Goal: Information Seeking & Learning: Check status

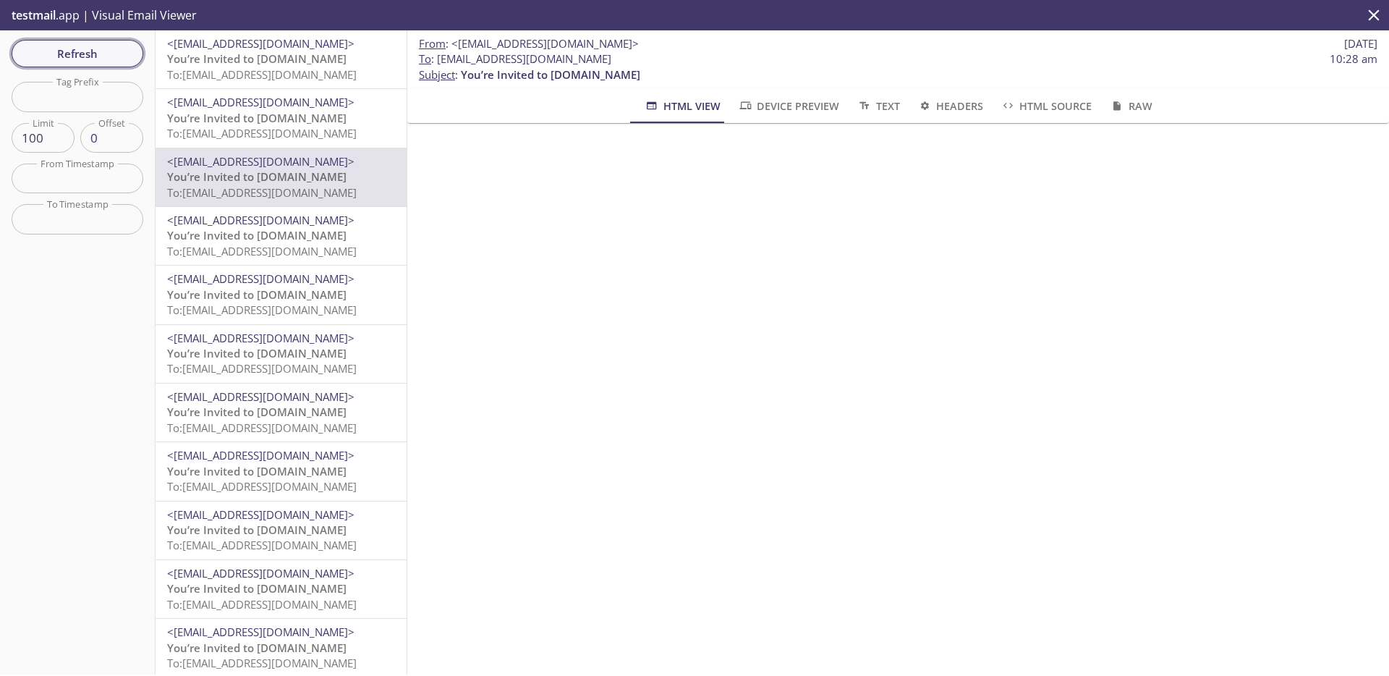
scroll to position [200, 0]
click at [61, 44] on span "Refresh" at bounding box center [77, 53] width 109 height 19
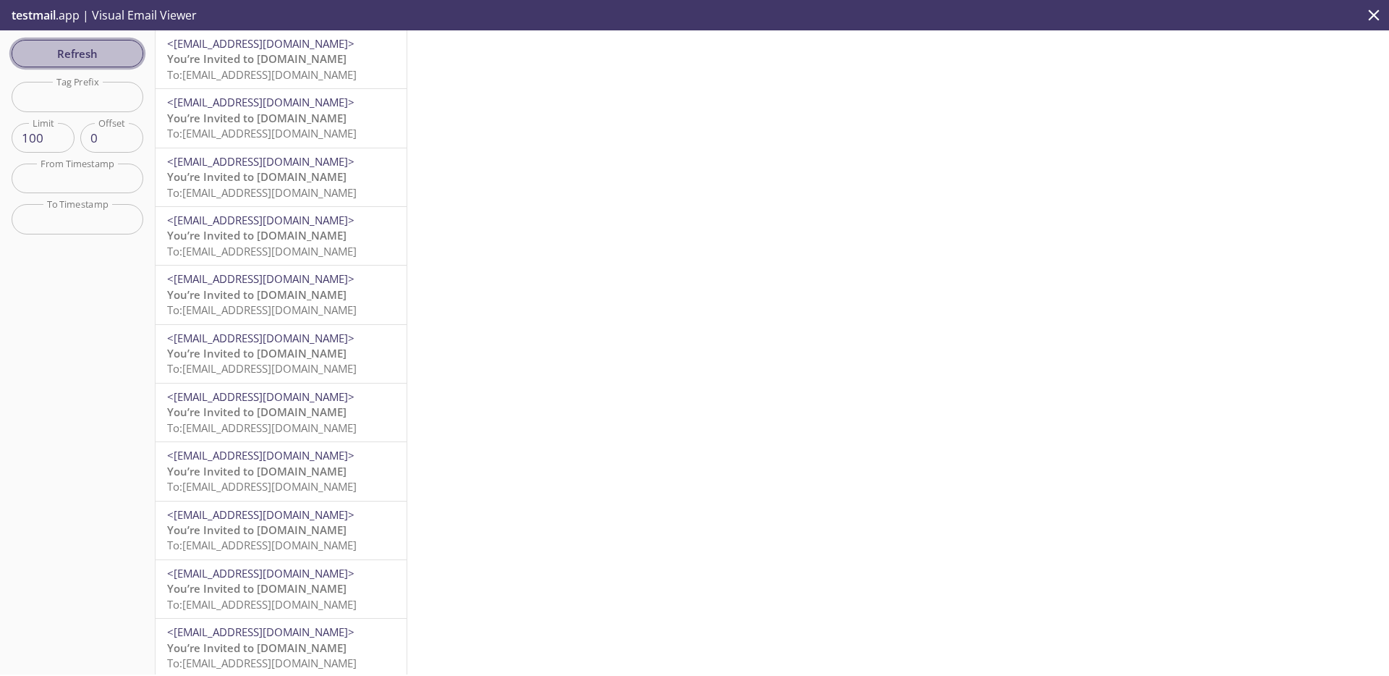
click at [131, 56] on span "Refresh" at bounding box center [77, 53] width 109 height 19
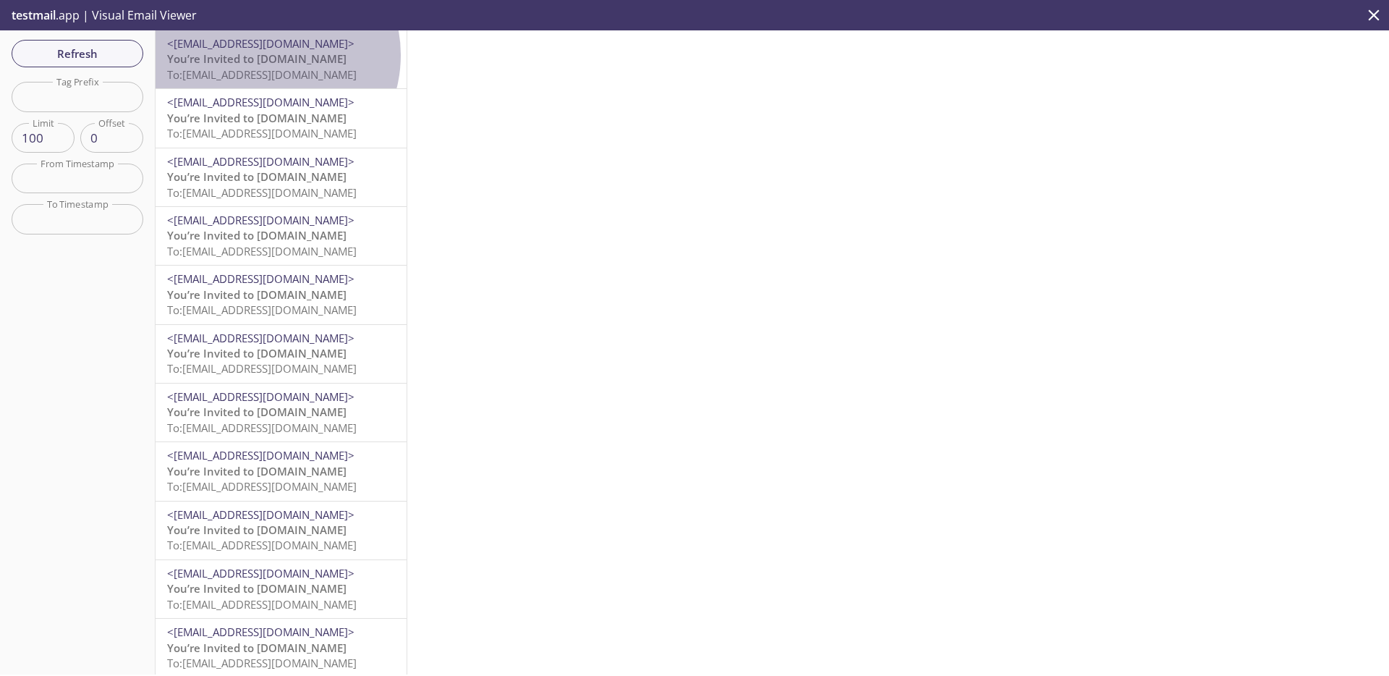
click at [264, 55] on span "You’re Invited to [DOMAIN_NAME]" at bounding box center [256, 58] width 179 height 14
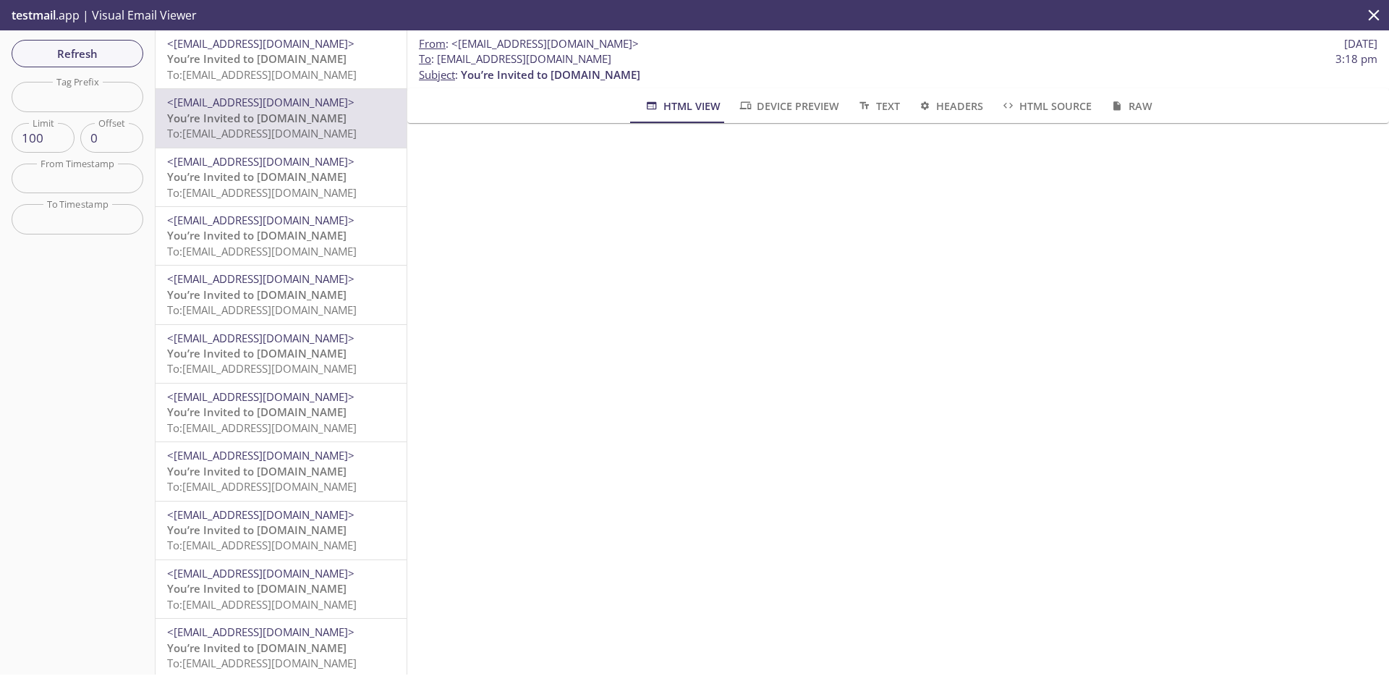
click at [107, 20] on p "testmail .app | Visual Email Viewer" at bounding box center [102, 15] width 205 height 30
click at [75, 23] on p "testmail .app | Visual Email Viewer" at bounding box center [102, 15] width 205 height 30
click at [1349, 13] on div "testmail .app | Visual Email Viewer" at bounding box center [694, 15] width 1389 height 30
click at [1364, 15] on button "close" at bounding box center [1374, 15] width 30 height 30
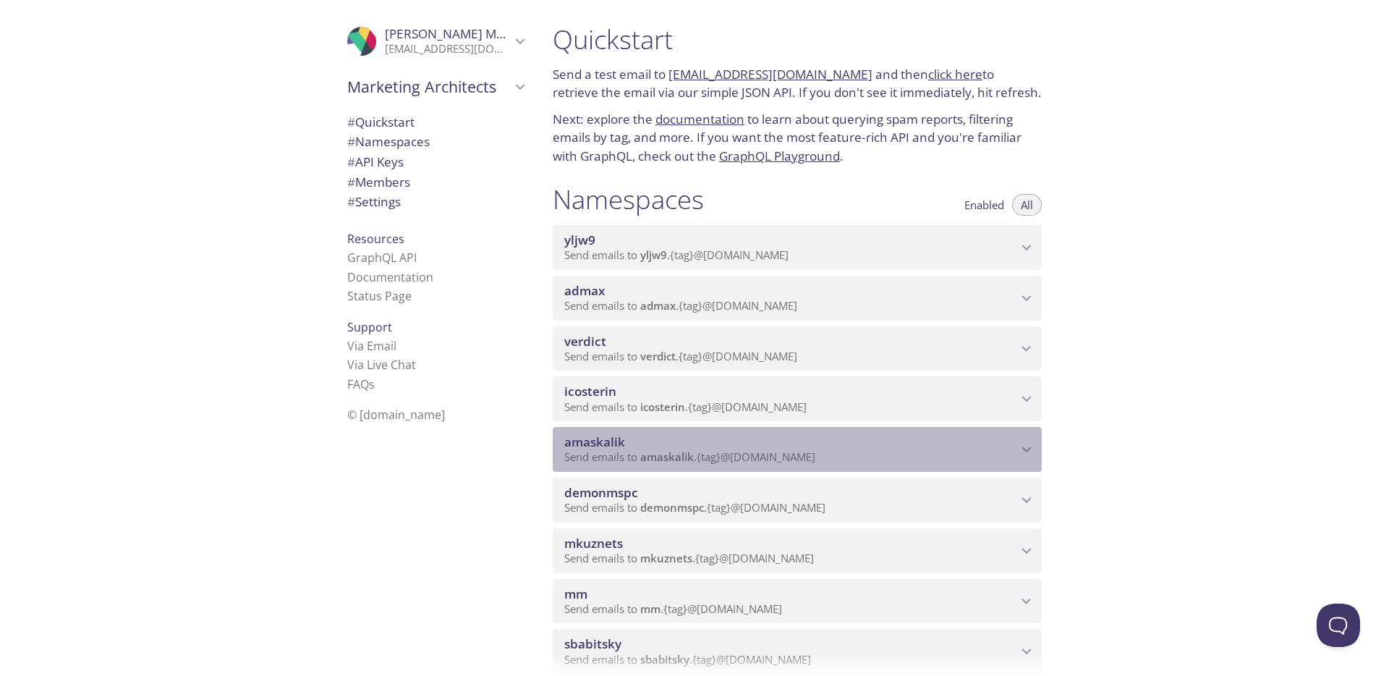
click at [633, 450] on span "Send emails to amaskalik . {tag} @inbox.testmail.app" at bounding box center [689, 456] width 251 height 14
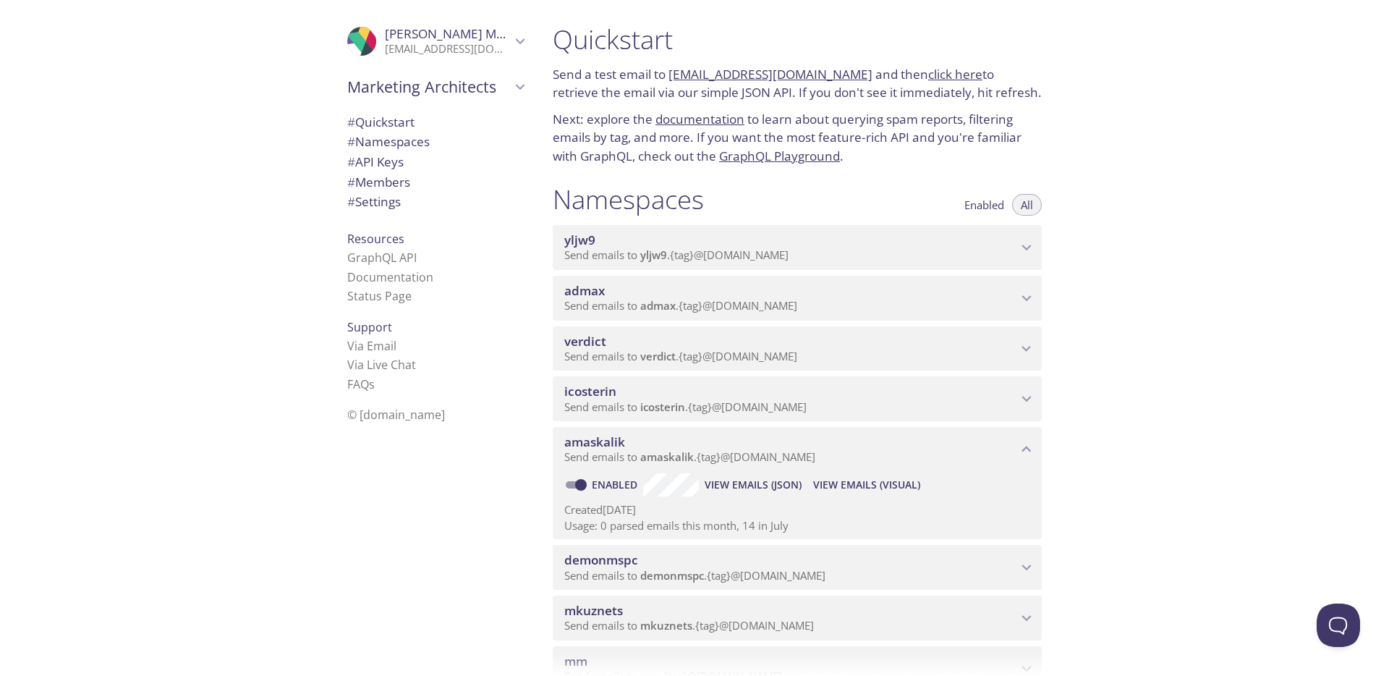
click at [888, 479] on span "View Emails (Visual)" at bounding box center [866, 484] width 107 height 17
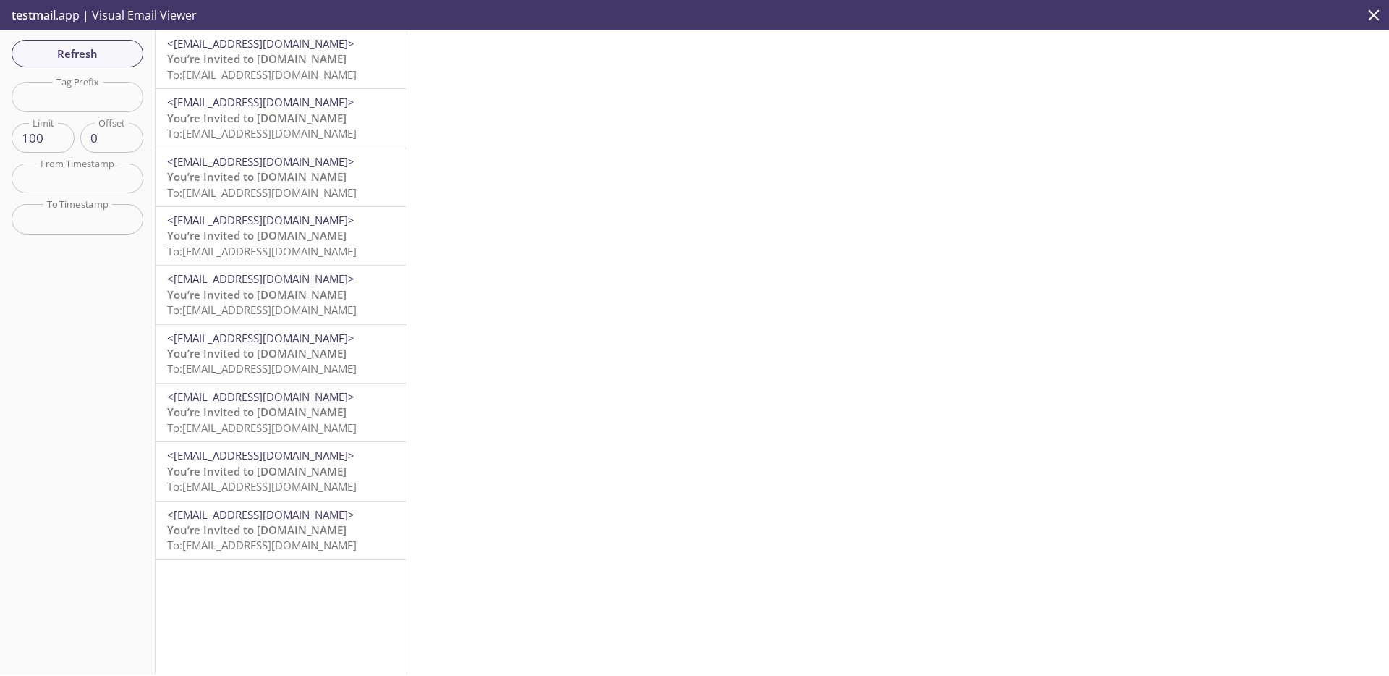
click at [226, 46] on span "<[EMAIL_ADDRESS][DOMAIN_NAME]>" at bounding box center [260, 43] width 187 height 14
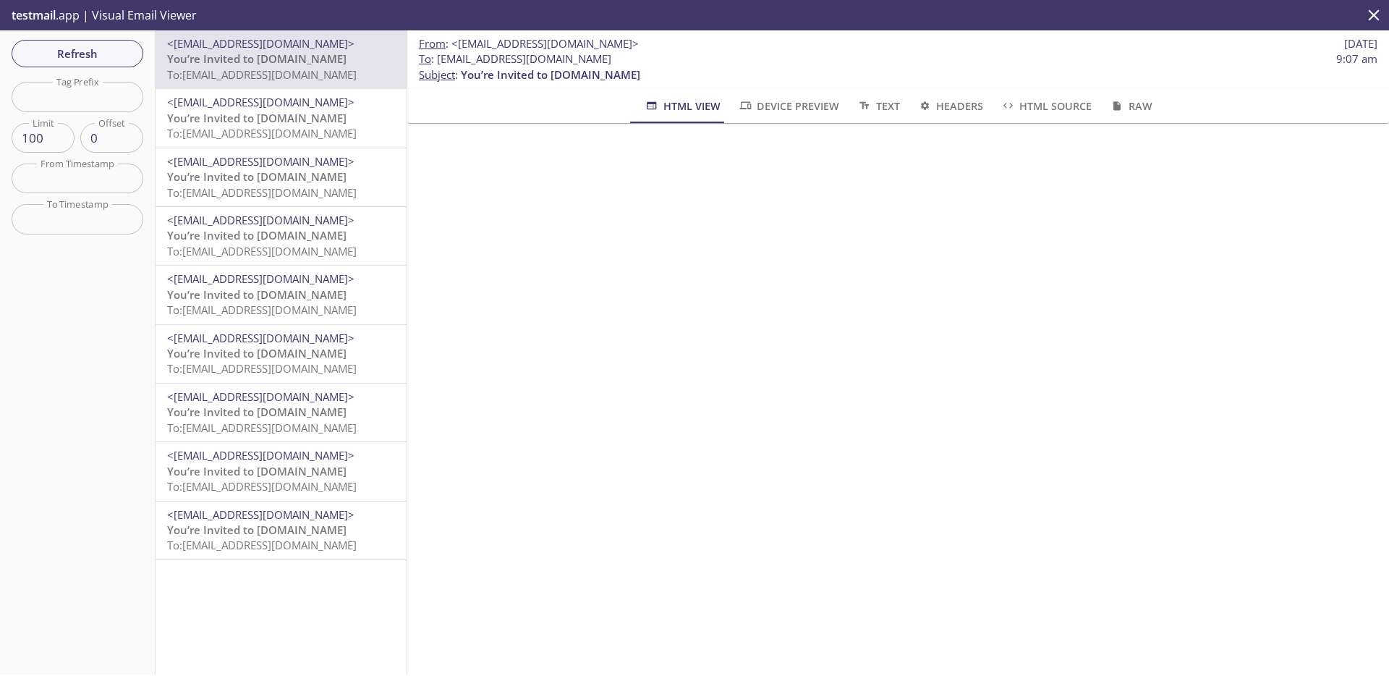
drag, startPoint x: 664, startPoint y: 57, endPoint x: 438, endPoint y: 64, distance: 226.5
click at [438, 64] on span "To : amaskalik.210725@inbox.testmail.app 9:07 am" at bounding box center [898, 58] width 959 height 15
copy span "[EMAIL_ADDRESS][DOMAIN_NAME]"
click at [111, 55] on span "Refresh" at bounding box center [77, 53] width 109 height 19
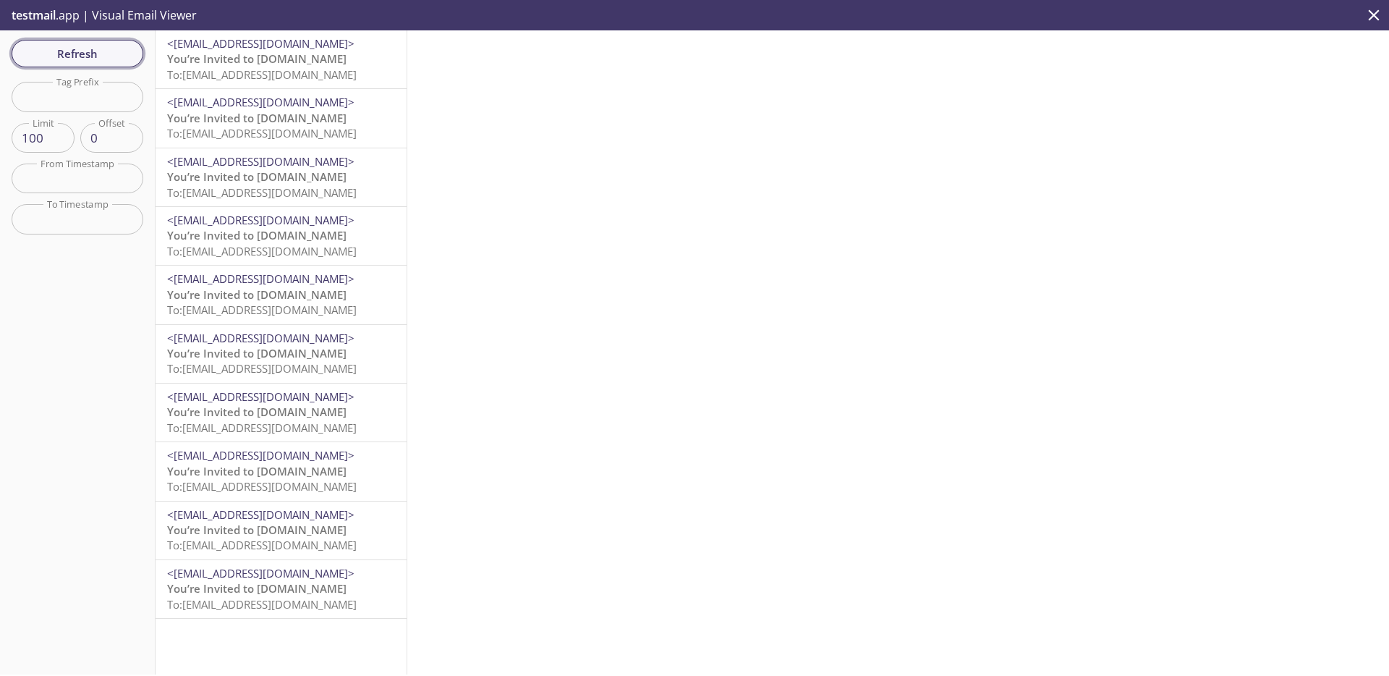
click at [92, 56] on span "Refresh" at bounding box center [77, 53] width 109 height 19
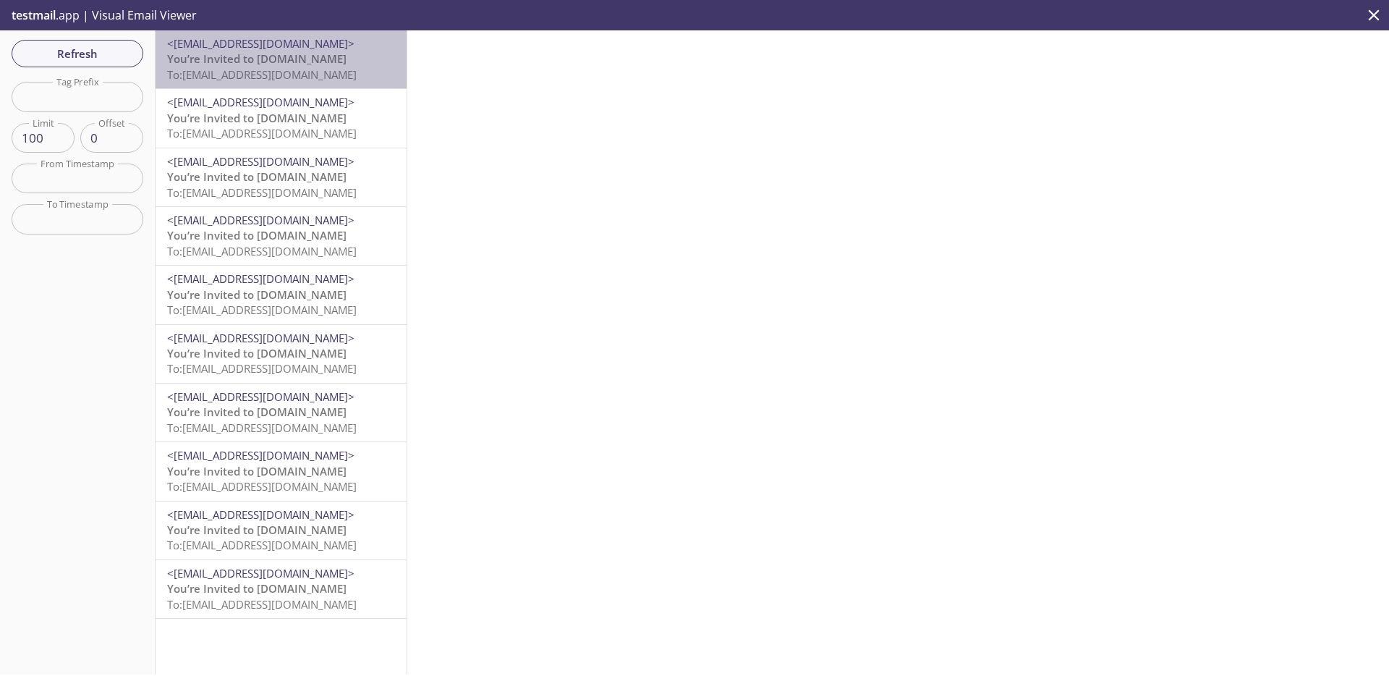
click at [318, 72] on span "To: [EMAIL_ADDRESS][DOMAIN_NAME]" at bounding box center [262, 74] width 190 height 14
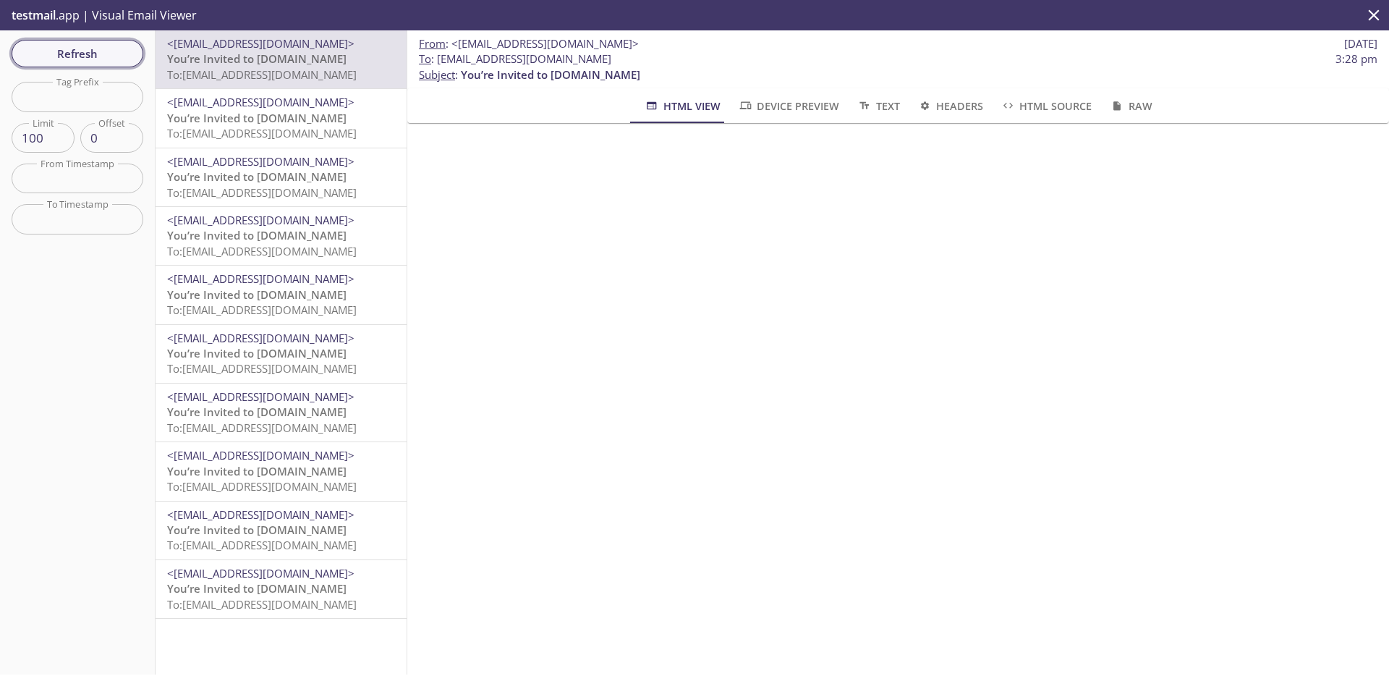
click at [107, 56] on span "Refresh" at bounding box center [77, 53] width 109 height 19
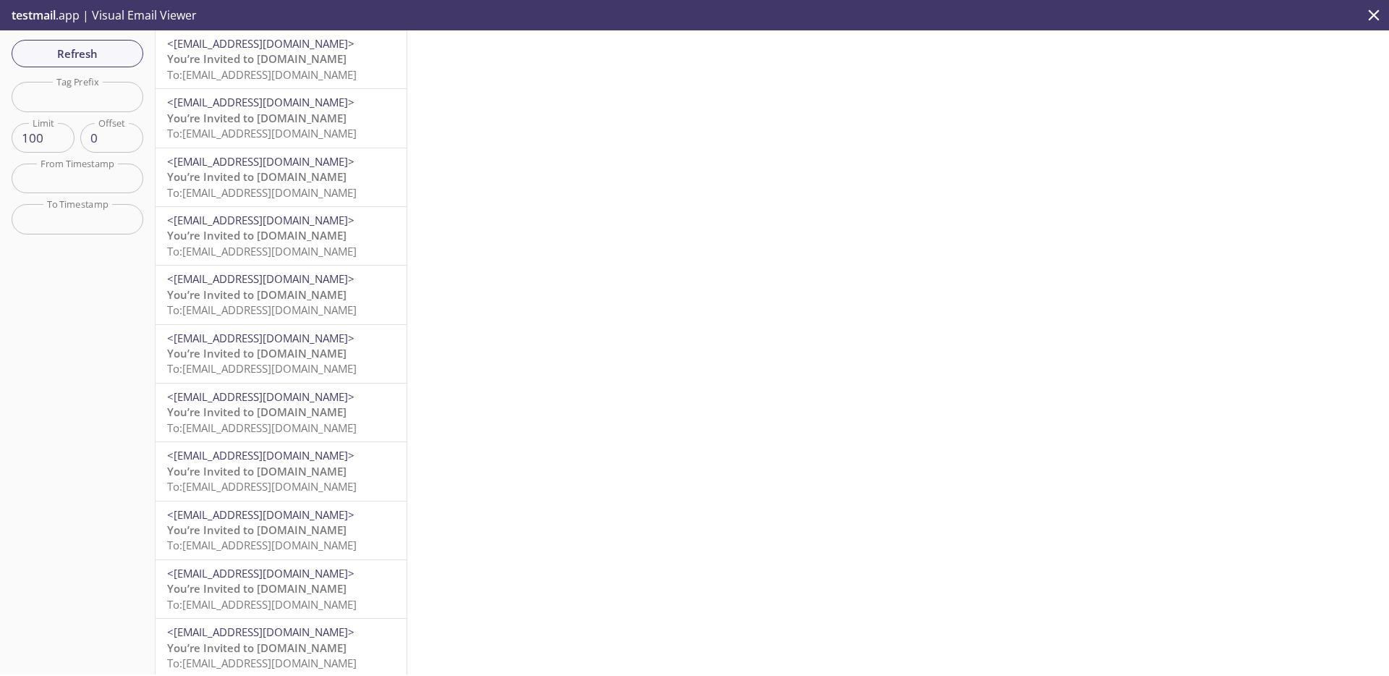
click at [323, 74] on span "To: [EMAIL_ADDRESS][DOMAIN_NAME]" at bounding box center [262, 74] width 190 height 14
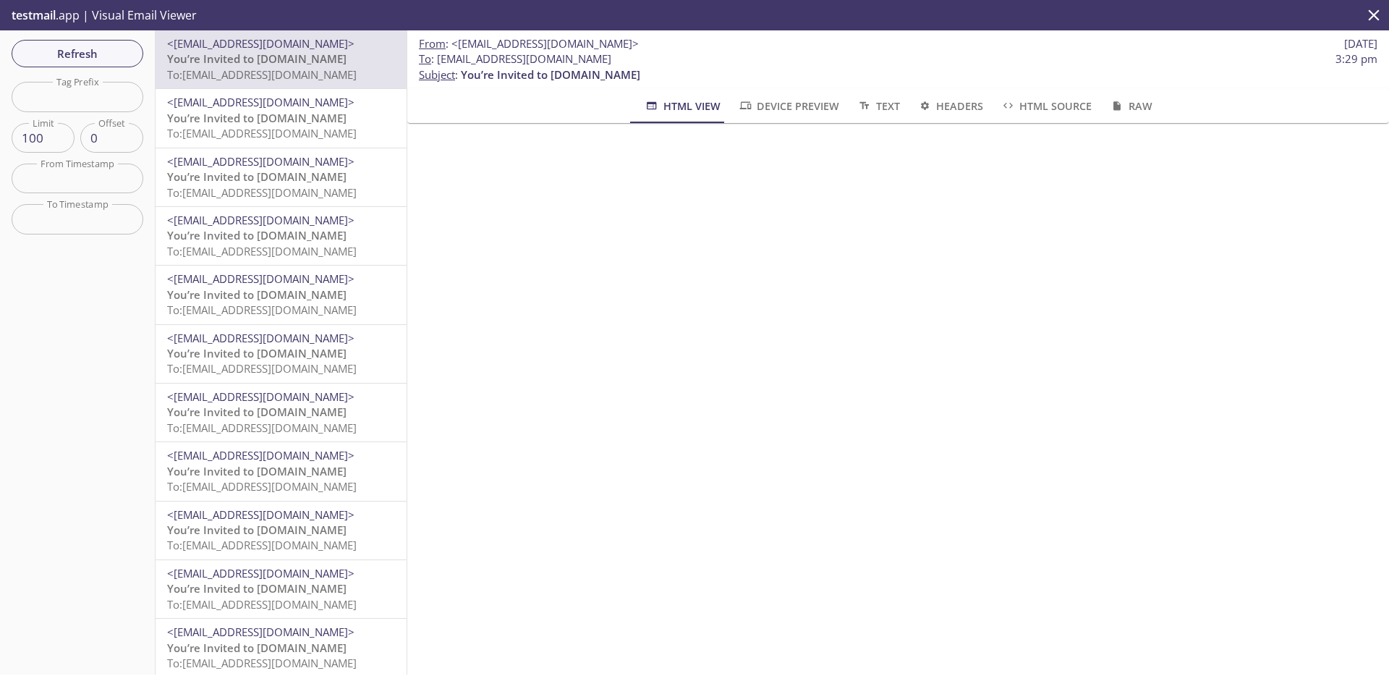
scroll to position [14, 0]
click at [123, 56] on span "Refresh" at bounding box center [77, 53] width 109 height 19
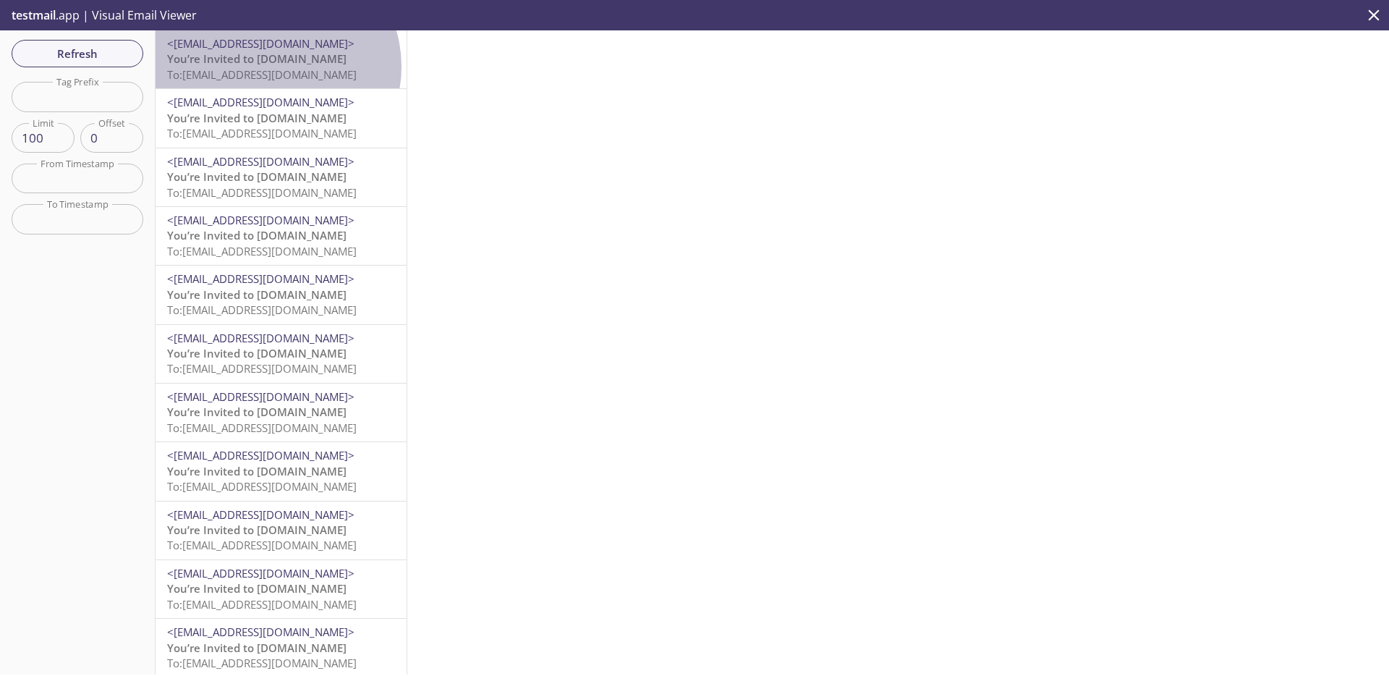
click at [272, 67] on span "To: amaskalik.20220802@inbox.testmail.app" at bounding box center [262, 74] width 190 height 14
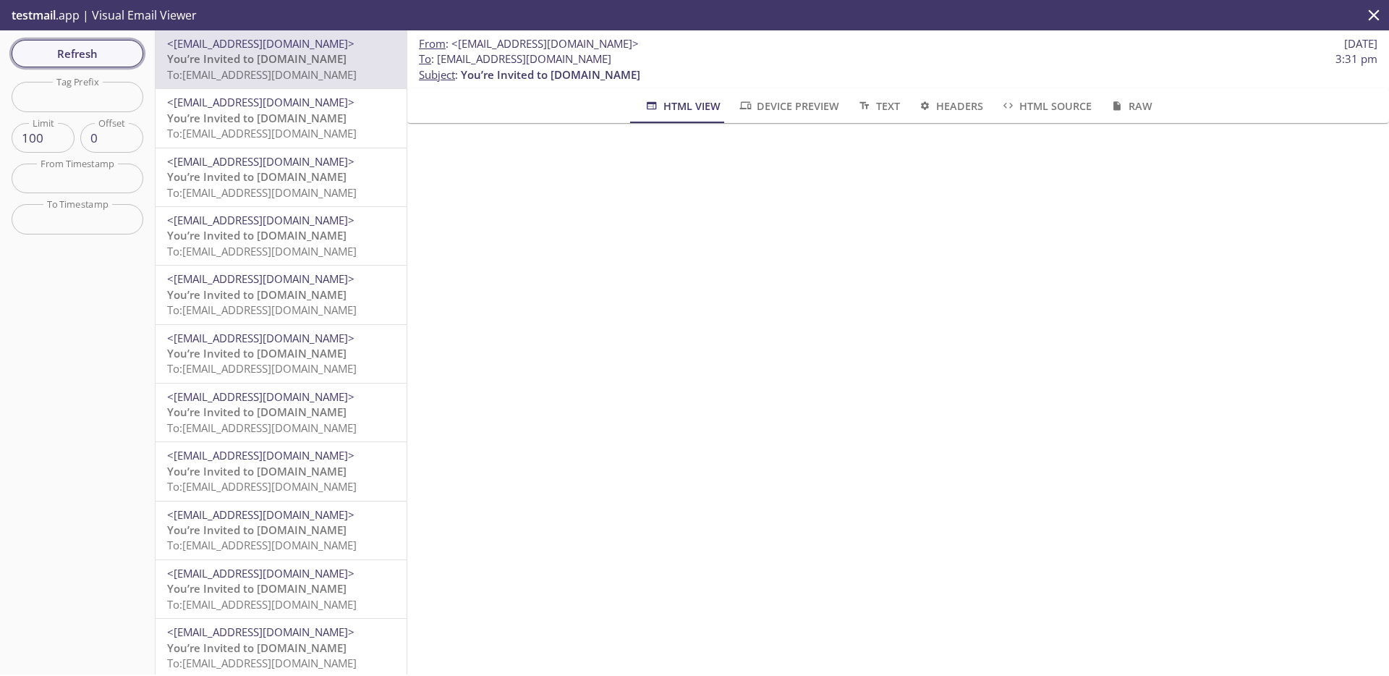
click at [75, 46] on span "Refresh" at bounding box center [77, 53] width 109 height 19
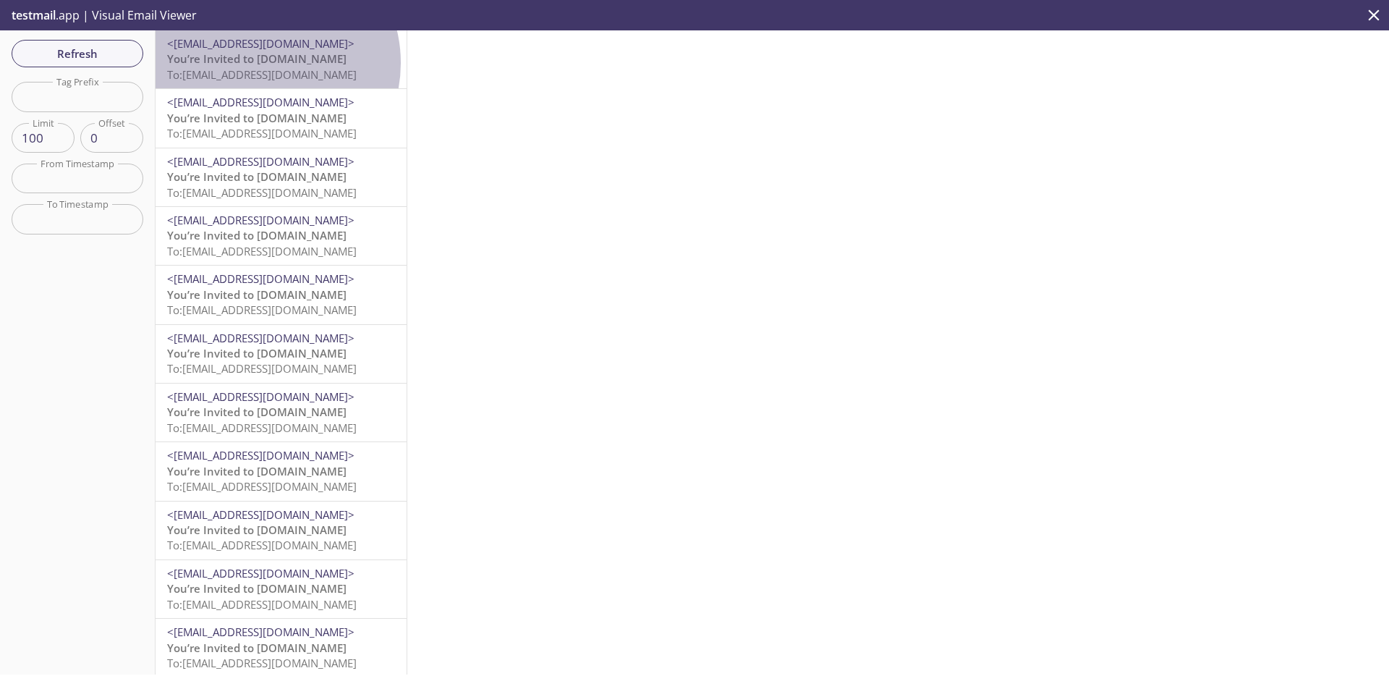
click at [262, 63] on span "You’re Invited to [DOMAIN_NAME]" at bounding box center [256, 58] width 179 height 14
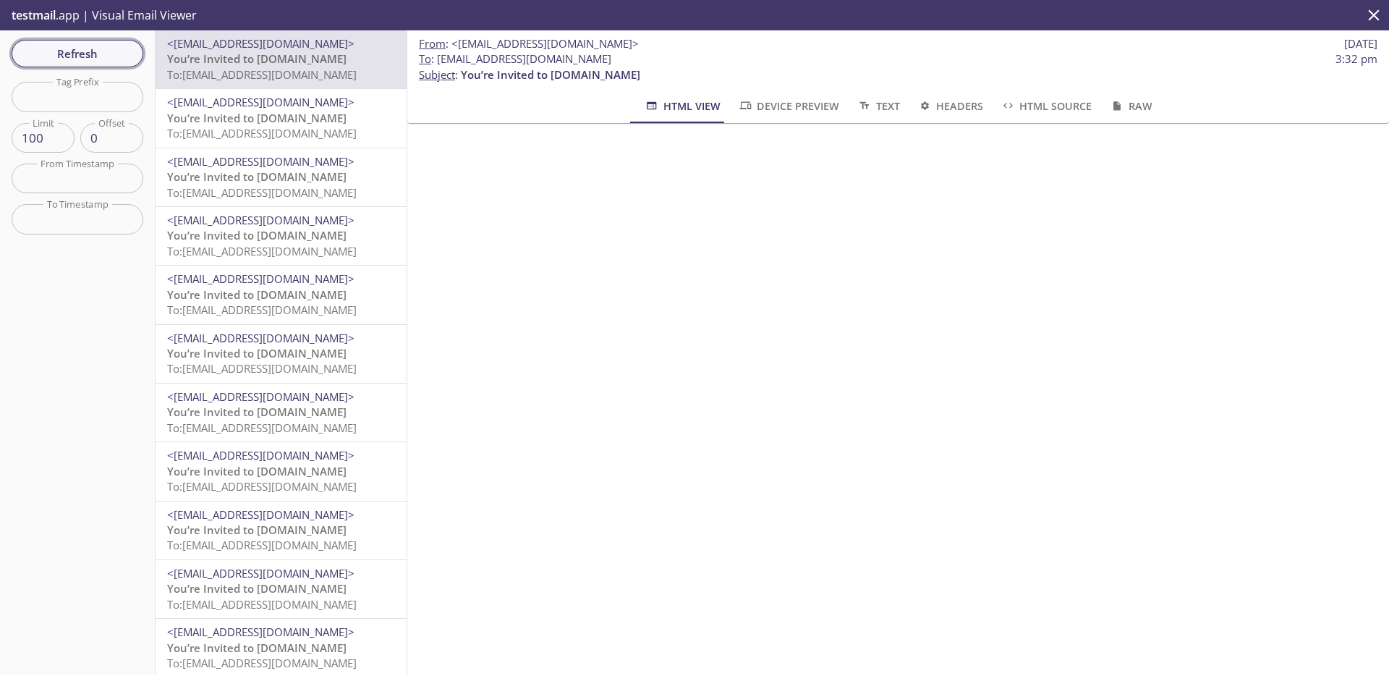
click at [100, 54] on span "Refresh" at bounding box center [77, 53] width 109 height 19
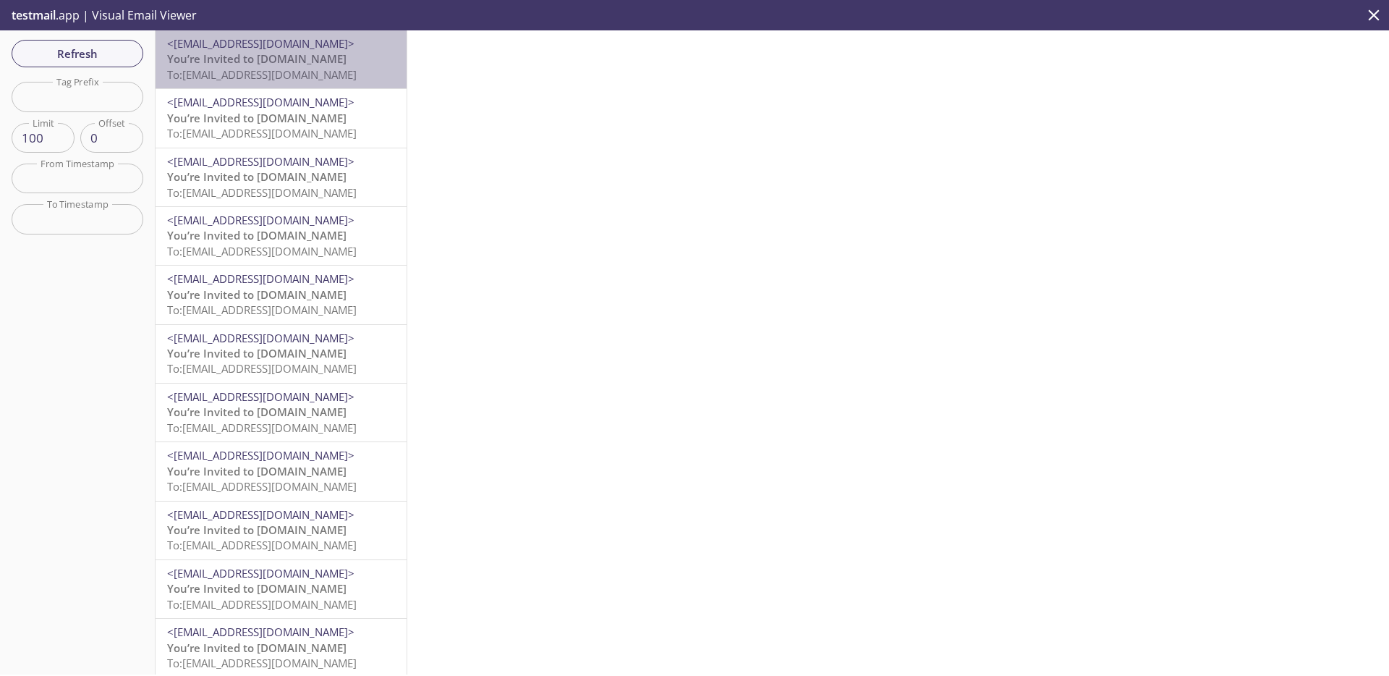
click at [297, 77] on span "To: amaskalik.20220803@inbox.testmail.app" at bounding box center [262, 74] width 190 height 14
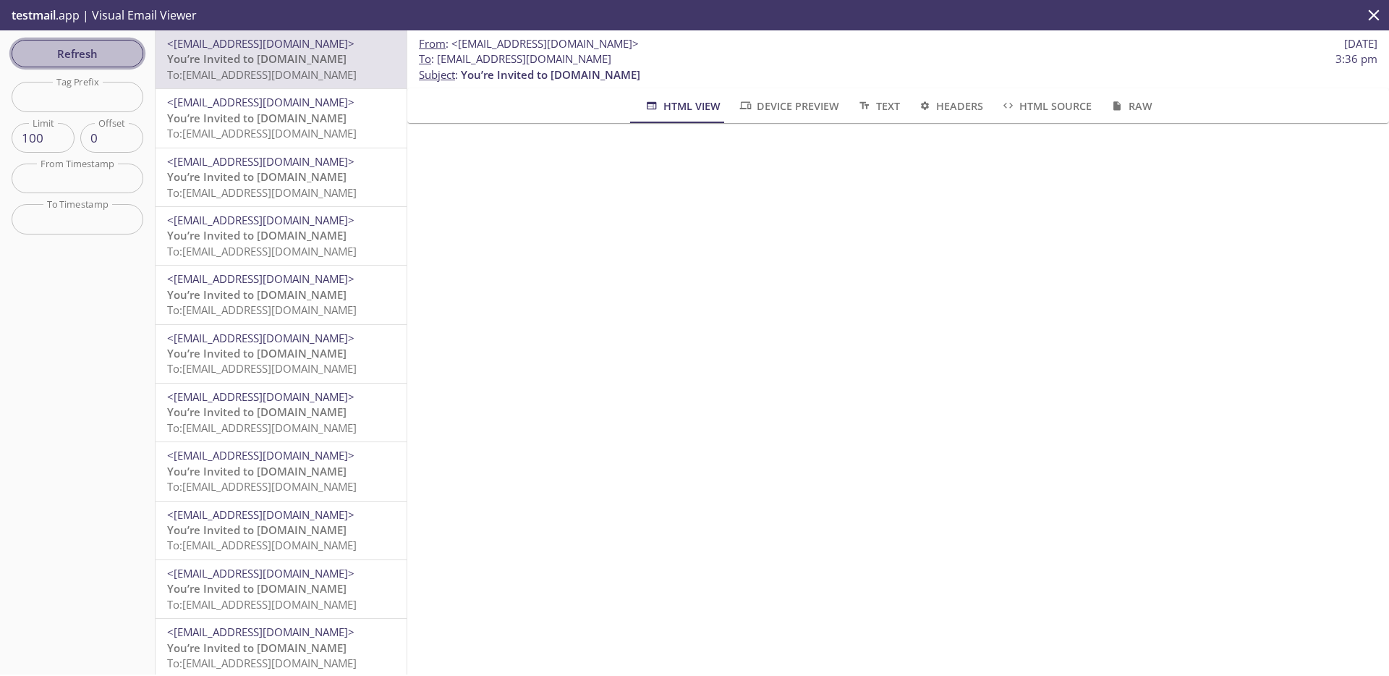
click at [93, 48] on span "Refresh" at bounding box center [77, 53] width 109 height 19
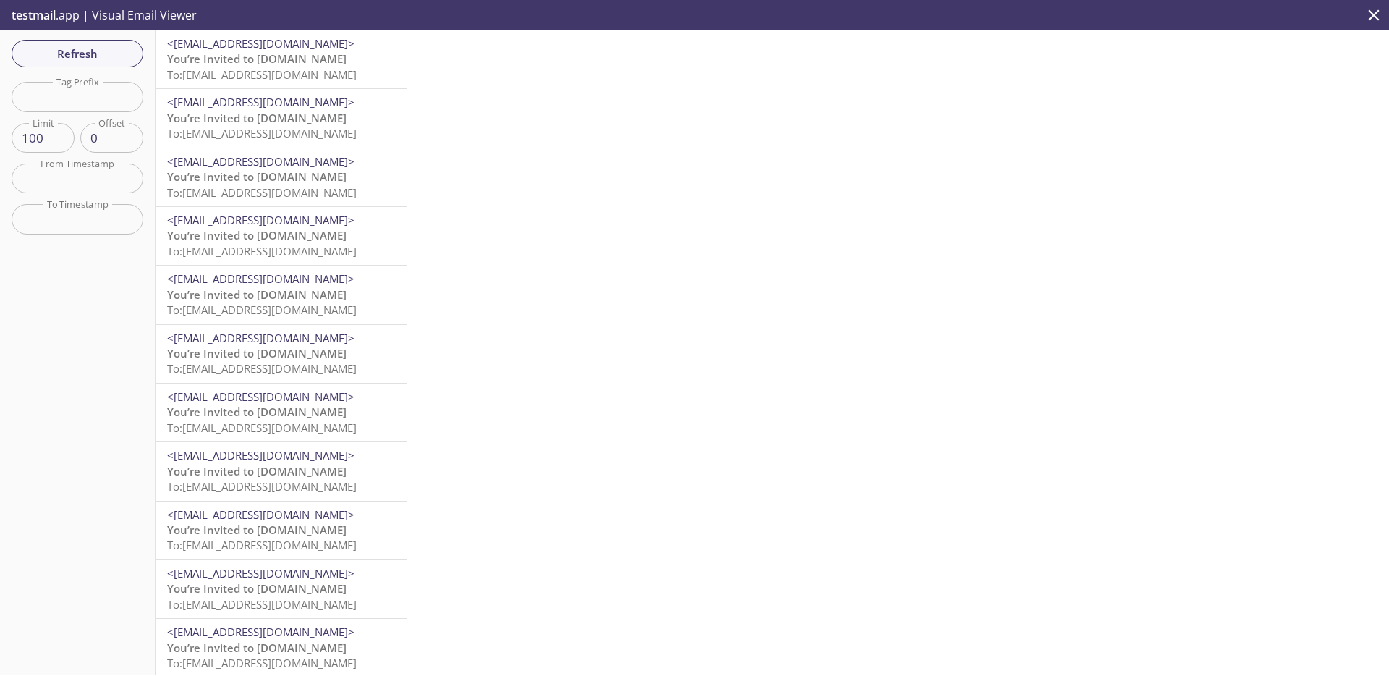
click at [297, 70] on span "To: amaskalik.20220802@inbox.testmail.app" at bounding box center [262, 74] width 190 height 14
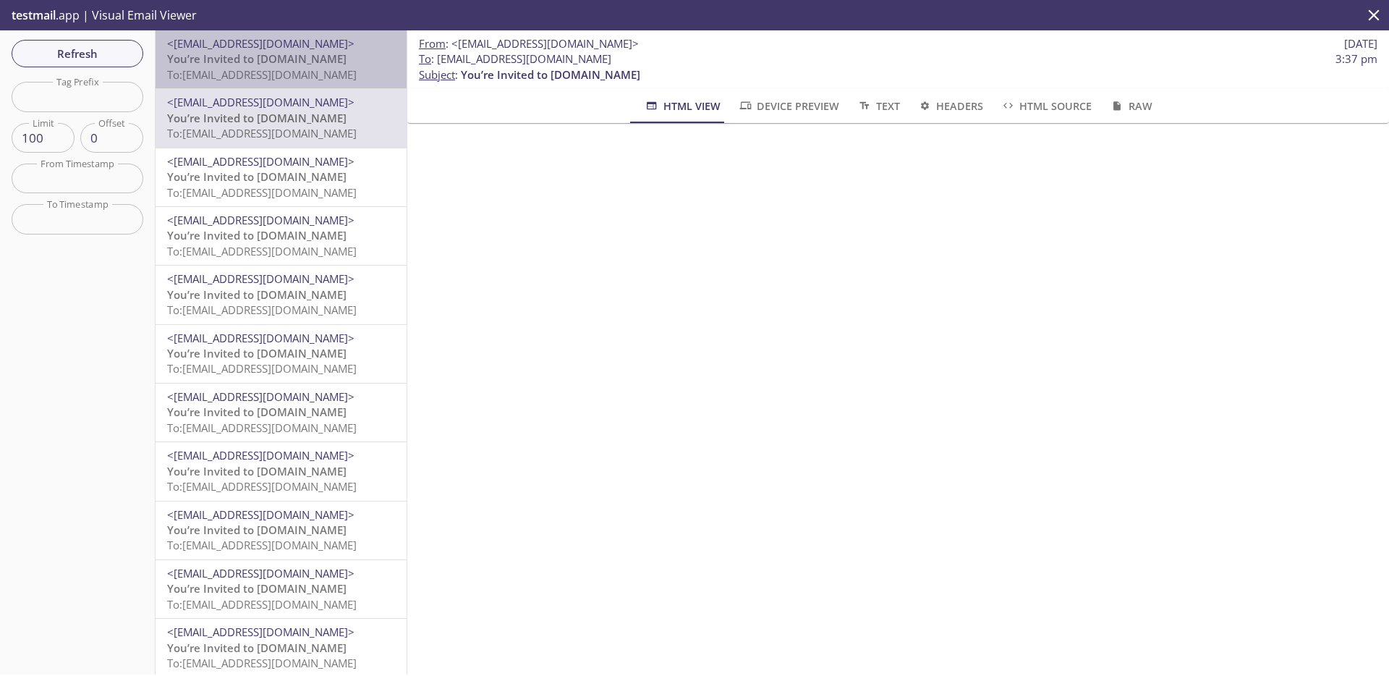
click at [309, 57] on p "You’re Invited to [DOMAIN_NAME] To: [EMAIL_ADDRESS][DOMAIN_NAME]" at bounding box center [281, 66] width 228 height 31
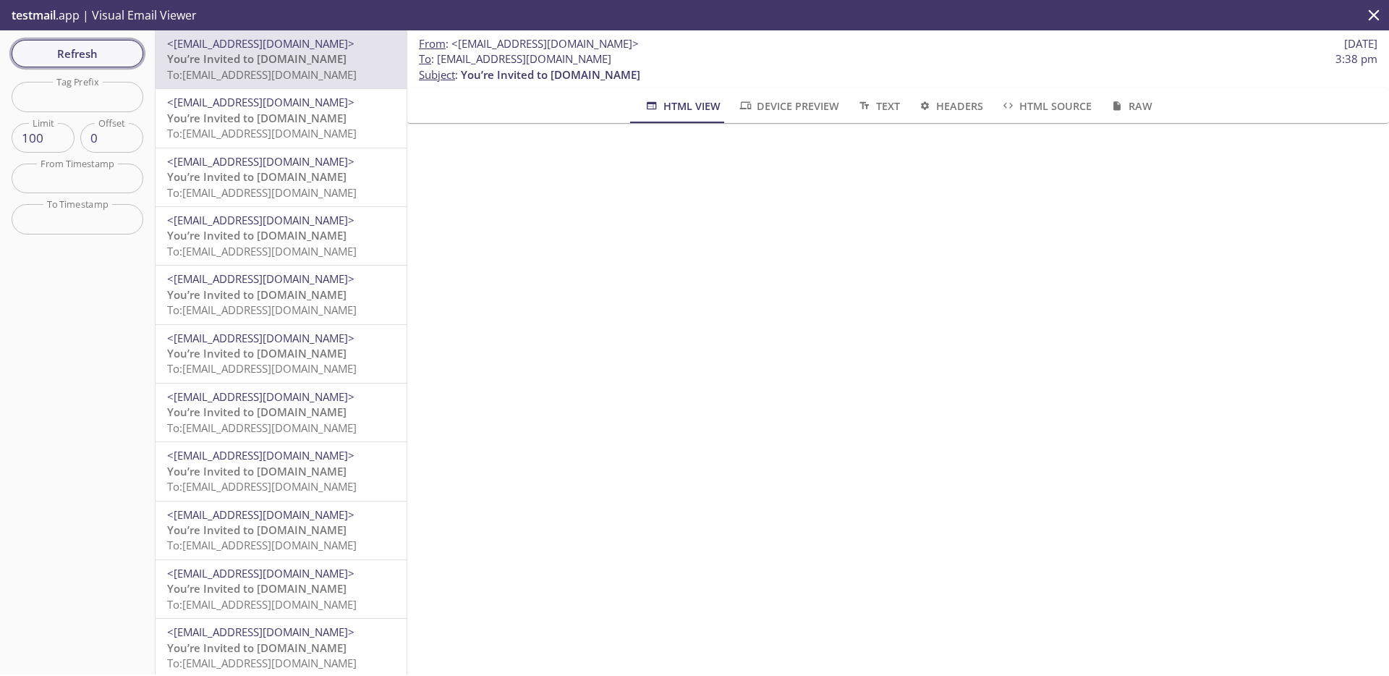
click at [99, 51] on span "Refresh" at bounding box center [77, 53] width 109 height 19
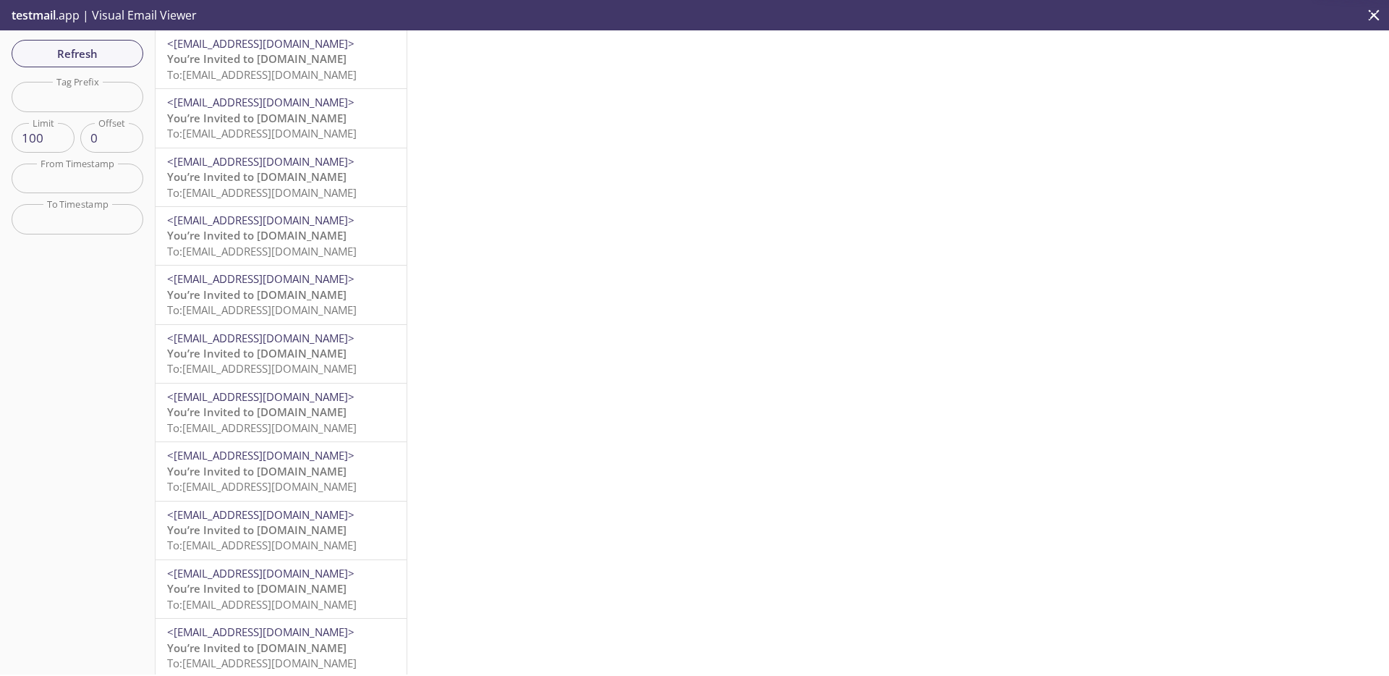
click at [296, 60] on span "You’re Invited to [DOMAIN_NAME]" at bounding box center [256, 58] width 179 height 14
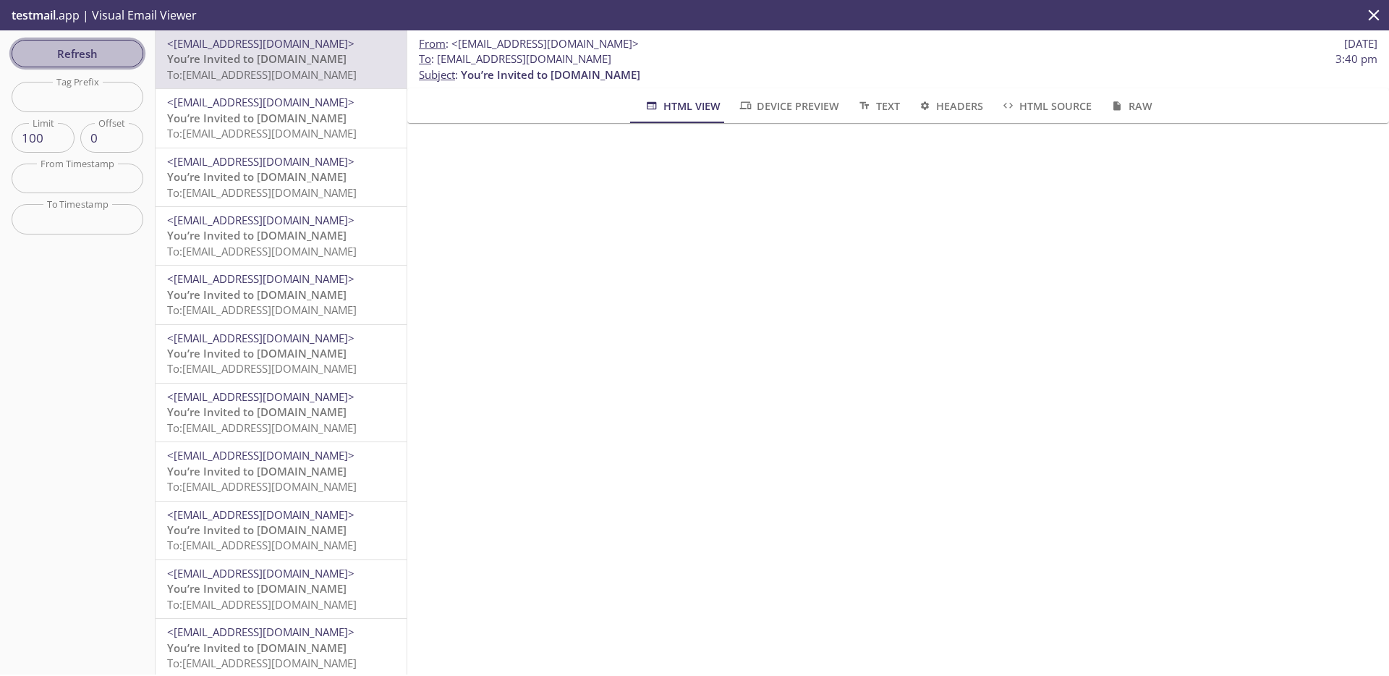
click at [114, 56] on span "Refresh" at bounding box center [77, 53] width 109 height 19
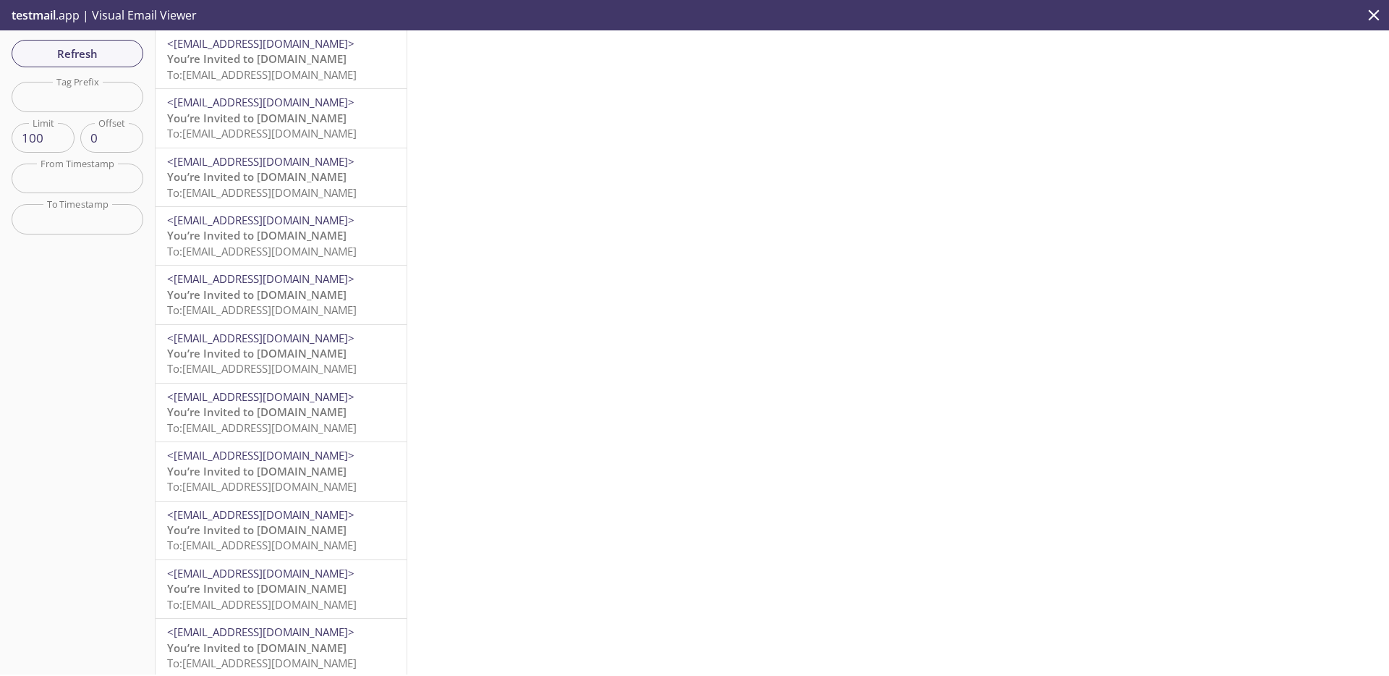
click at [281, 67] on span "To: [EMAIL_ADDRESS][DOMAIN_NAME]" at bounding box center [262, 74] width 190 height 14
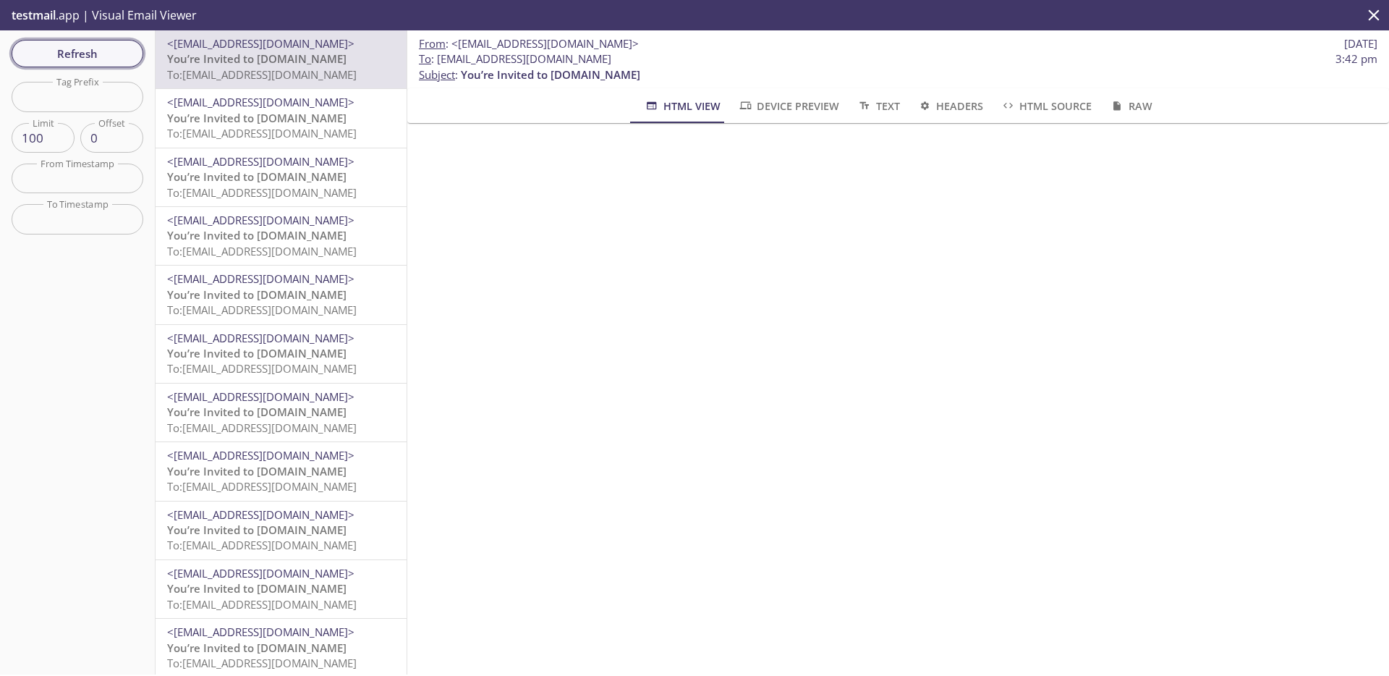
click at [111, 59] on span "Refresh" at bounding box center [77, 53] width 109 height 19
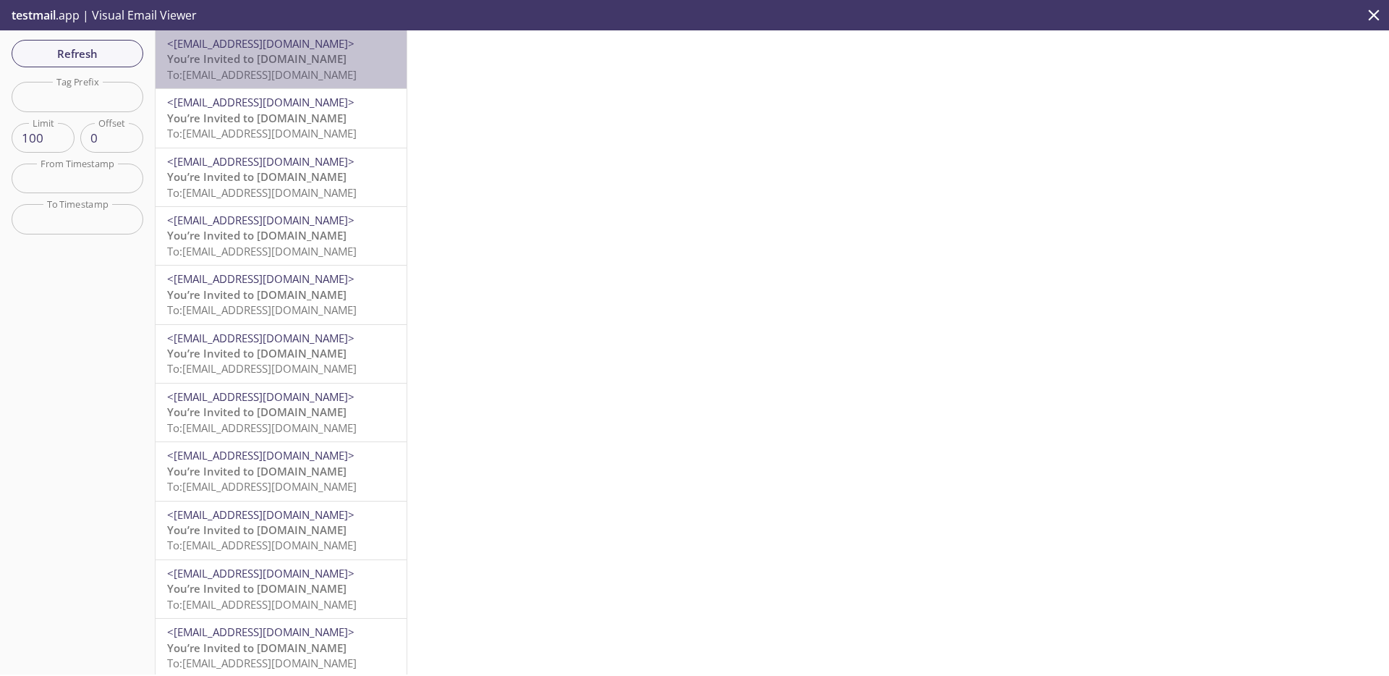
click at [313, 64] on p "You’re Invited to [DOMAIN_NAME] To: [EMAIL_ADDRESS][DOMAIN_NAME]" at bounding box center [281, 66] width 228 height 31
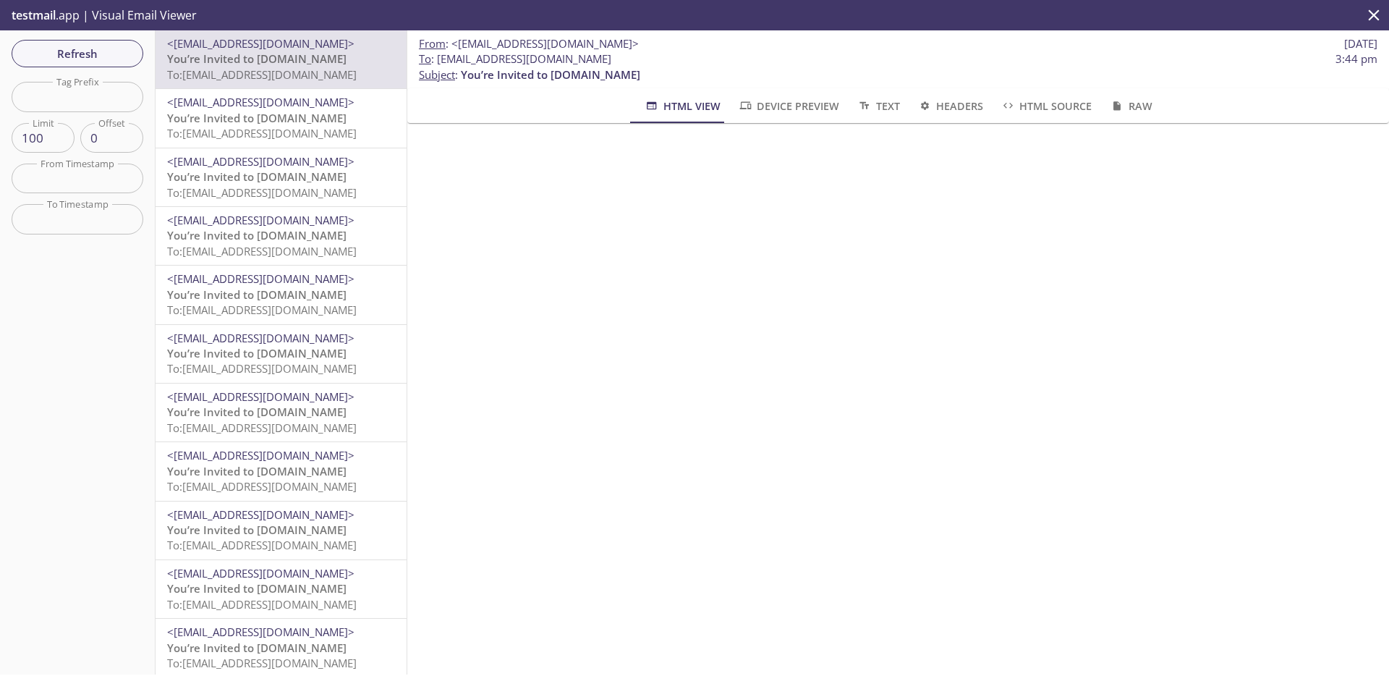
click at [267, 132] on span "To: [EMAIL_ADDRESS][DOMAIN_NAME]" at bounding box center [262, 133] width 190 height 14
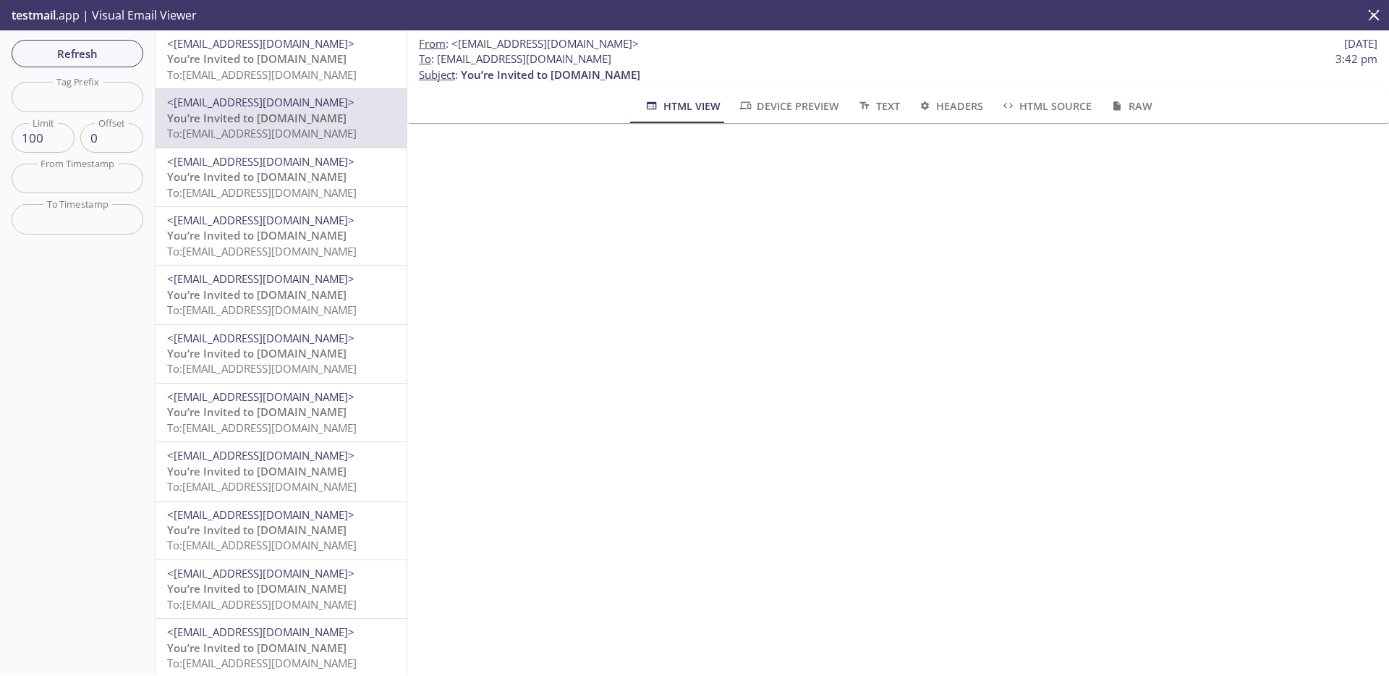
click at [268, 74] on span "To: [EMAIL_ADDRESS][DOMAIN_NAME]" at bounding box center [262, 74] width 190 height 14
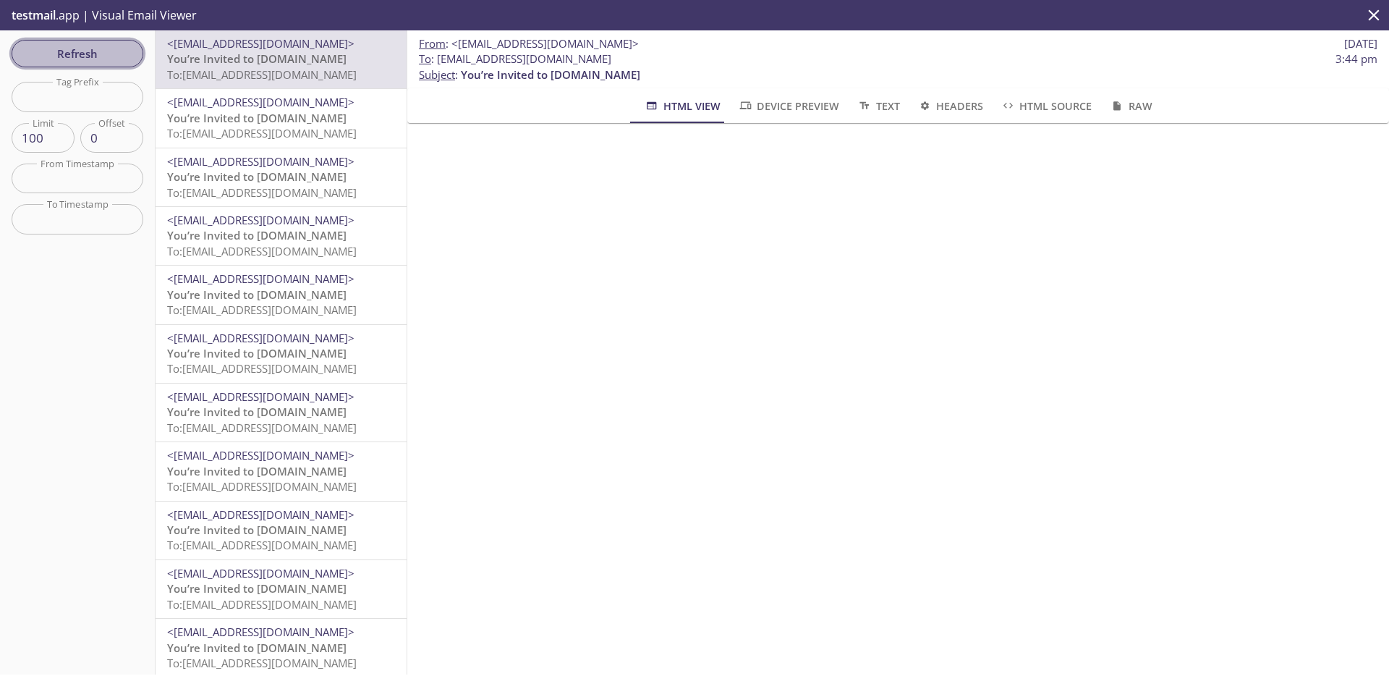
click at [110, 54] on span "Refresh" at bounding box center [77, 53] width 109 height 19
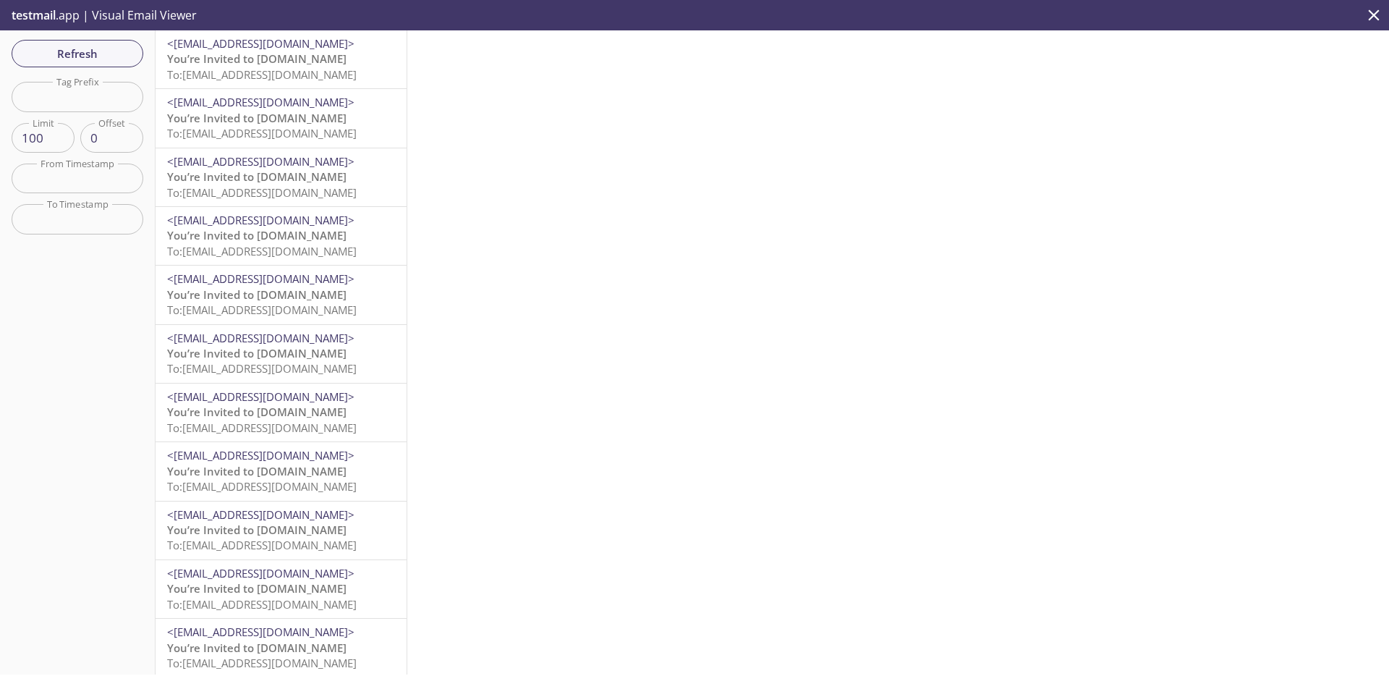
click at [294, 128] on span "To: [EMAIL_ADDRESS][DOMAIN_NAME]" at bounding box center [262, 133] width 190 height 14
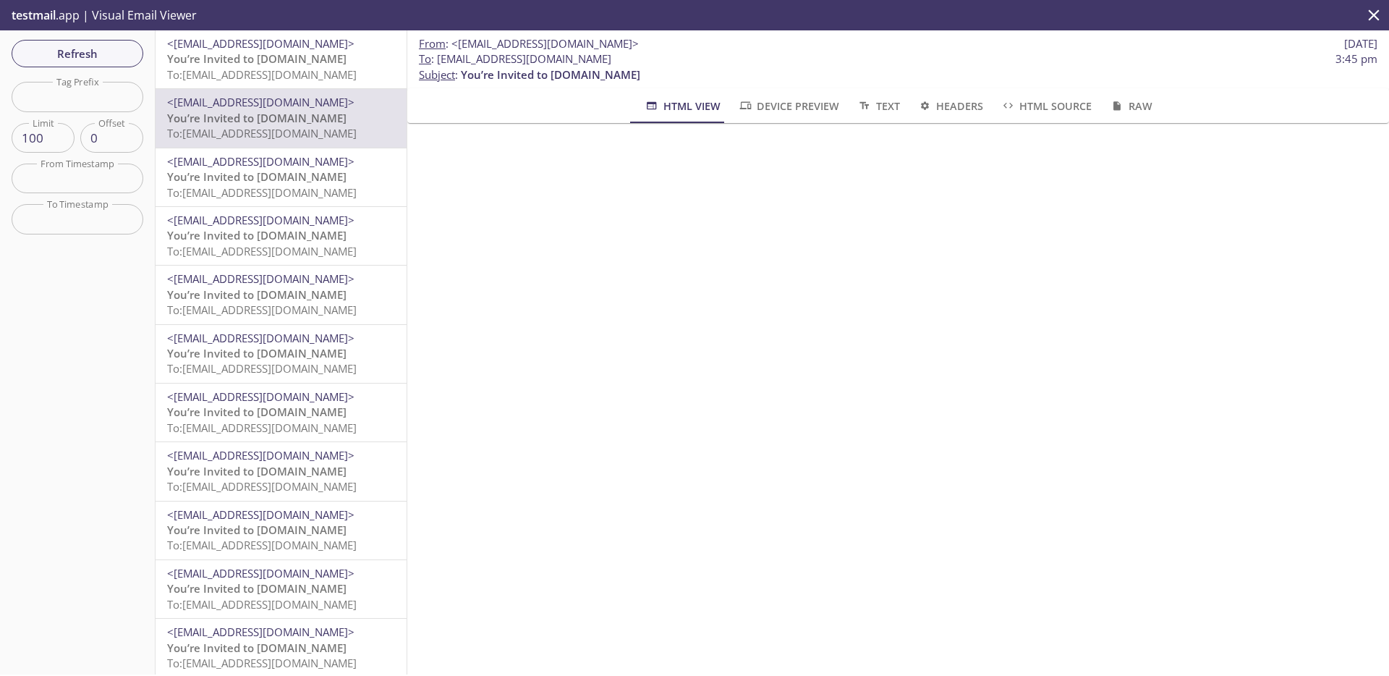
click at [291, 69] on span "To: [EMAIL_ADDRESS][DOMAIN_NAME]" at bounding box center [262, 74] width 190 height 14
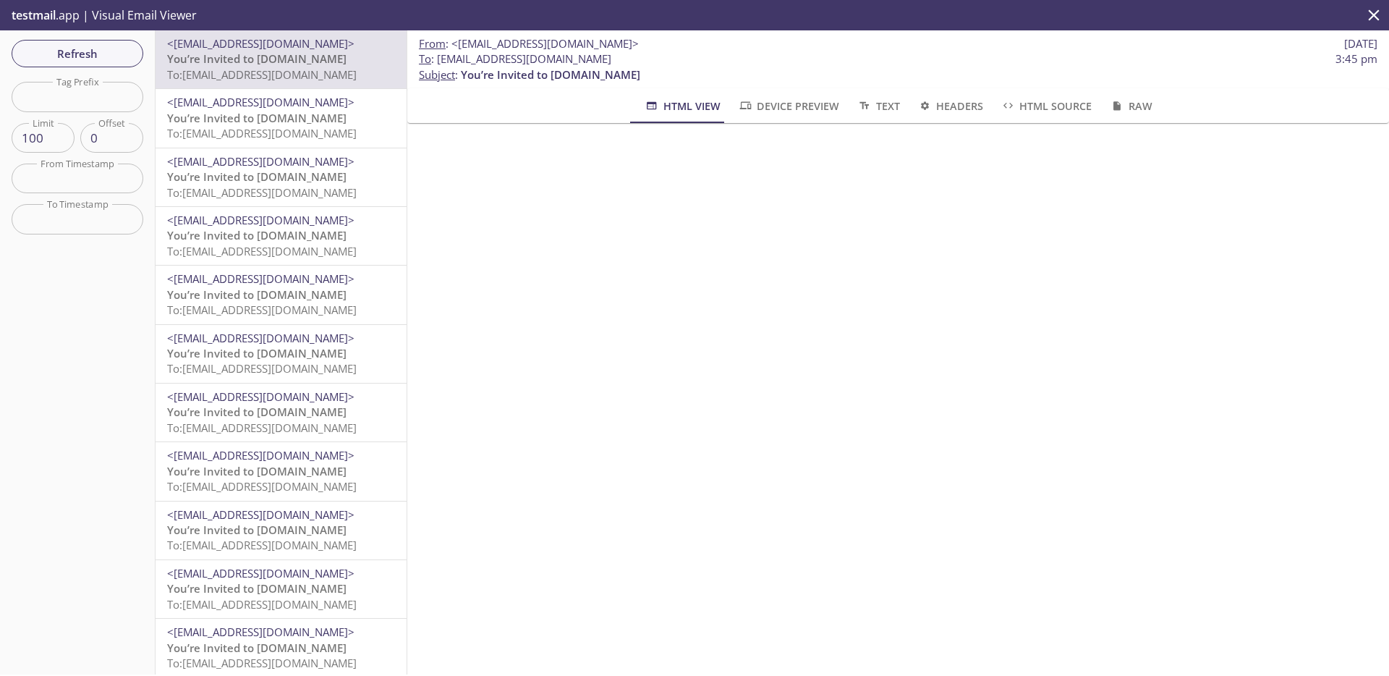
click at [271, 142] on div "<[EMAIL_ADDRESS][DOMAIN_NAME]> You’re Invited to [DOMAIN_NAME] To: [EMAIL_ADDRE…" at bounding box center [281, 118] width 251 height 58
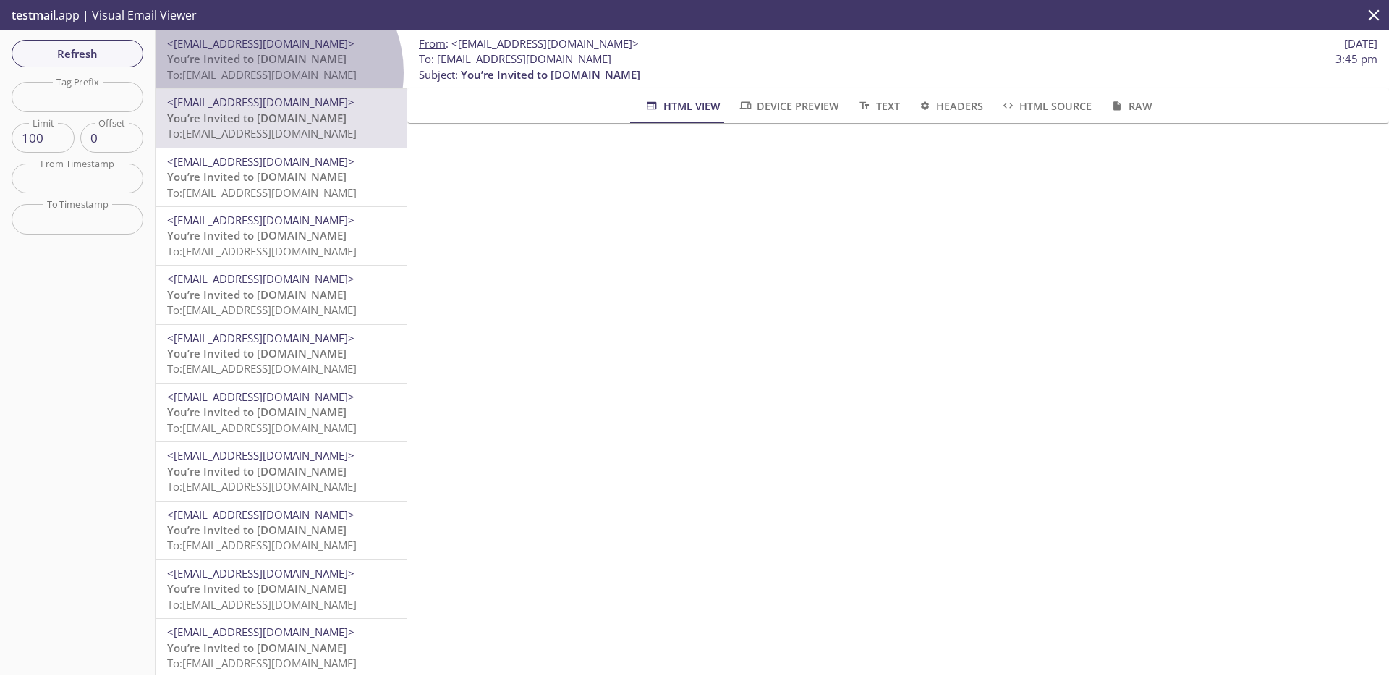
click at [276, 72] on span "To: [EMAIL_ADDRESS][DOMAIN_NAME]" at bounding box center [262, 74] width 190 height 14
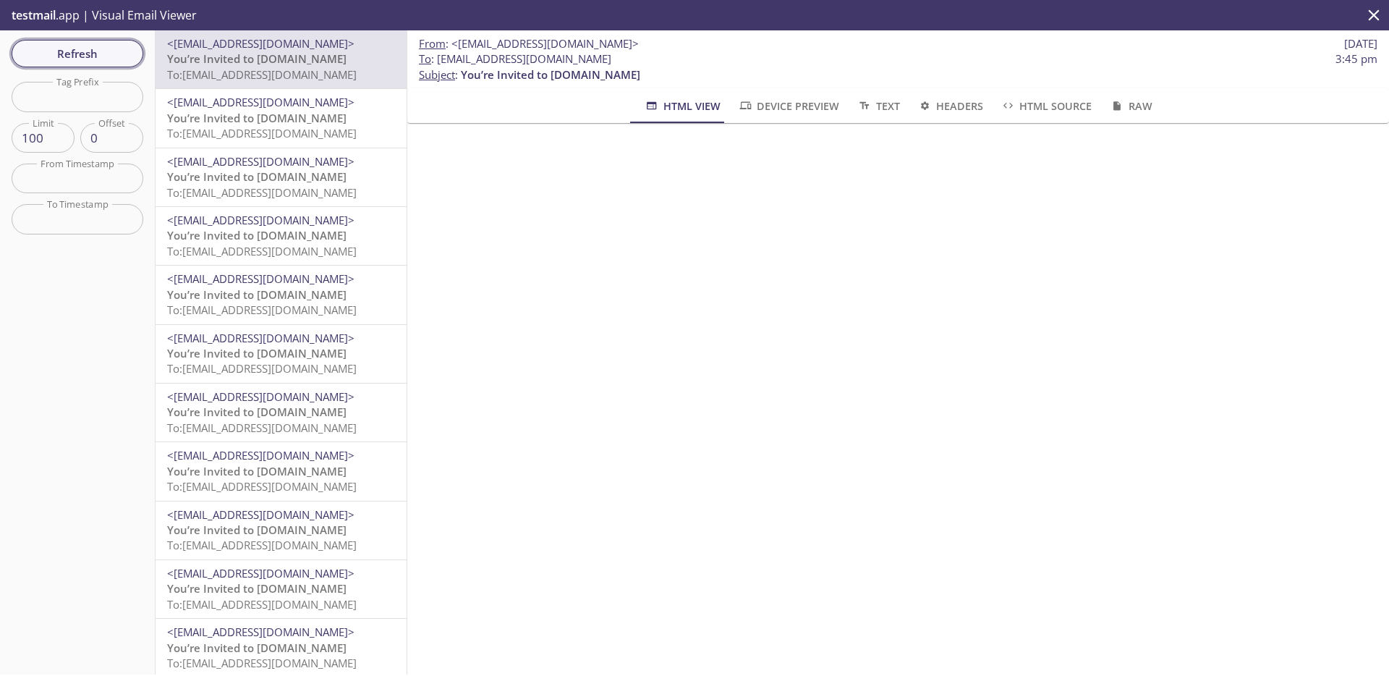
click at [74, 63] on span "Refresh" at bounding box center [77, 53] width 109 height 19
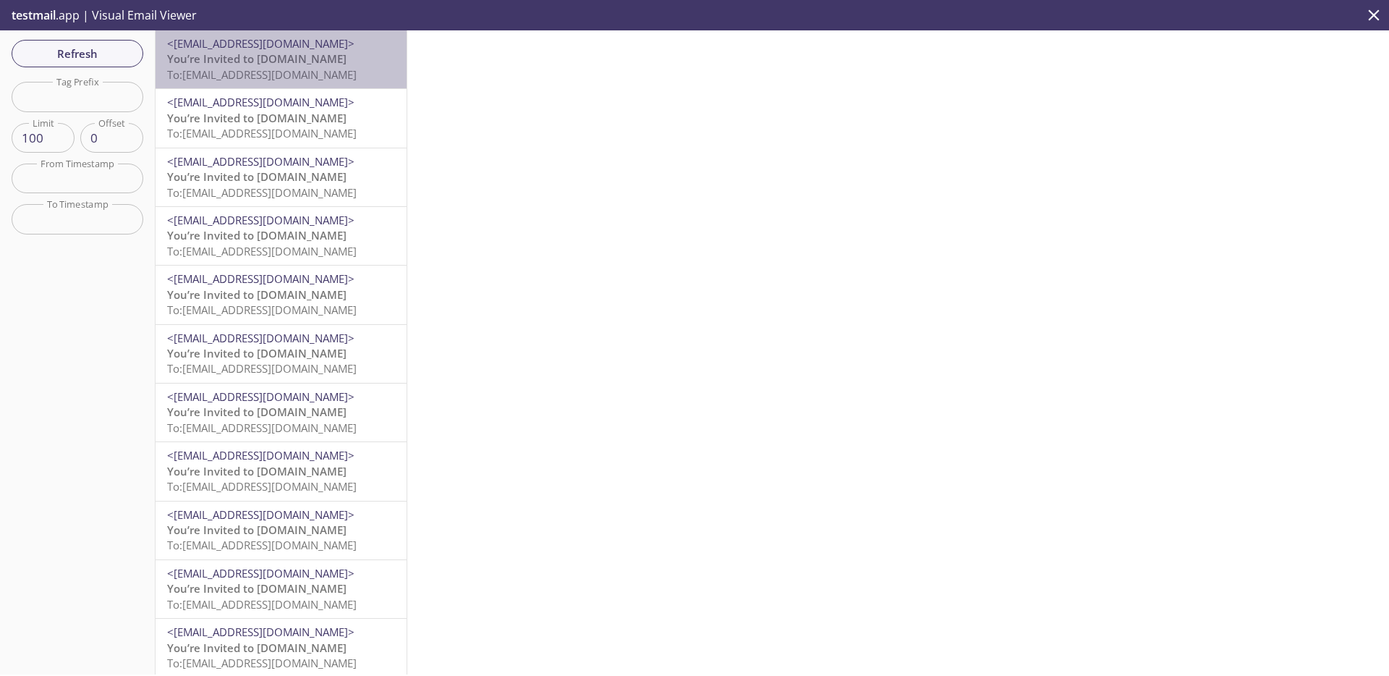
click at [296, 69] on span "To: [EMAIL_ADDRESS][DOMAIN_NAME]" at bounding box center [262, 74] width 190 height 14
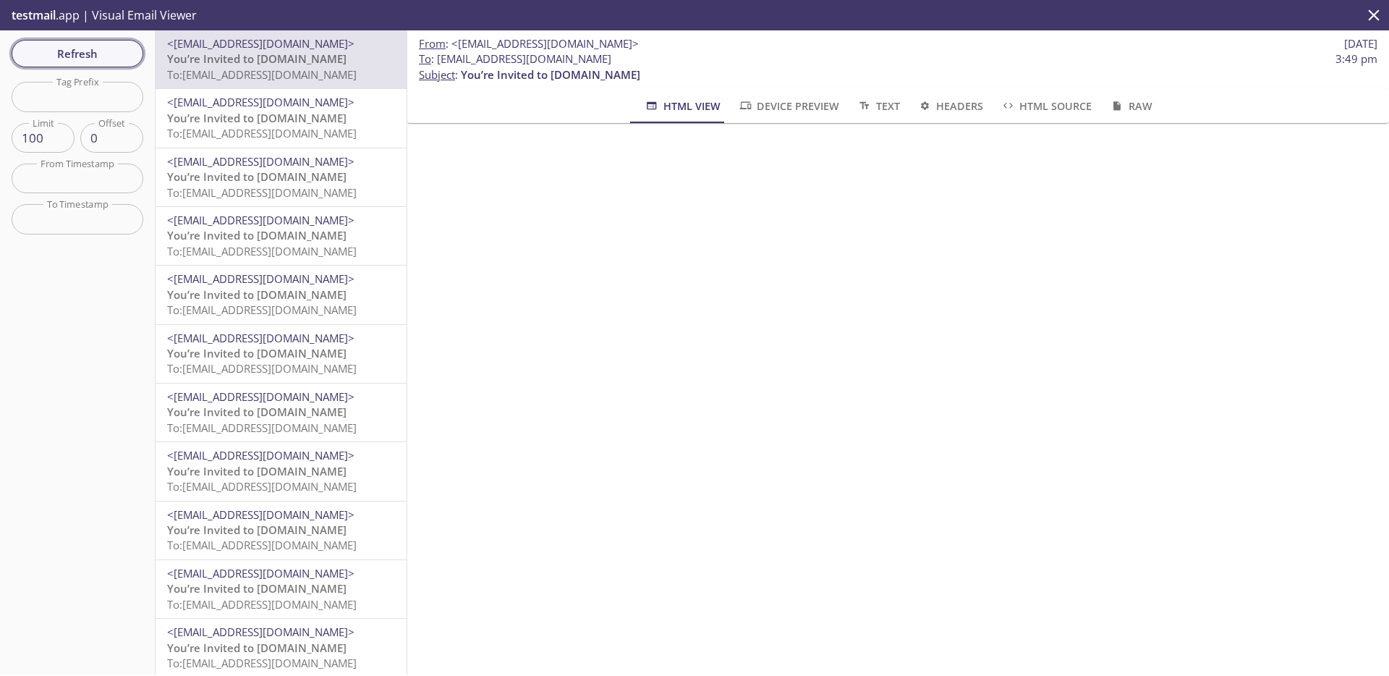
click at [112, 55] on span "Refresh" at bounding box center [77, 53] width 109 height 19
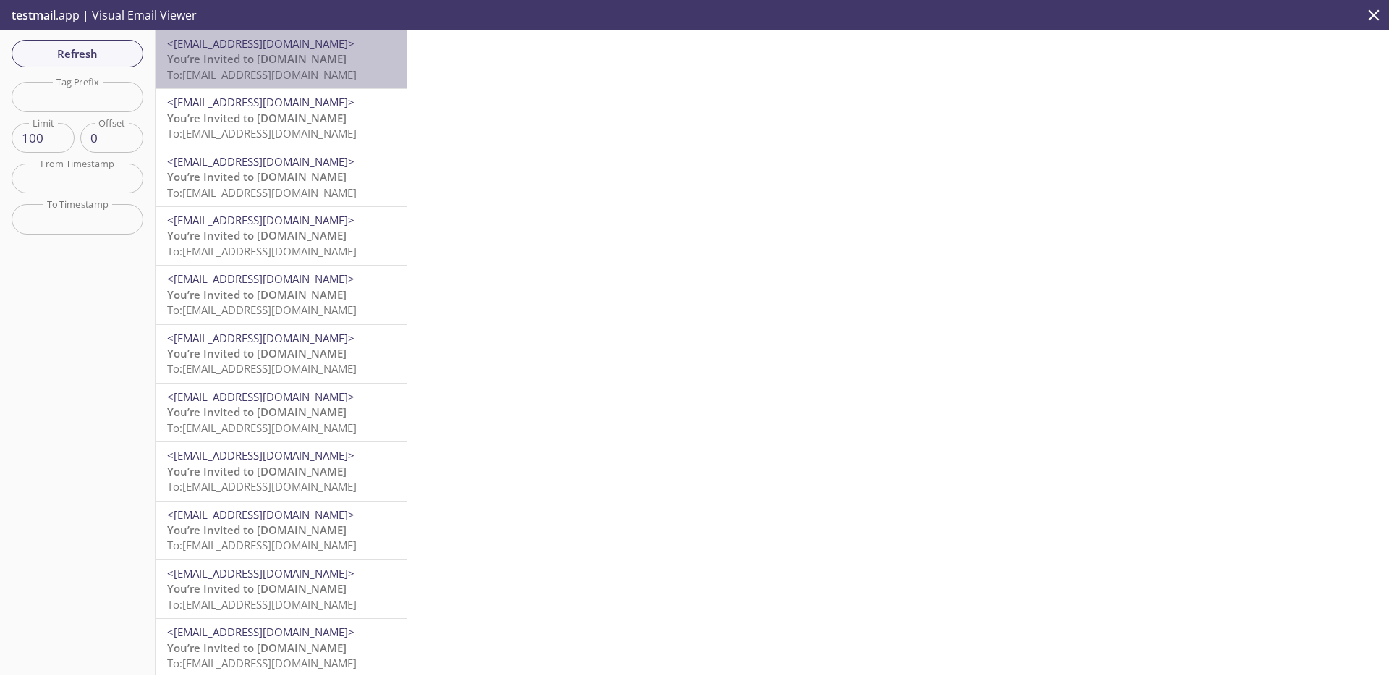
click at [306, 67] on span "To: [EMAIL_ADDRESS][DOMAIN_NAME]" at bounding box center [262, 74] width 190 height 14
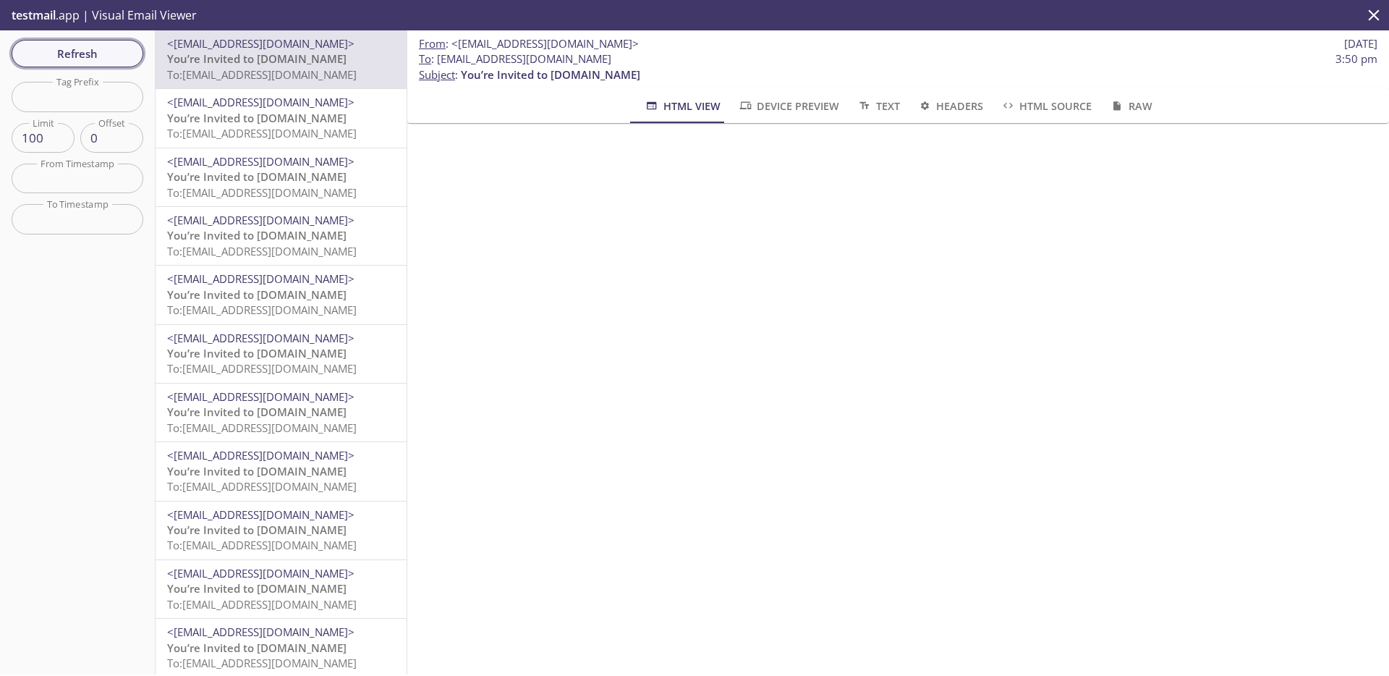
click at [96, 61] on span "Refresh" at bounding box center [77, 53] width 109 height 19
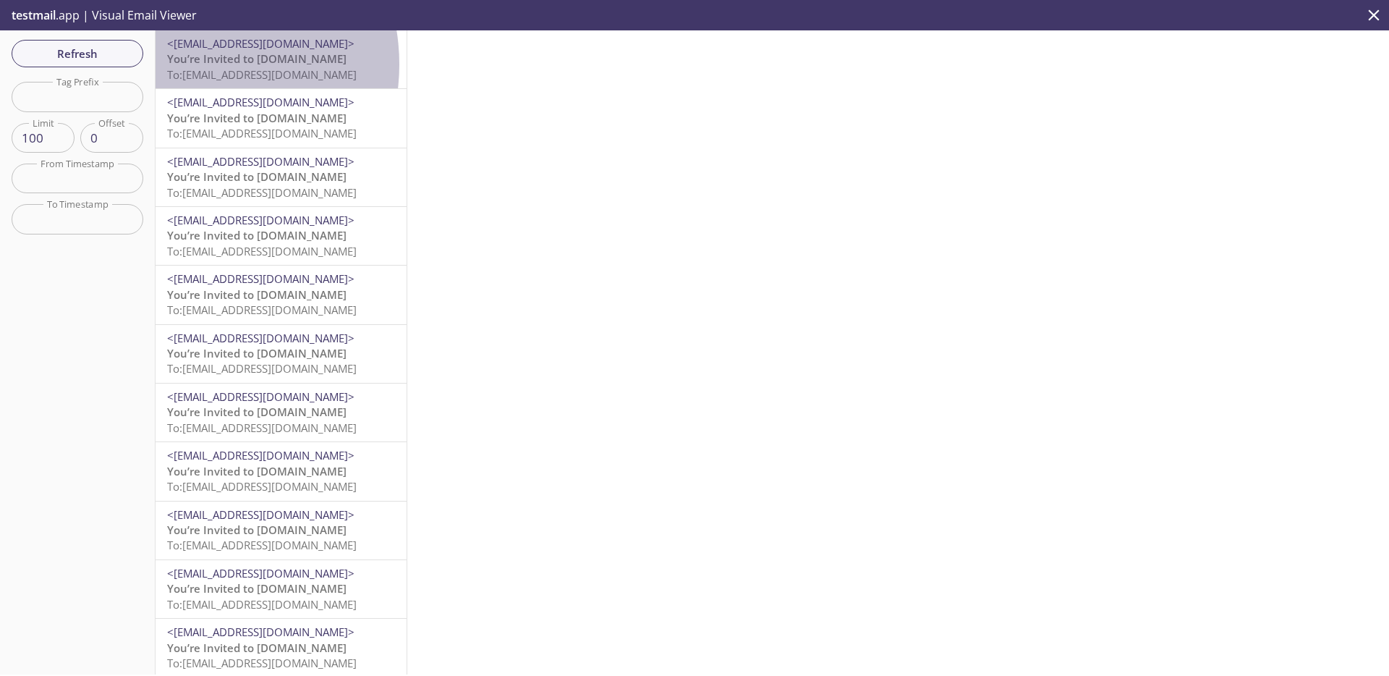
click at [187, 64] on span "You’re Invited to [DOMAIN_NAME]" at bounding box center [256, 58] width 179 height 14
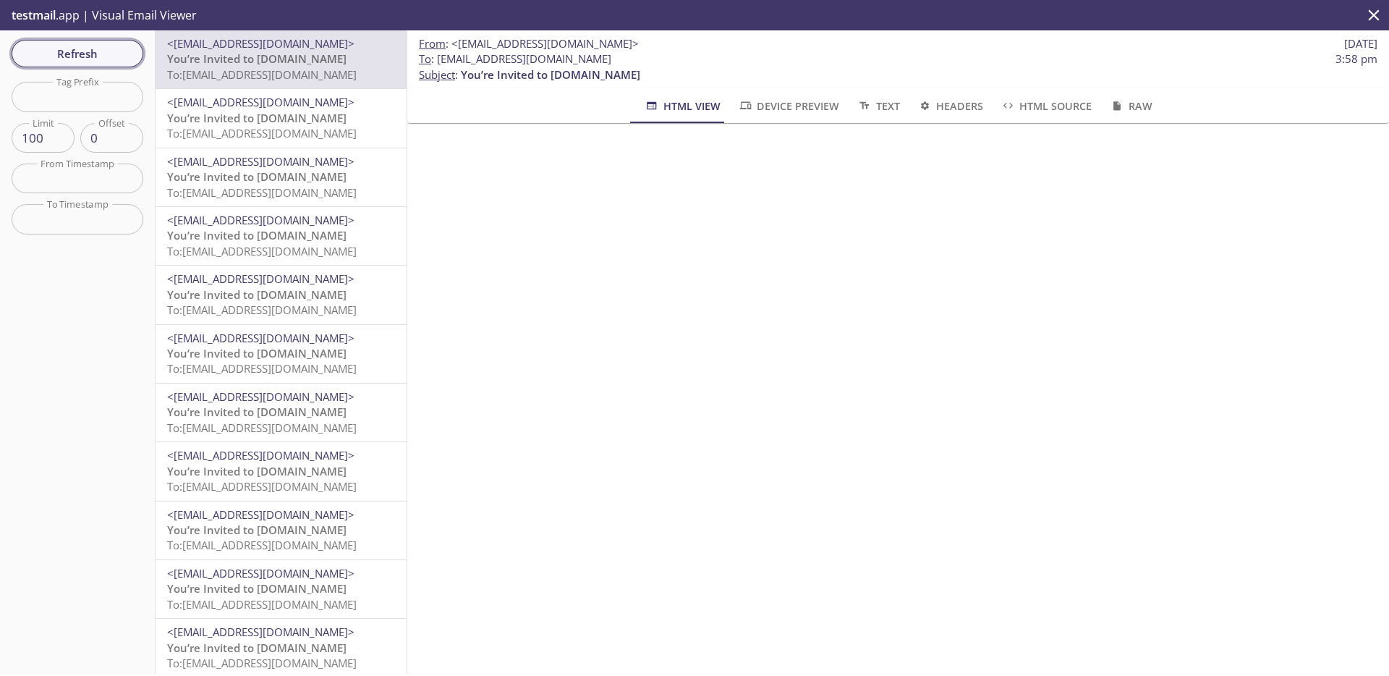
click at [127, 45] on span "Refresh" at bounding box center [77, 53] width 109 height 19
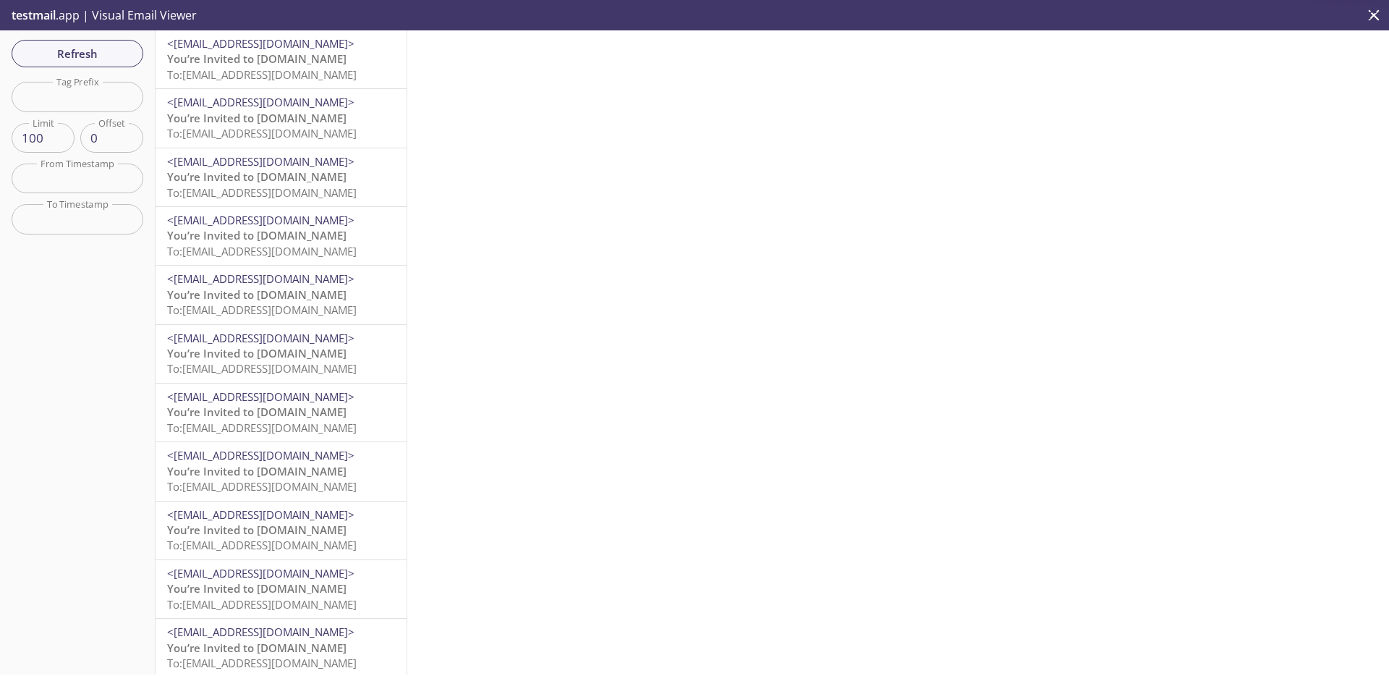
click at [312, 68] on span "To: [EMAIL_ADDRESS][DOMAIN_NAME]" at bounding box center [262, 74] width 190 height 14
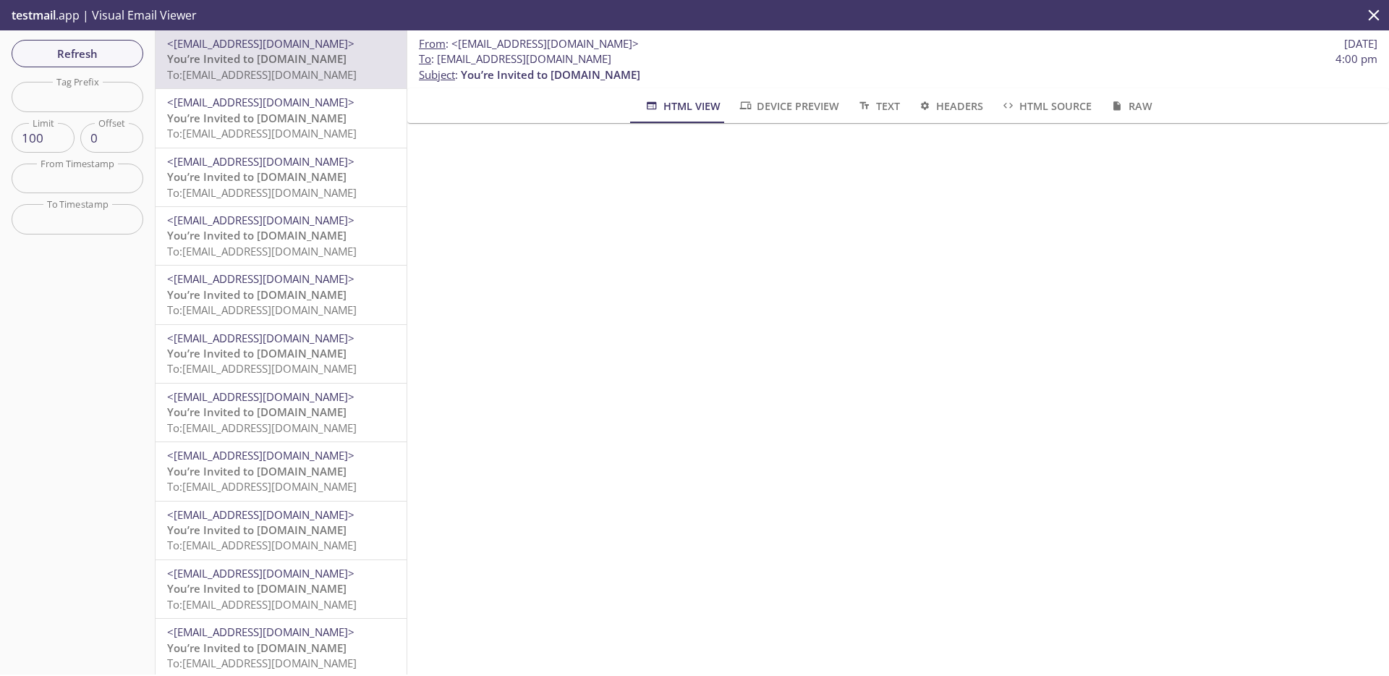
click at [148, 51] on div "Refresh Filters Tag Prefix Tag Prefix Limit 100 Limit Offset 0 Offset From Time…" at bounding box center [78, 352] width 156 height 644
click at [112, 54] on span "Refresh" at bounding box center [77, 53] width 109 height 19
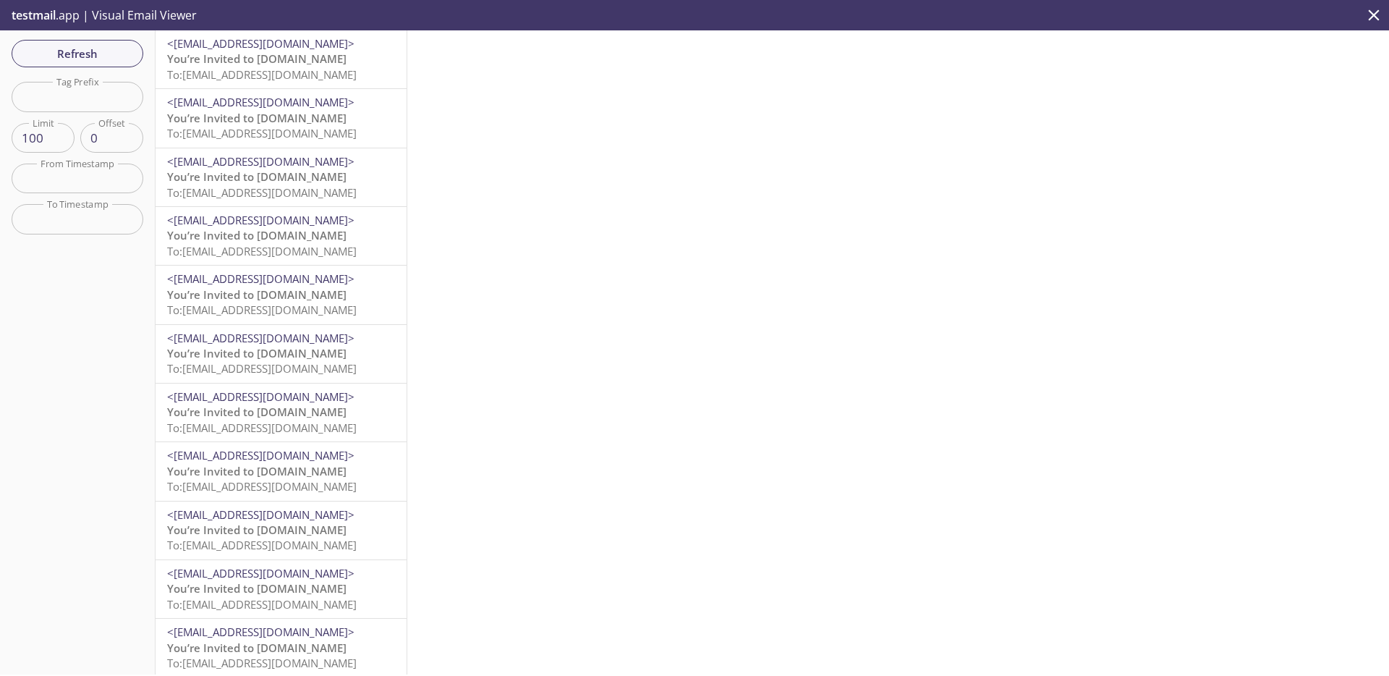
click at [308, 69] on span "To: [EMAIL_ADDRESS][DOMAIN_NAME]" at bounding box center [262, 74] width 190 height 14
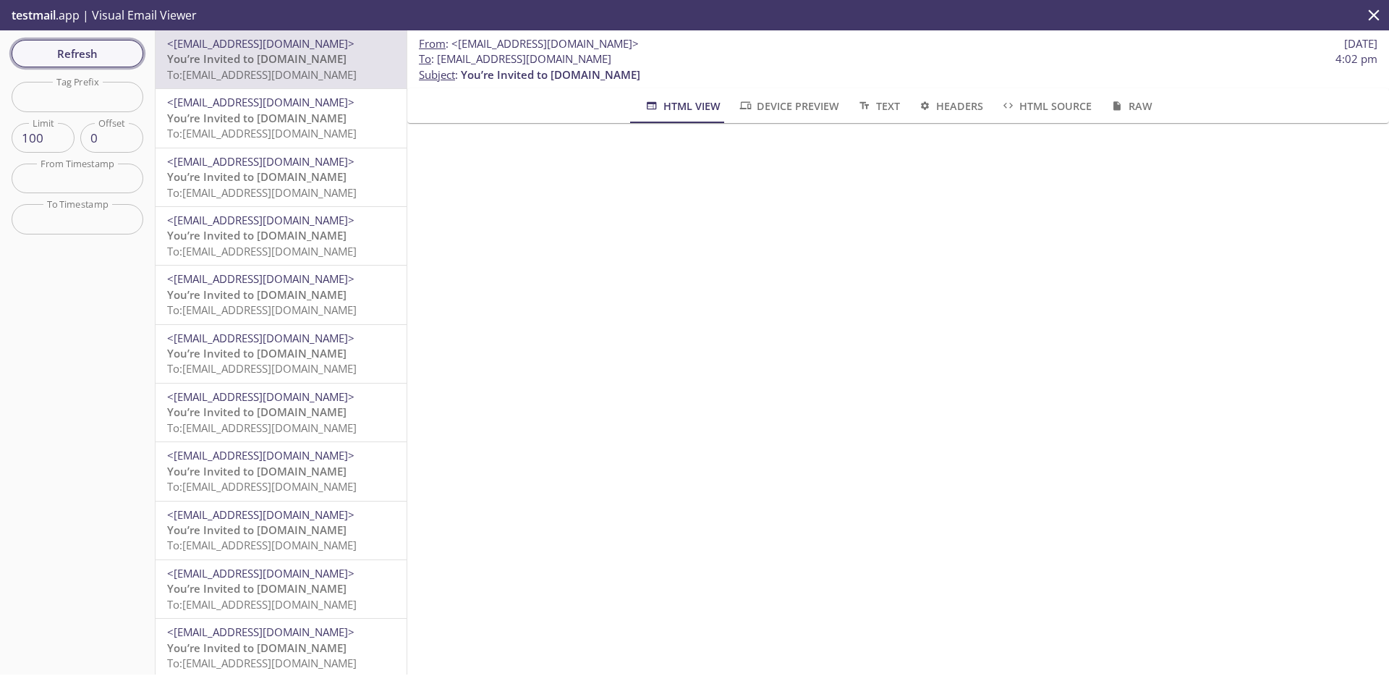
click at [132, 57] on button "Refresh" at bounding box center [78, 53] width 132 height 27
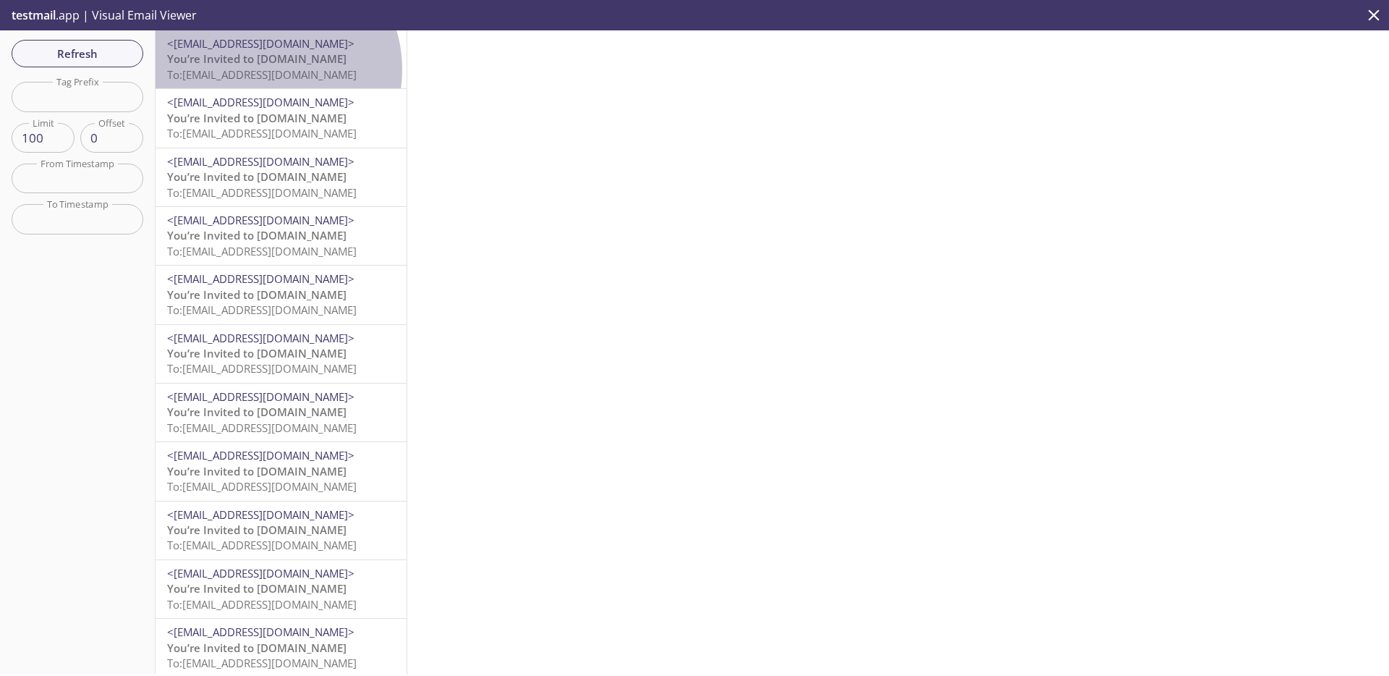
click at [264, 69] on span "To: [EMAIL_ADDRESS][DOMAIN_NAME]" at bounding box center [262, 74] width 190 height 14
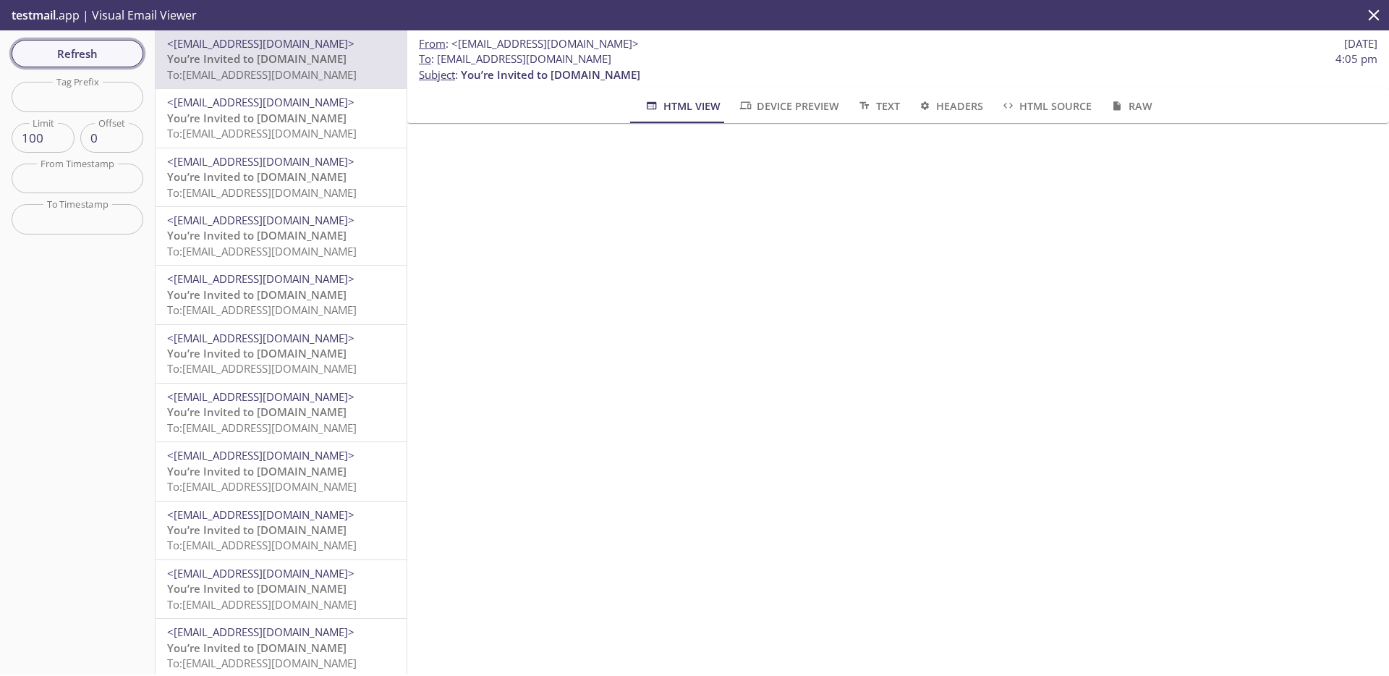
click at [70, 56] on span "Refresh" at bounding box center [77, 53] width 109 height 19
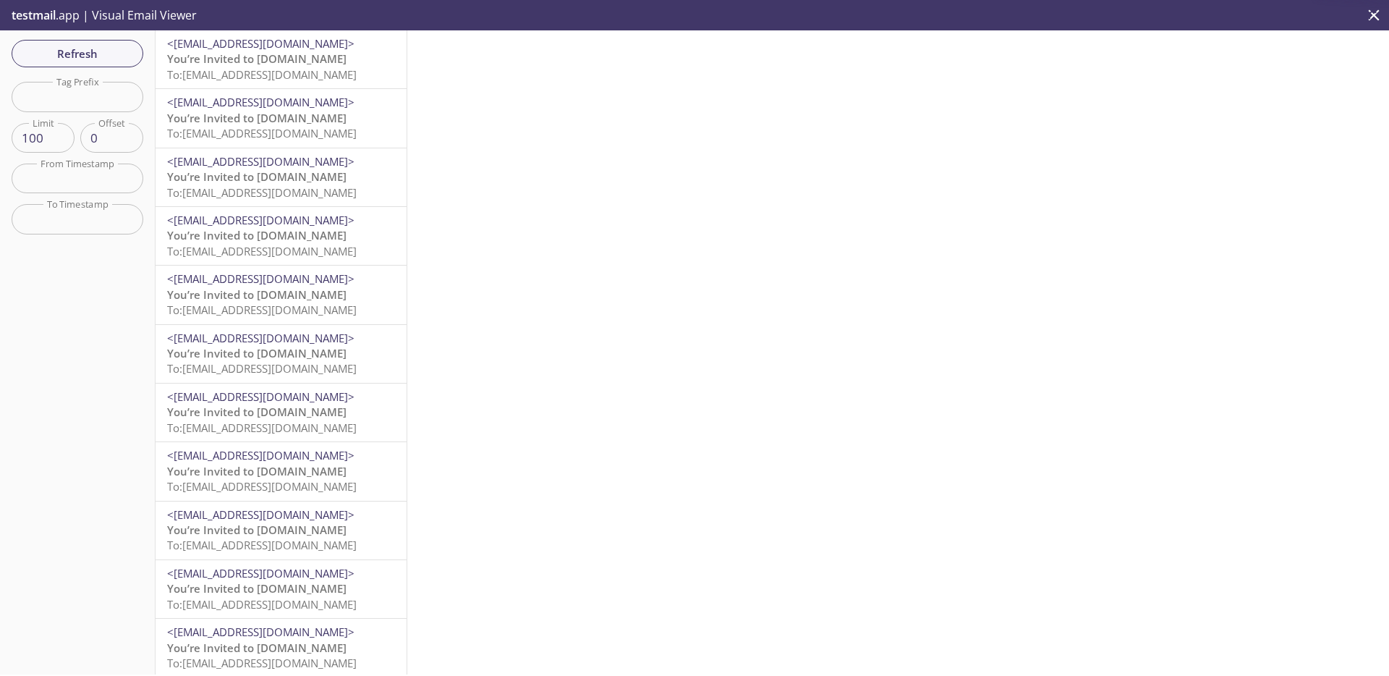
click at [271, 59] on span "You’re Invited to [DOMAIN_NAME]" at bounding box center [256, 58] width 179 height 14
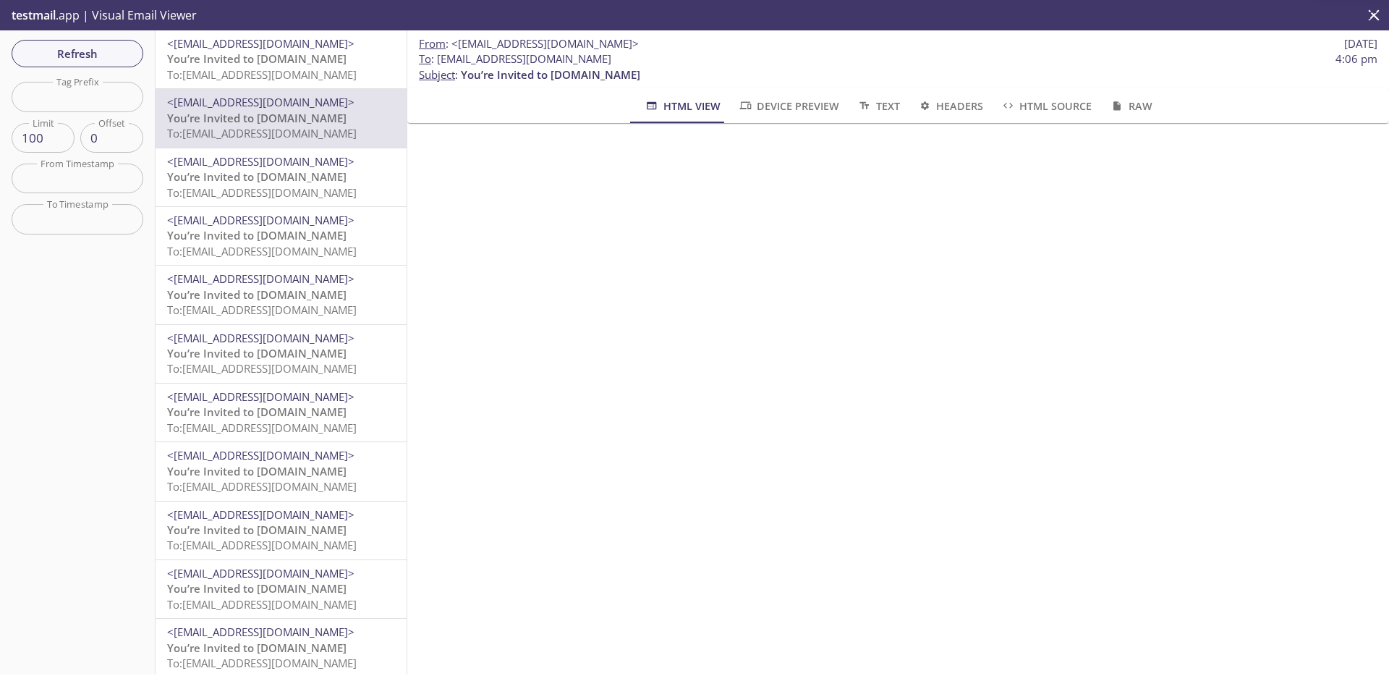
click at [270, 56] on span "You’re Invited to [DOMAIN_NAME]" at bounding box center [256, 58] width 179 height 14
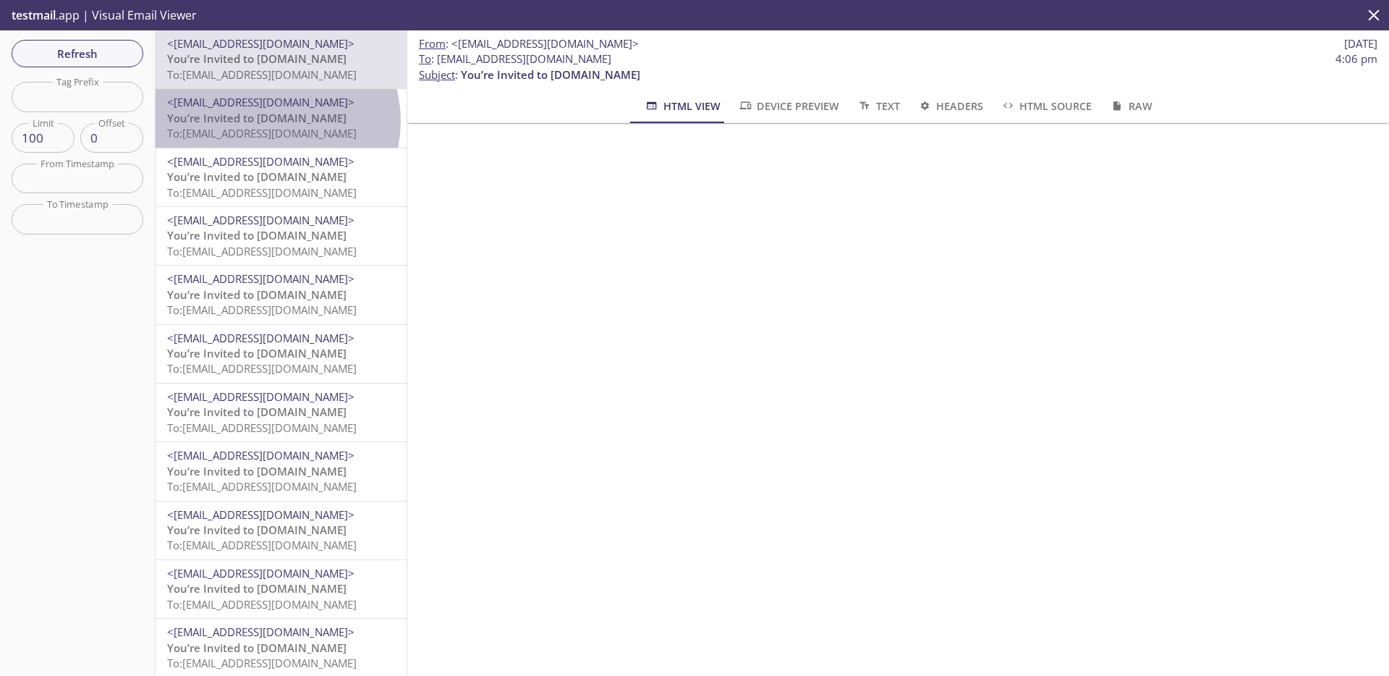
click at [271, 121] on span "You’re Invited to [DOMAIN_NAME]" at bounding box center [256, 118] width 179 height 14
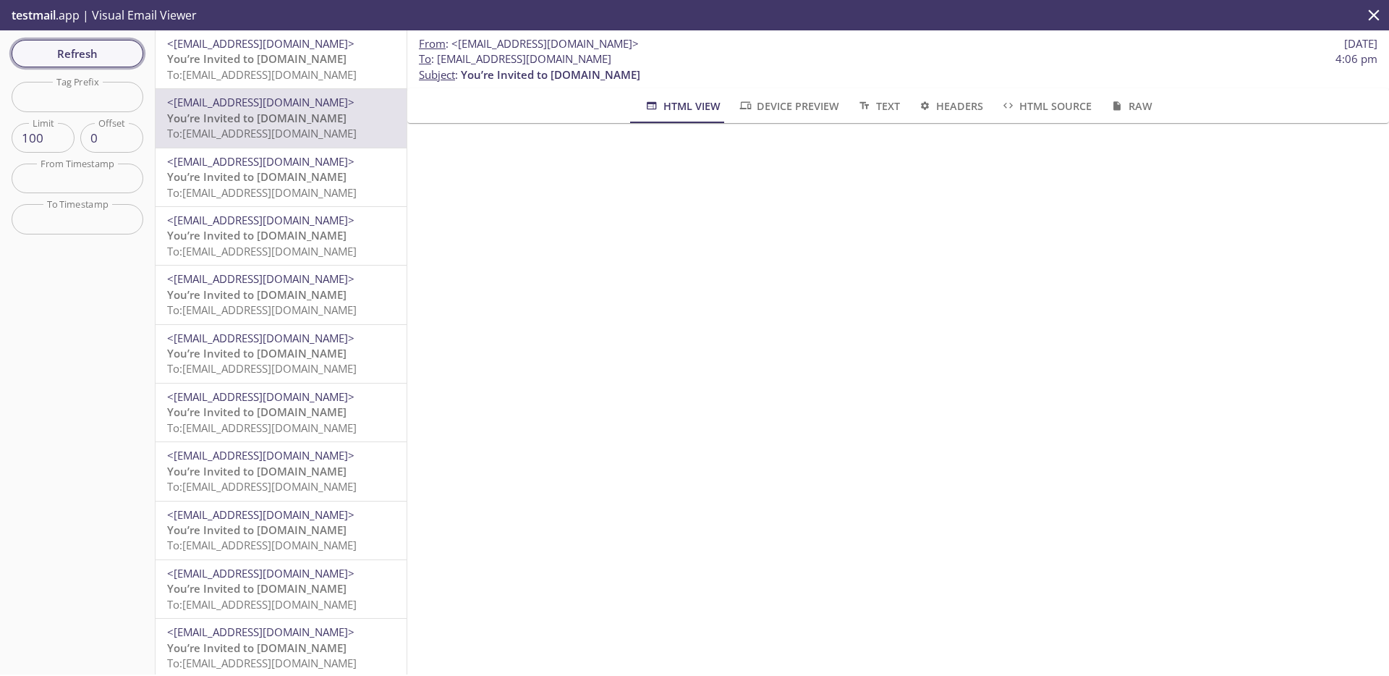
click at [82, 51] on span "Refresh" at bounding box center [77, 53] width 109 height 19
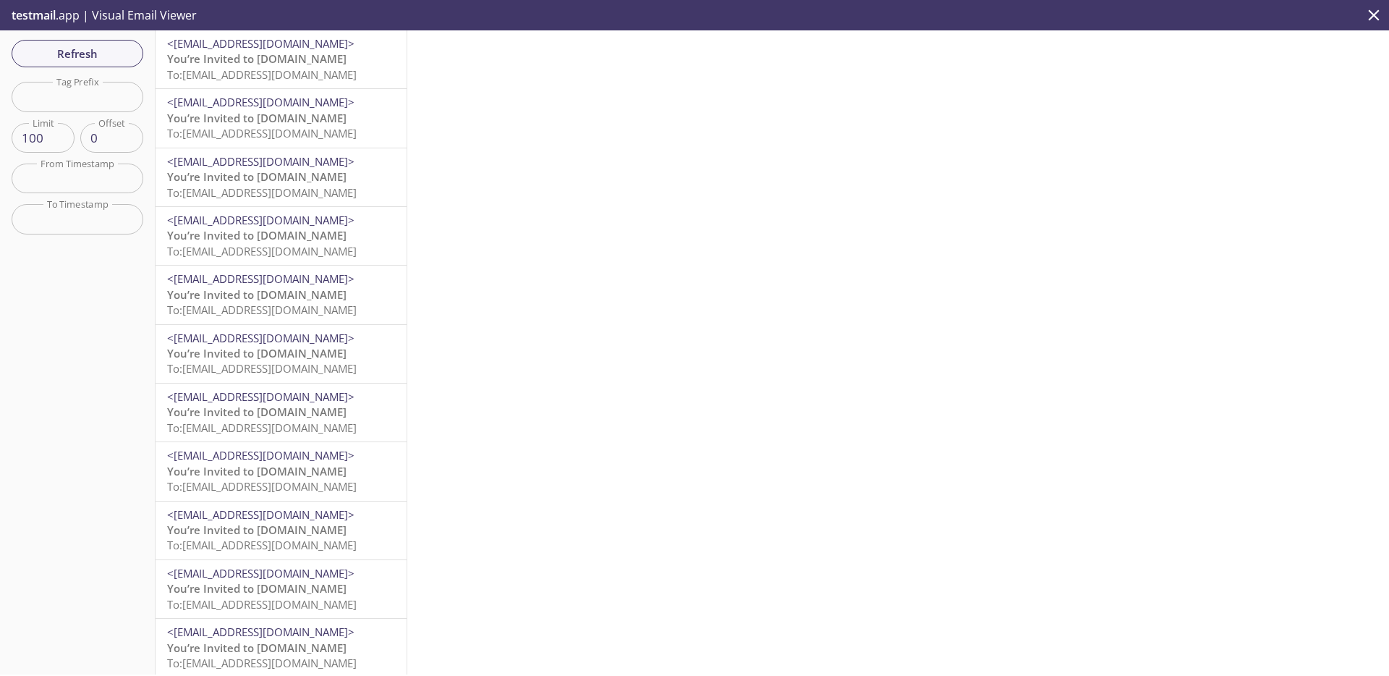
click at [301, 68] on span "To: [EMAIL_ADDRESS][DOMAIN_NAME]" at bounding box center [262, 74] width 190 height 14
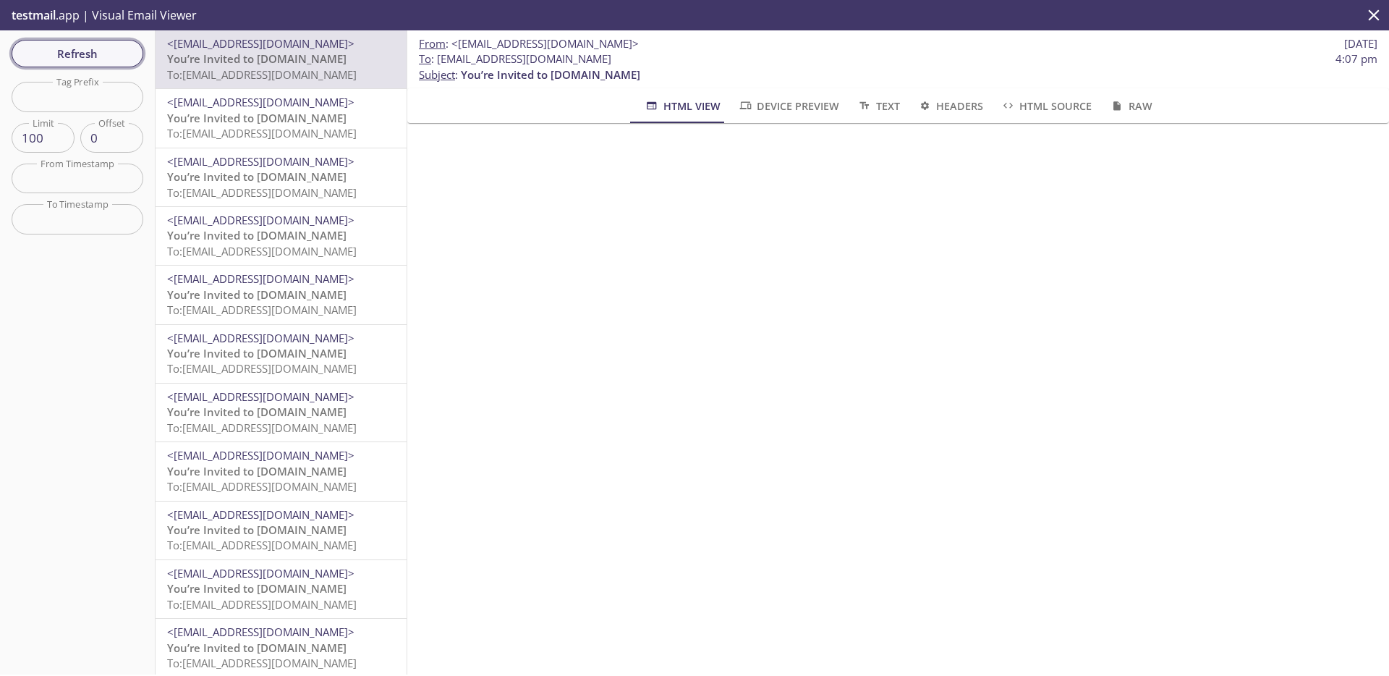
click at [69, 64] on button "Refresh" at bounding box center [78, 53] width 132 height 27
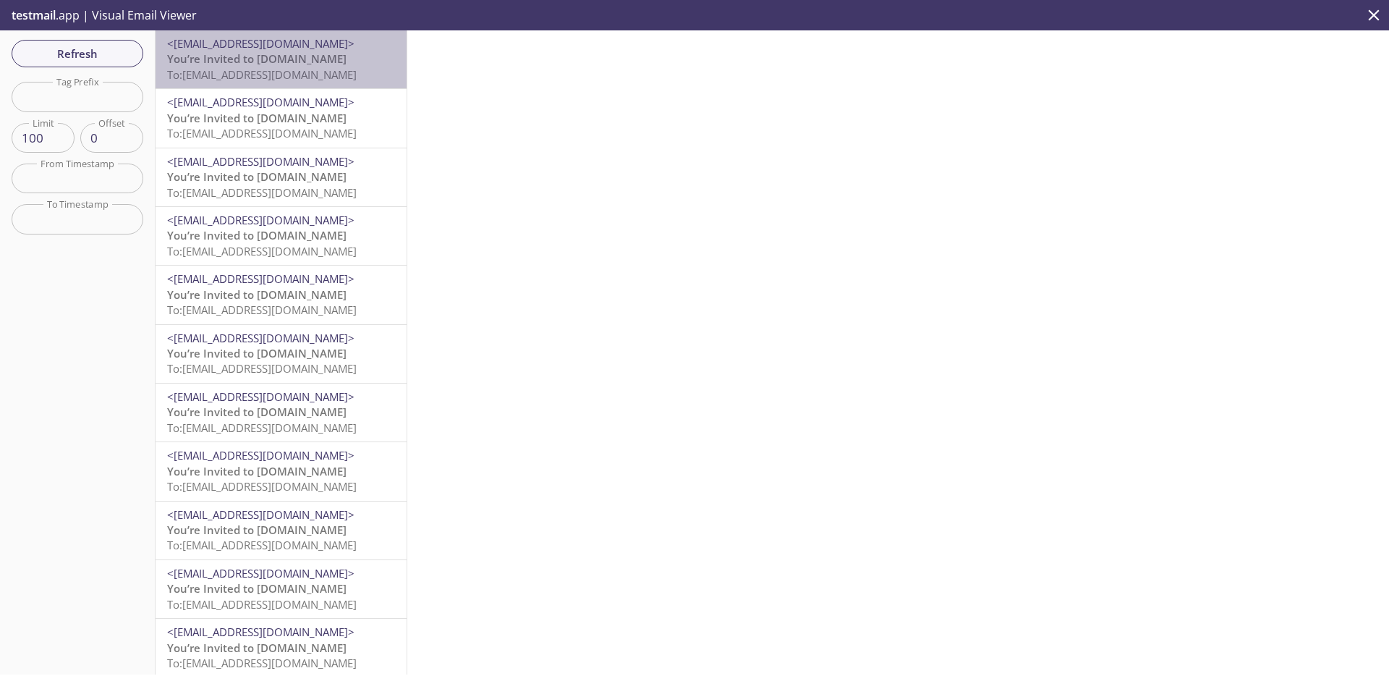
click at [289, 72] on span "To: [EMAIL_ADDRESS][DOMAIN_NAME]" at bounding box center [262, 74] width 190 height 14
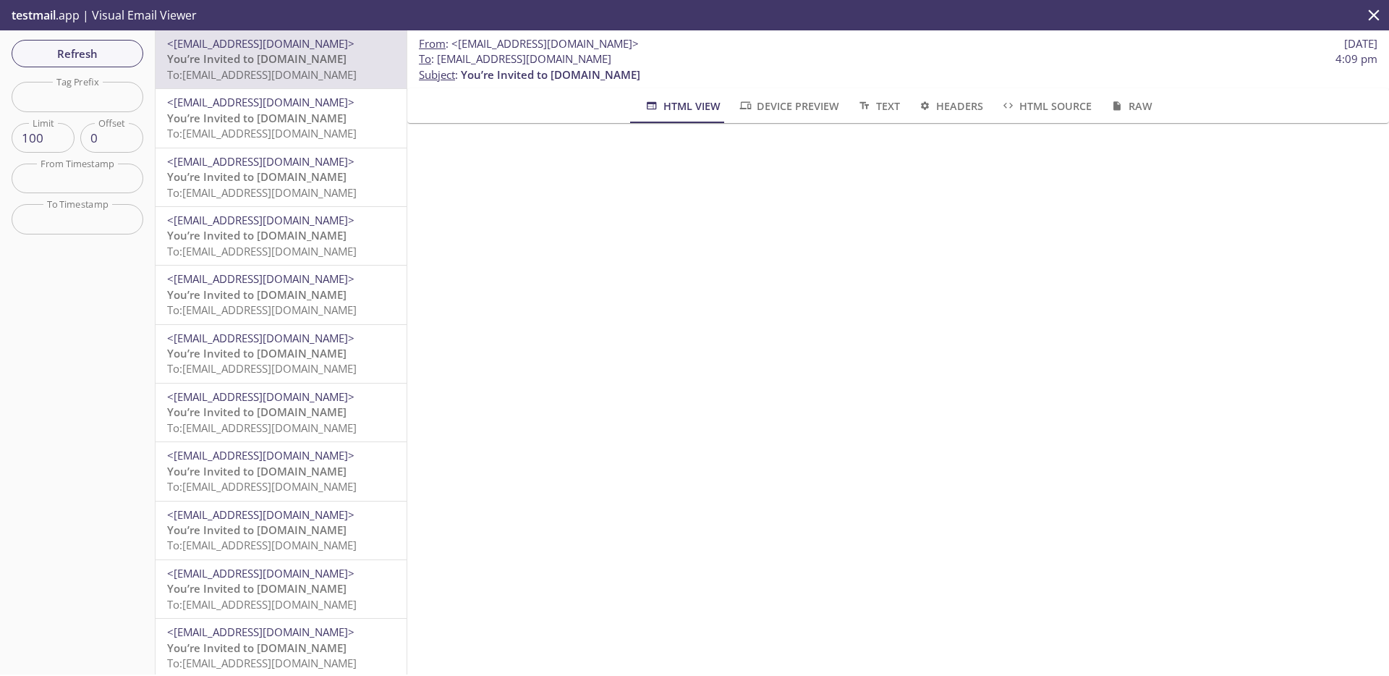
click at [100, 25] on p "testmail .app | Visual Email Viewer" at bounding box center [102, 15] width 205 height 30
click at [99, 43] on button "Refresh" at bounding box center [78, 53] width 132 height 27
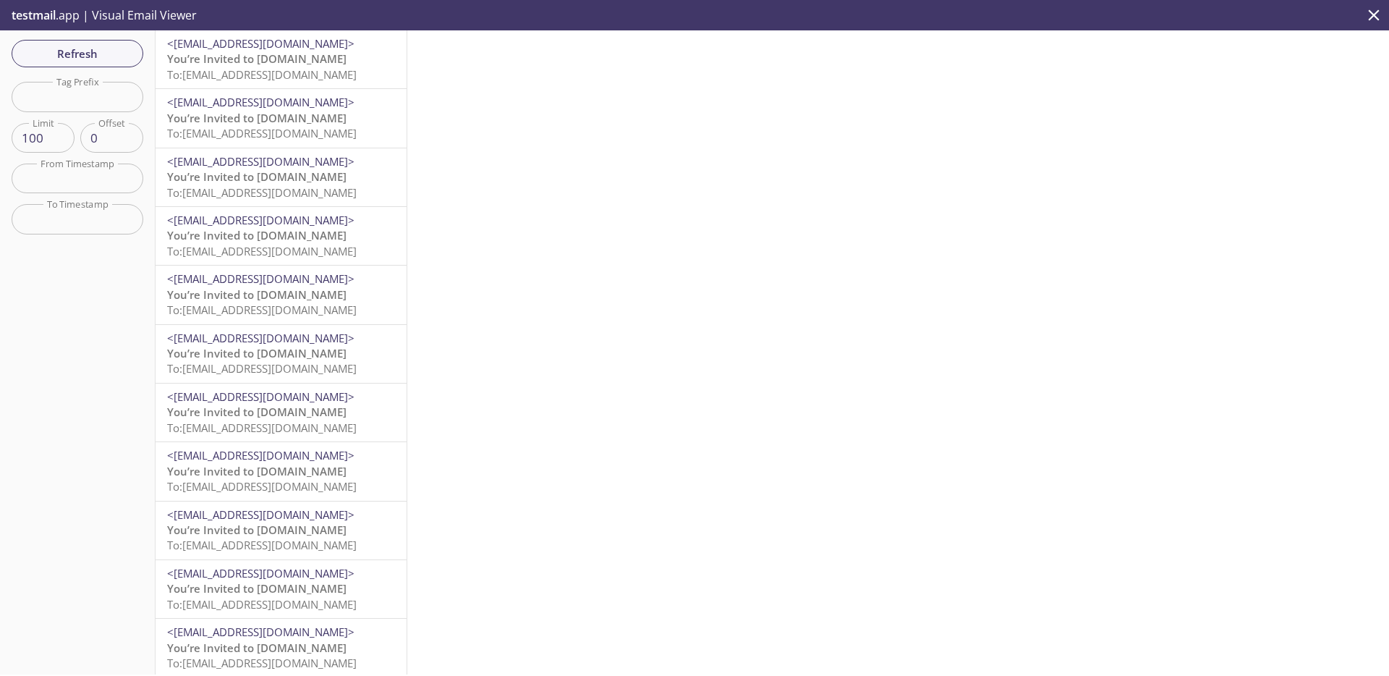
click at [259, 132] on span "To: [EMAIL_ADDRESS][DOMAIN_NAME]" at bounding box center [262, 133] width 190 height 14
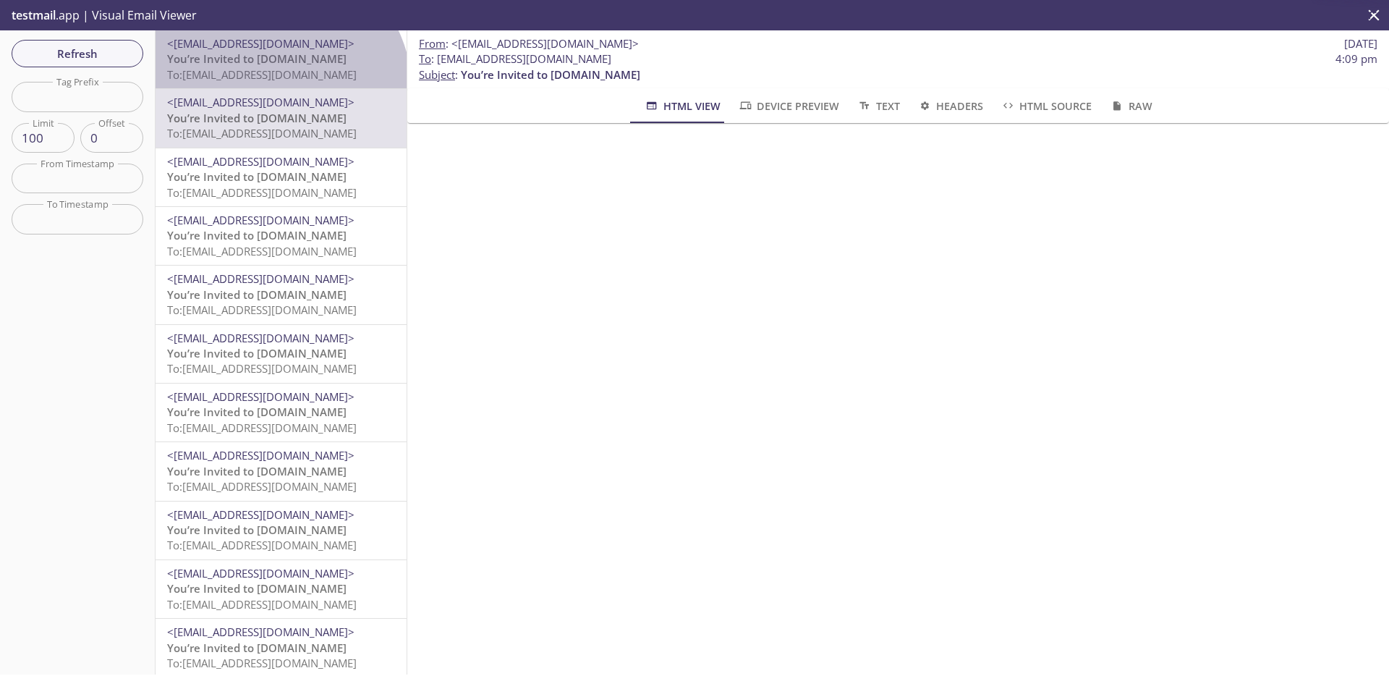
click at [277, 88] on div "<[EMAIL_ADDRESS][DOMAIN_NAME]> You’re Invited to [DOMAIN_NAME] To: [EMAIL_ADDRE…" at bounding box center [281, 59] width 251 height 58
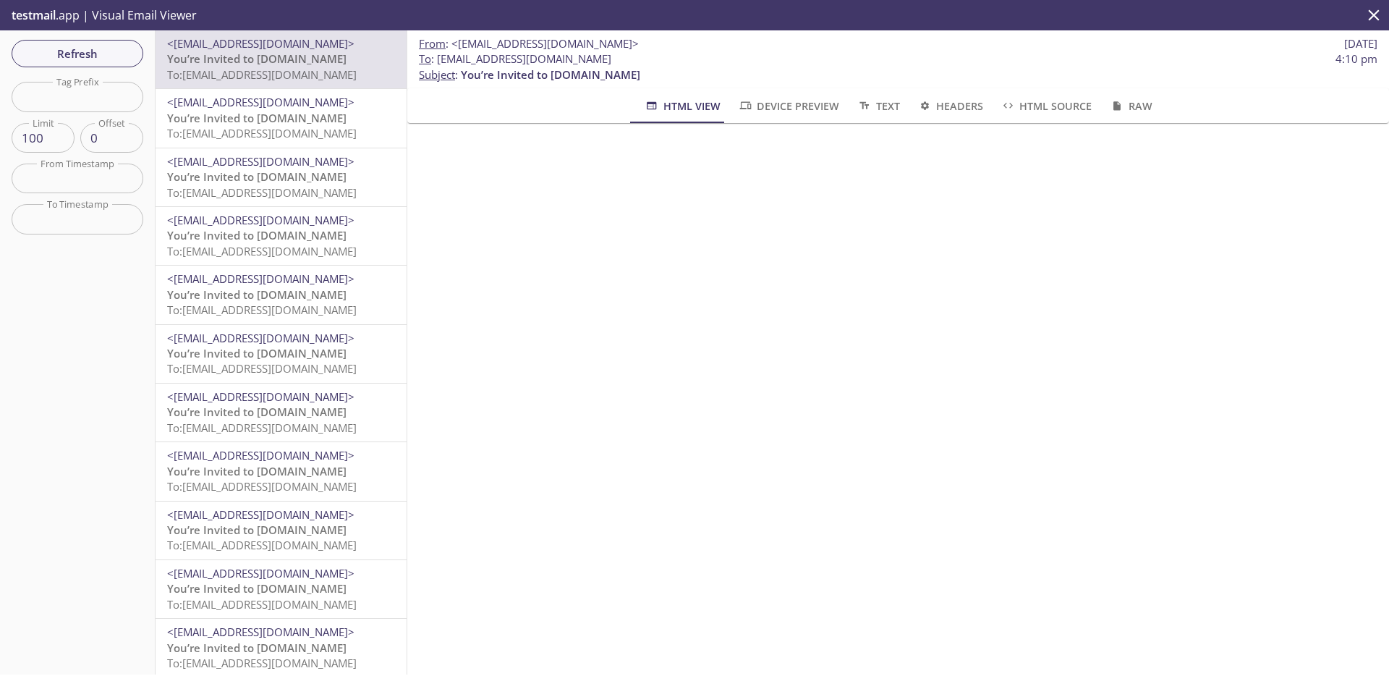
click at [270, 117] on span "You’re Invited to [DOMAIN_NAME]" at bounding box center [256, 118] width 179 height 14
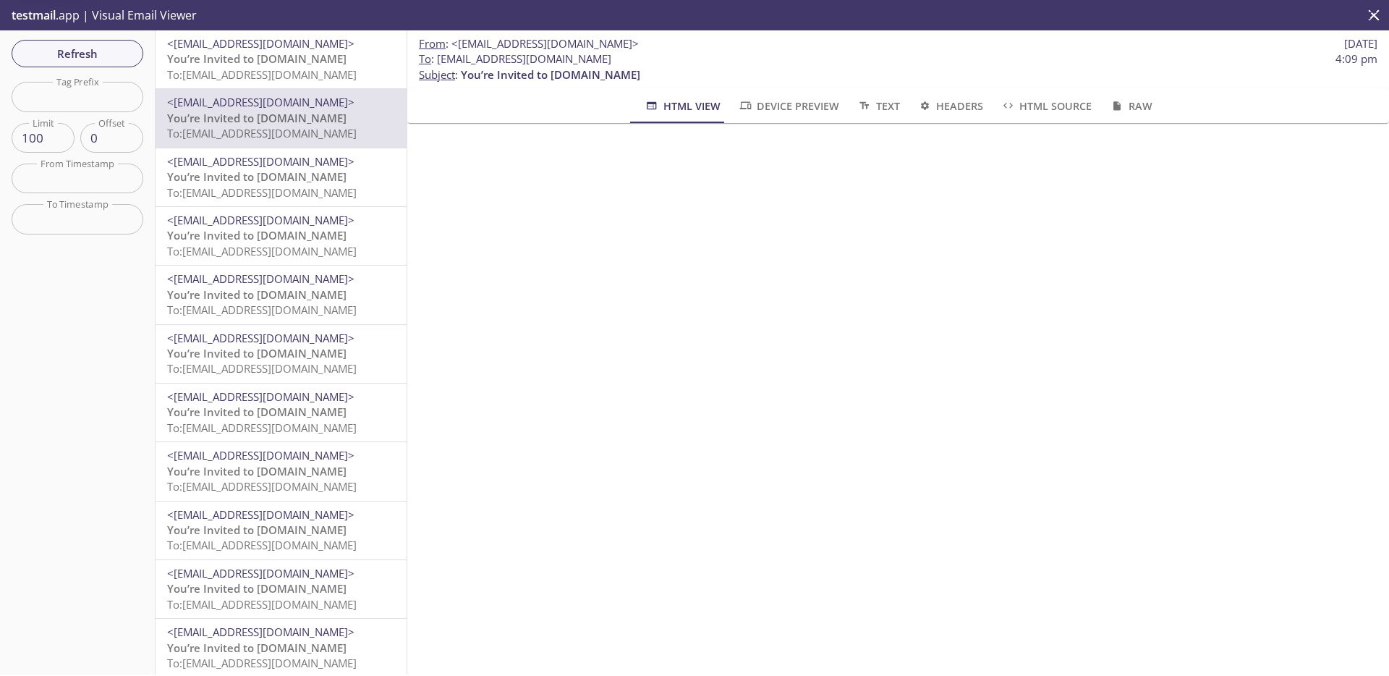
click at [278, 75] on span "To: [EMAIL_ADDRESS][DOMAIN_NAME]" at bounding box center [262, 74] width 190 height 14
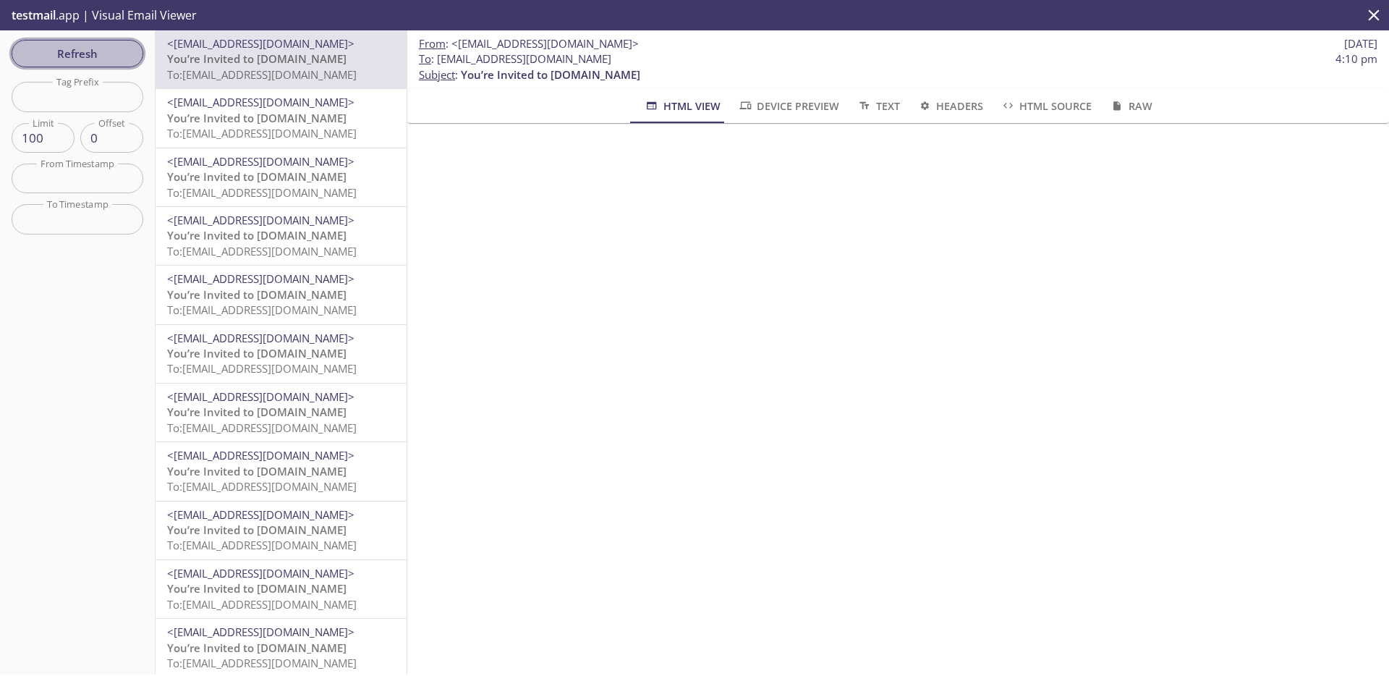
click at [95, 45] on span "Refresh" at bounding box center [77, 53] width 109 height 19
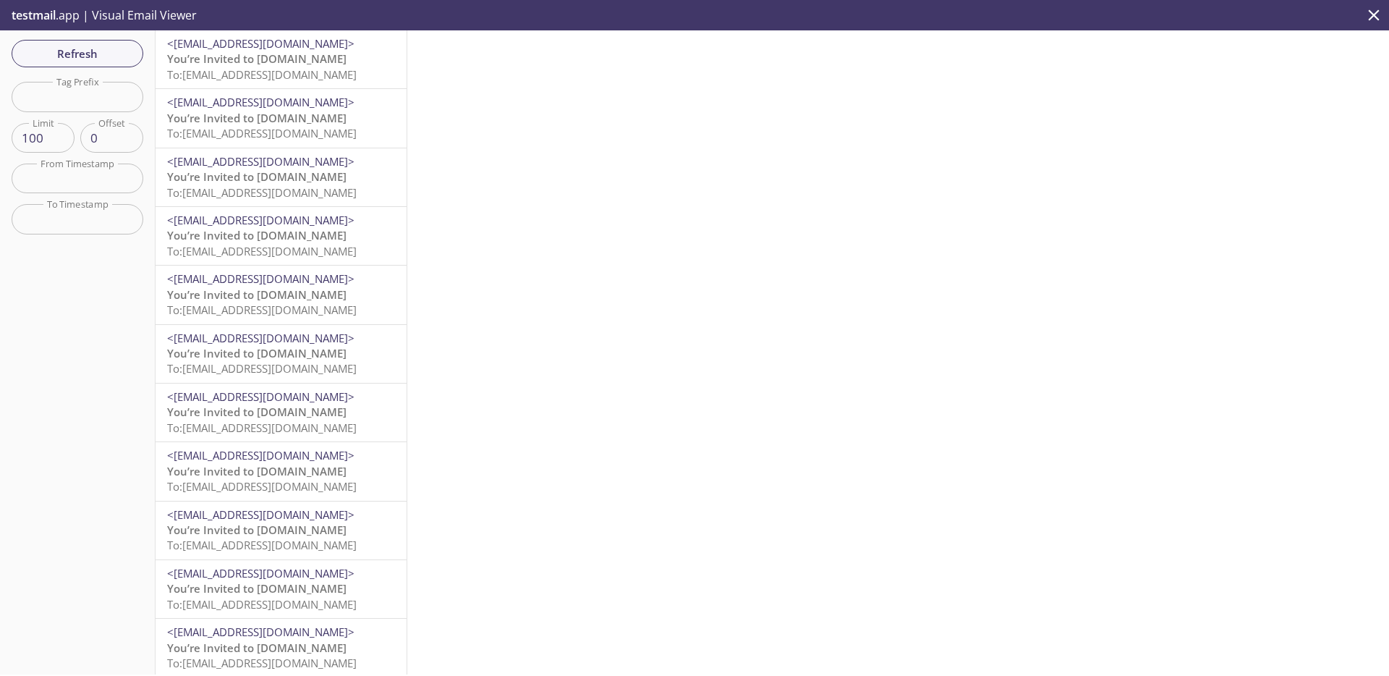
click at [294, 72] on span "To: [EMAIL_ADDRESS][DOMAIN_NAME]" at bounding box center [262, 74] width 190 height 14
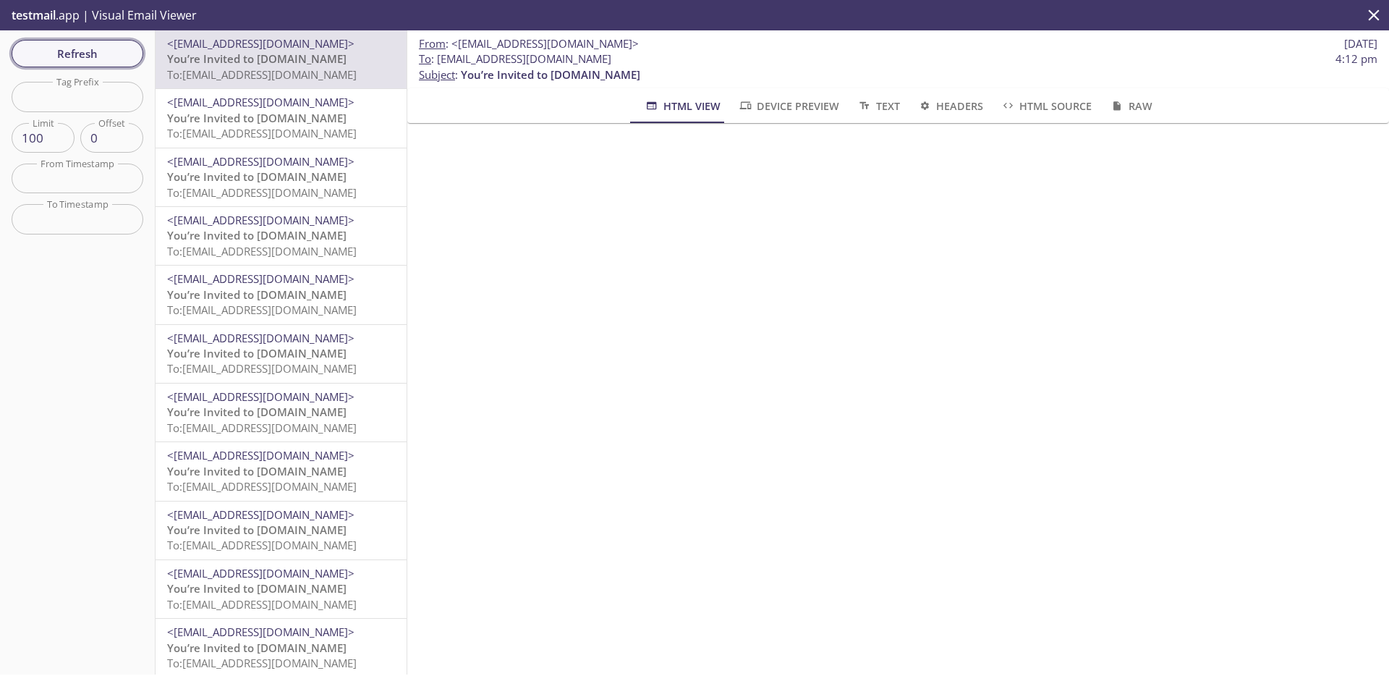
click at [122, 44] on span "Refresh" at bounding box center [77, 53] width 109 height 19
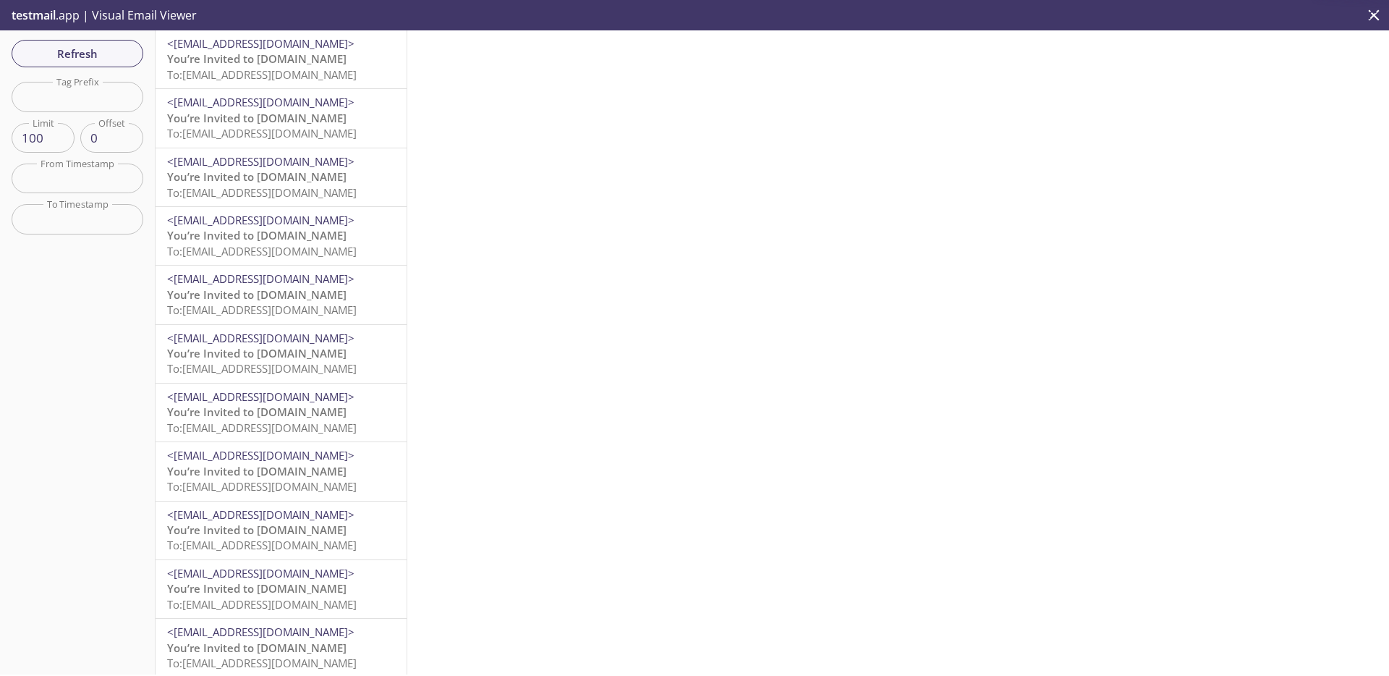
click at [276, 67] on span "To: [EMAIL_ADDRESS][DOMAIN_NAME]" at bounding box center [262, 74] width 190 height 14
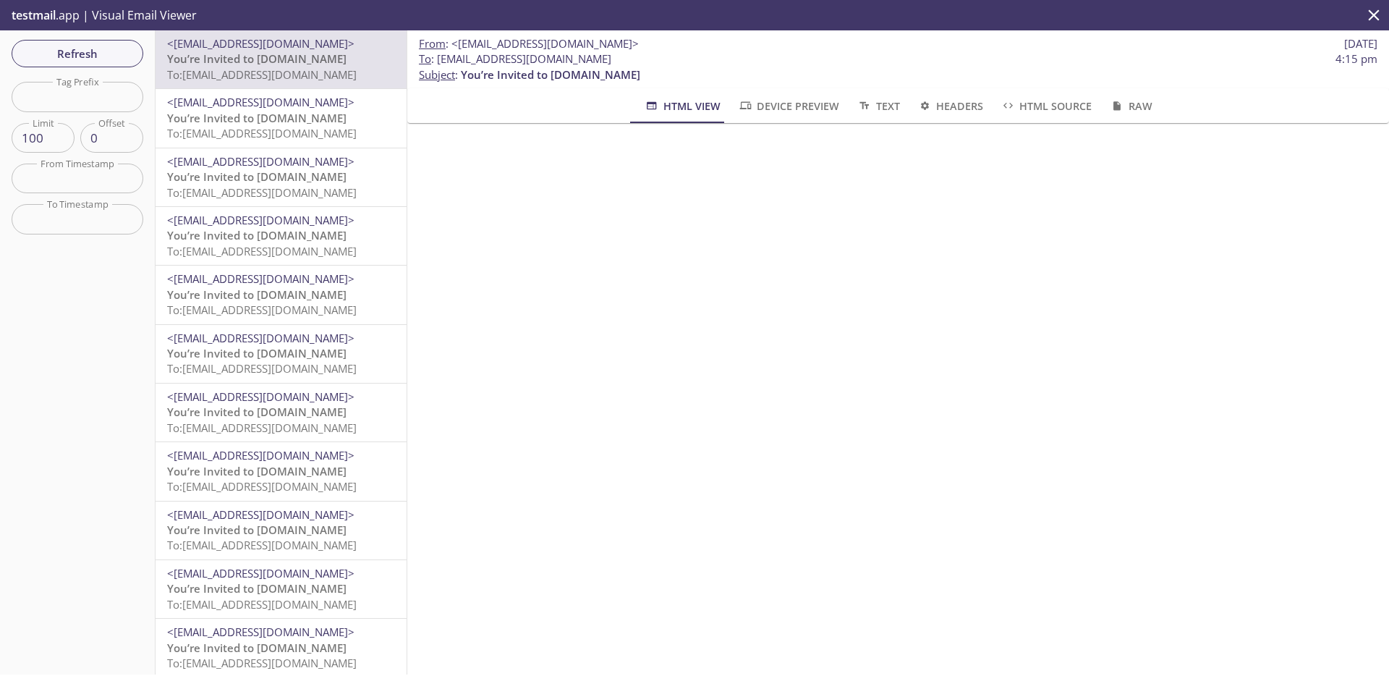
click at [70, 58] on span "Refresh" at bounding box center [77, 53] width 109 height 19
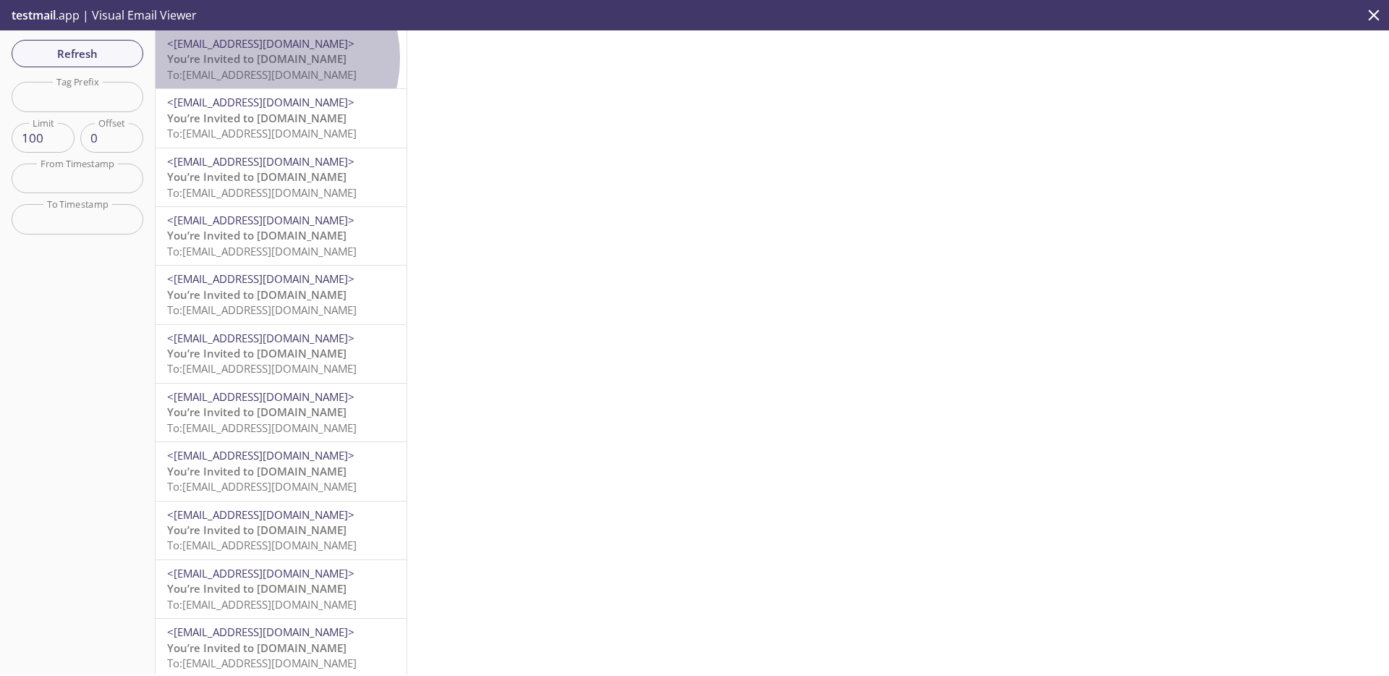
click at [268, 58] on span "You’re Invited to [DOMAIN_NAME]" at bounding box center [256, 58] width 179 height 14
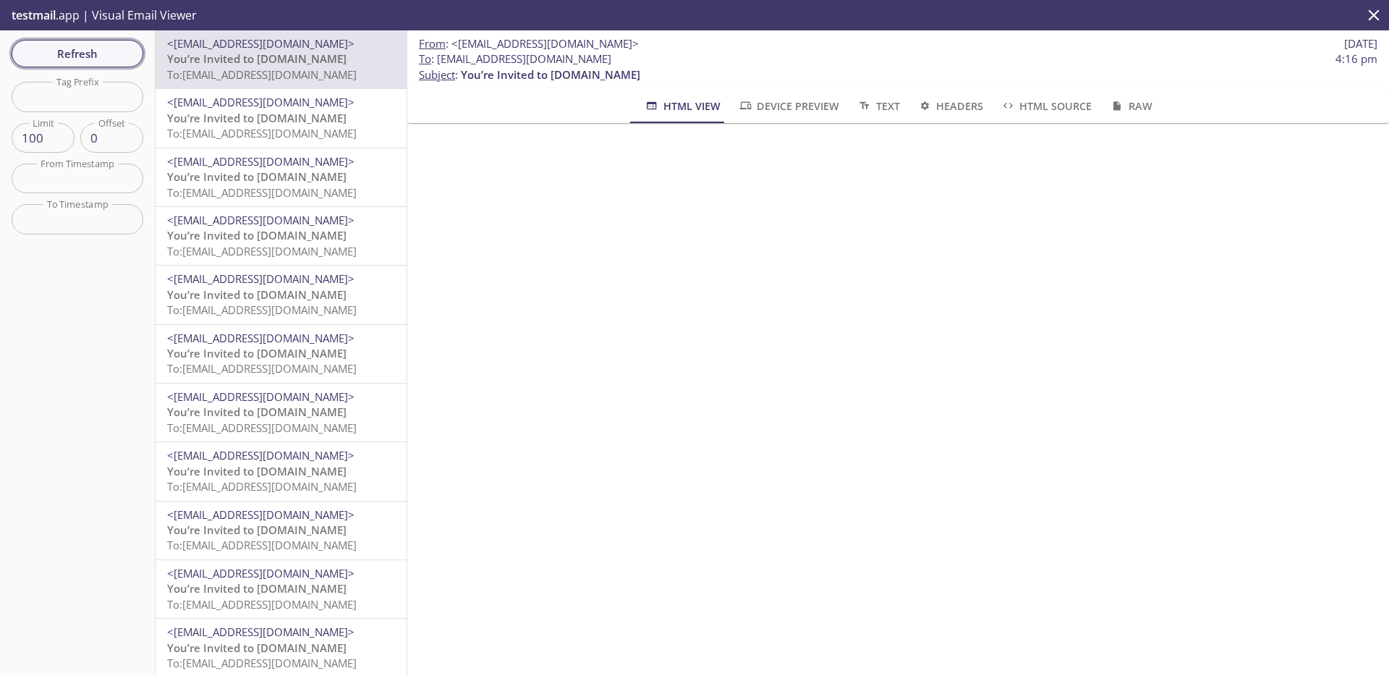
click at [59, 53] on span "Refresh" at bounding box center [77, 53] width 109 height 19
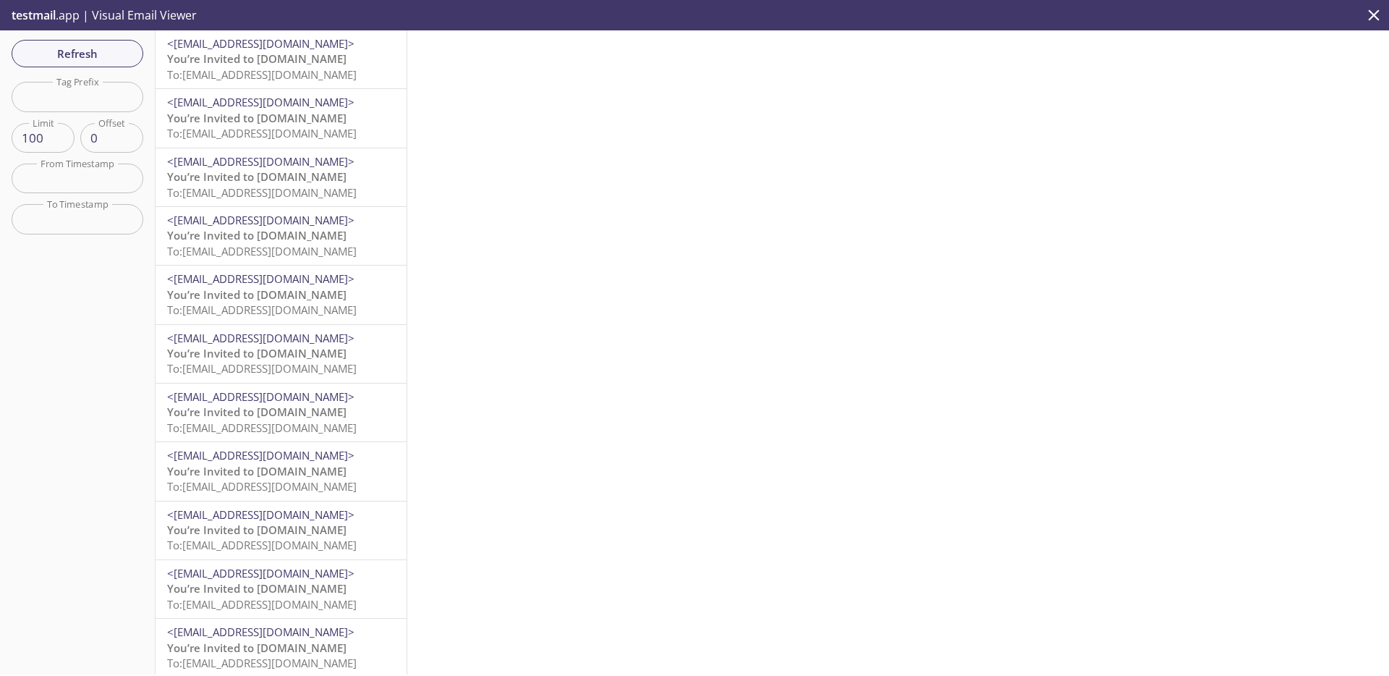
click at [298, 69] on span "To: [EMAIL_ADDRESS][DOMAIN_NAME]" at bounding box center [262, 74] width 190 height 14
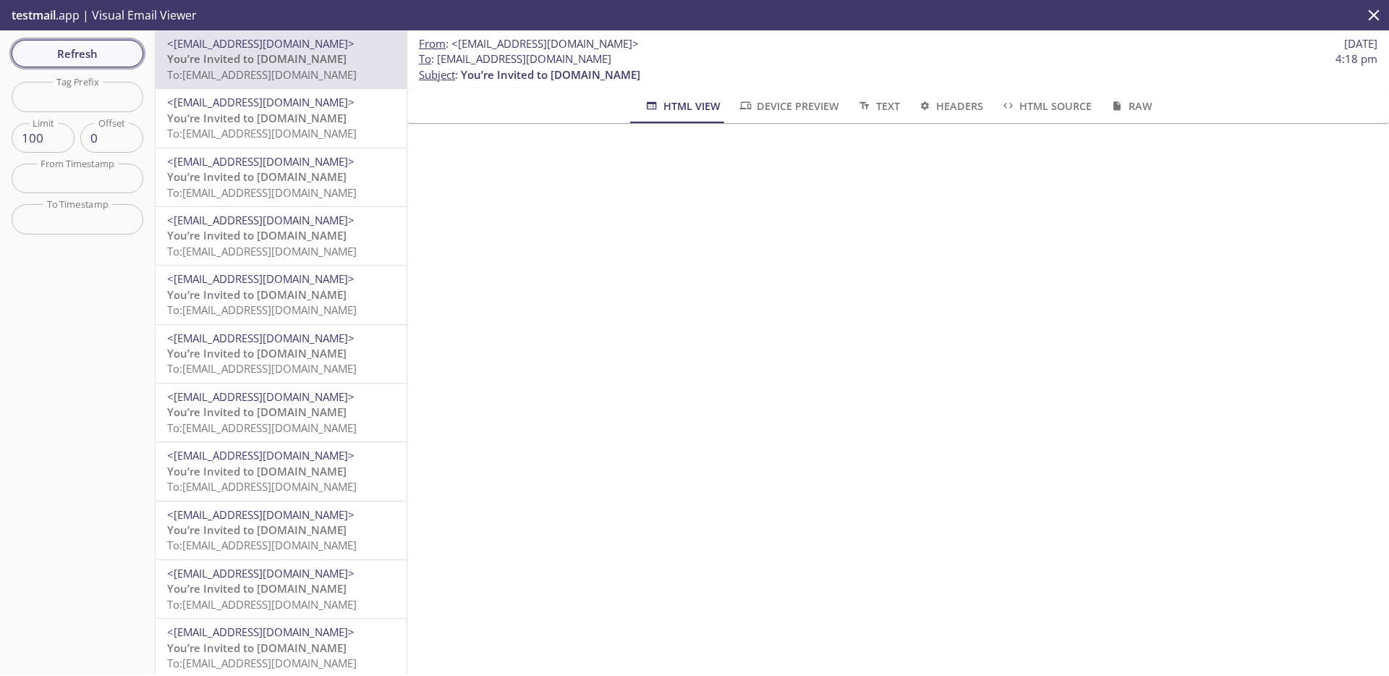
click at [130, 47] on span "Refresh" at bounding box center [77, 53] width 109 height 19
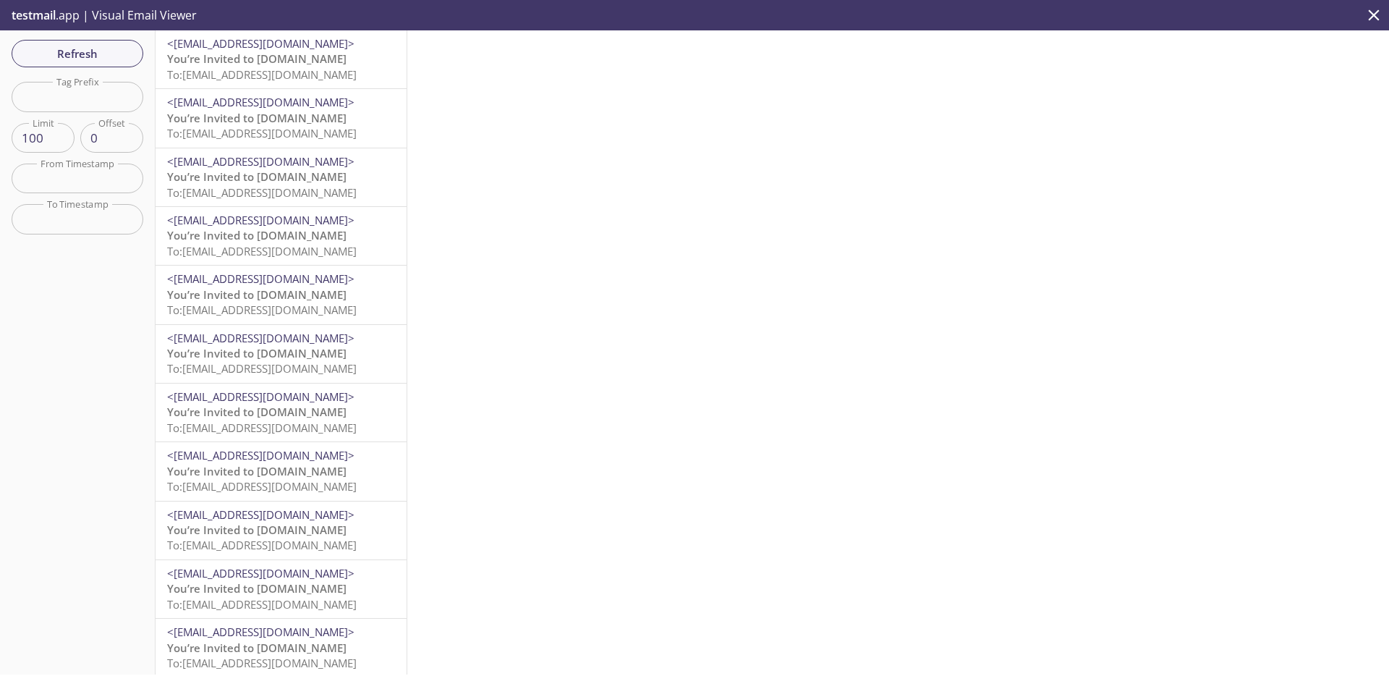
click at [292, 63] on span "You’re Invited to [DOMAIN_NAME]" at bounding box center [256, 58] width 179 height 14
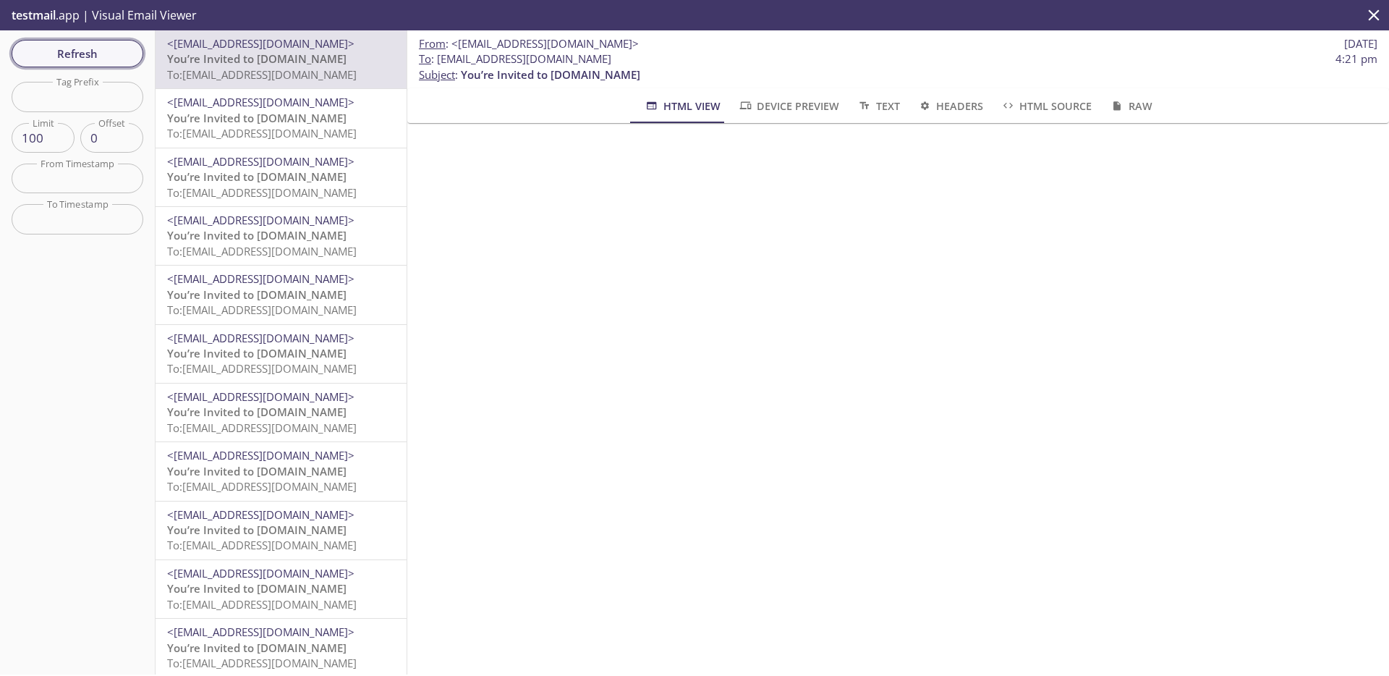
click at [122, 51] on span "Refresh" at bounding box center [77, 53] width 109 height 19
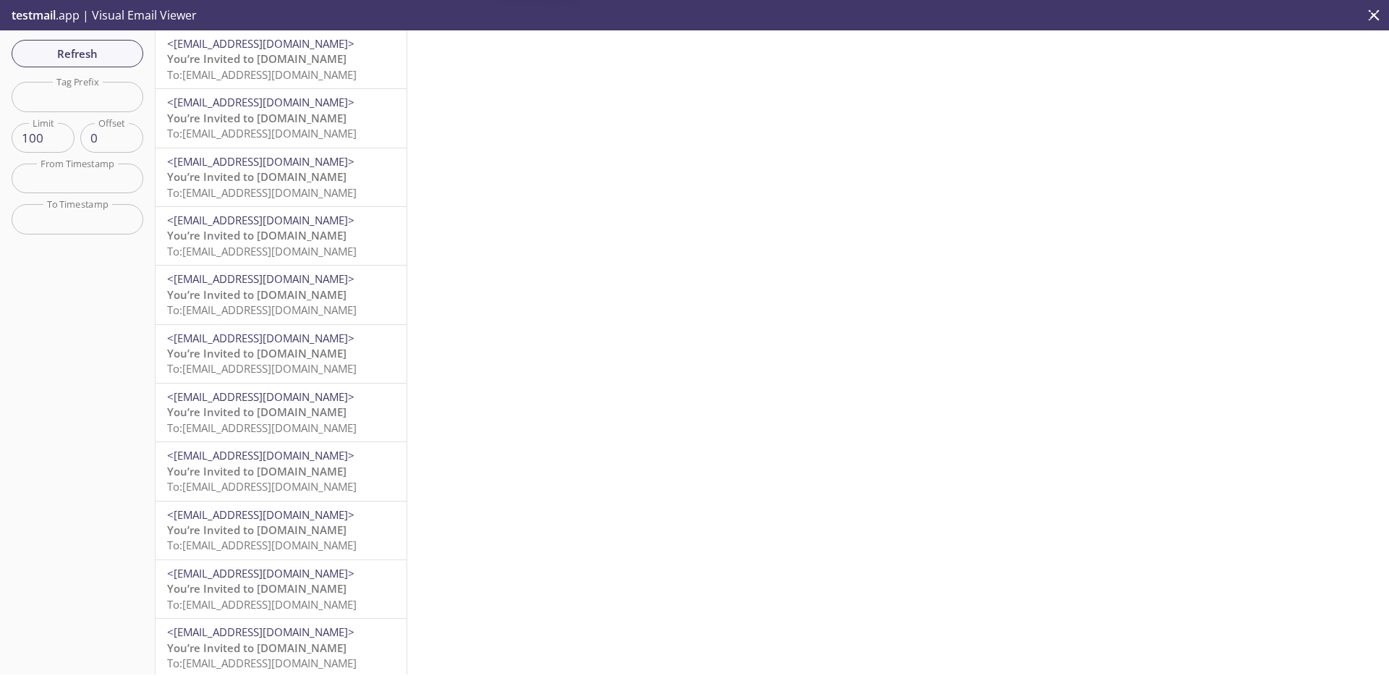
click at [314, 66] on p "You’re Invited to HearYa.tv To: amaskalik.20220807@inbox.testmail.app" at bounding box center [281, 66] width 228 height 31
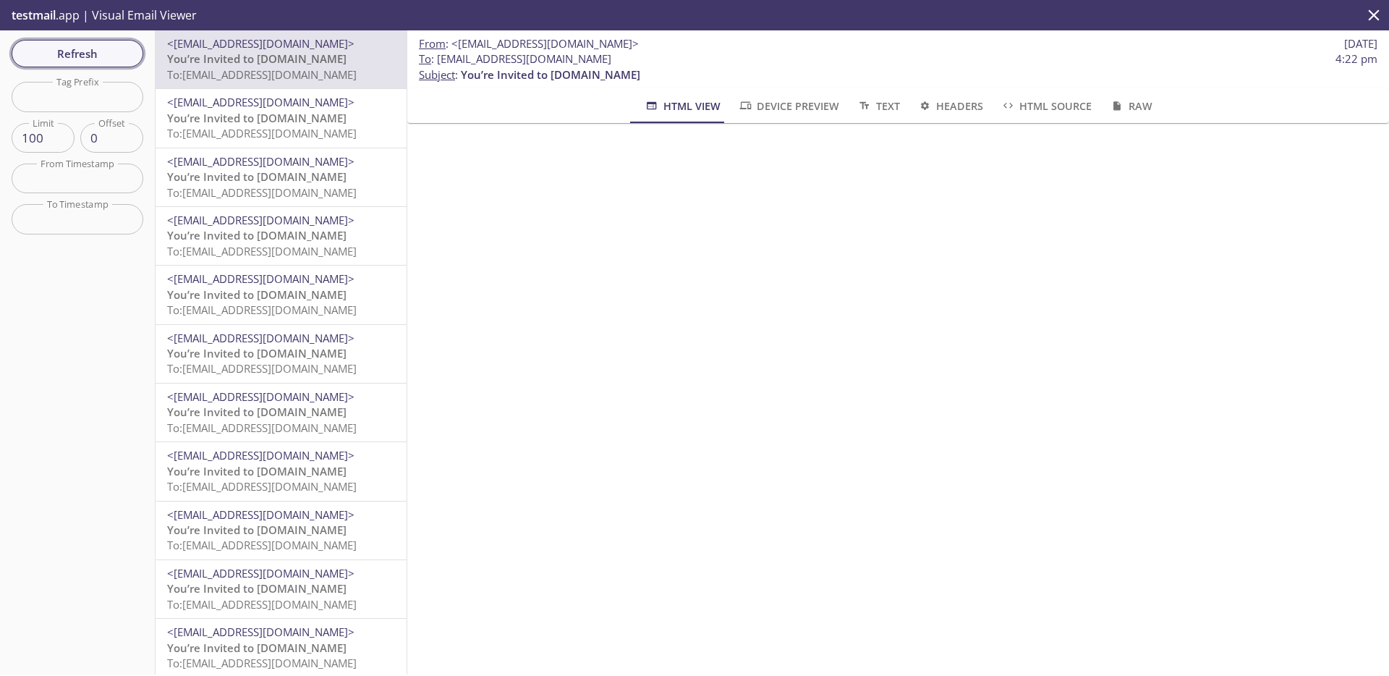
click at [69, 48] on span "Refresh" at bounding box center [77, 53] width 109 height 19
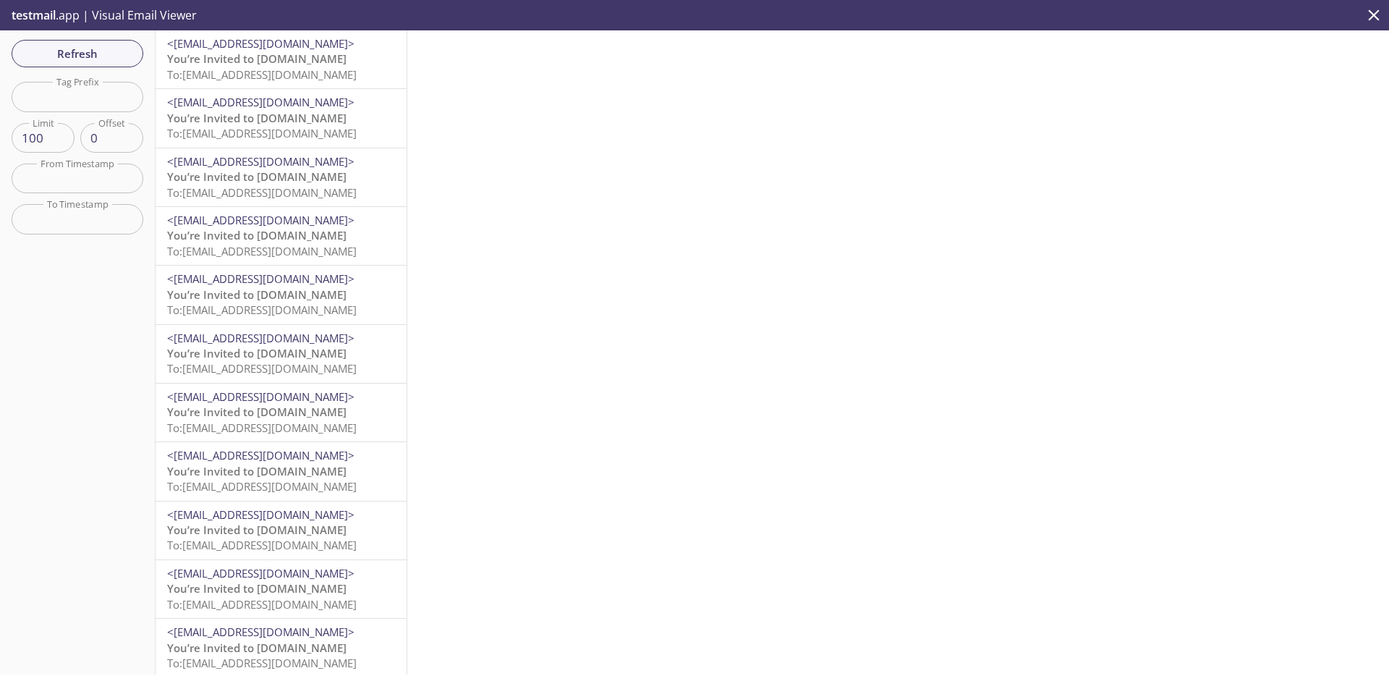
click at [279, 61] on span "You’re Invited to [DOMAIN_NAME]" at bounding box center [256, 58] width 179 height 14
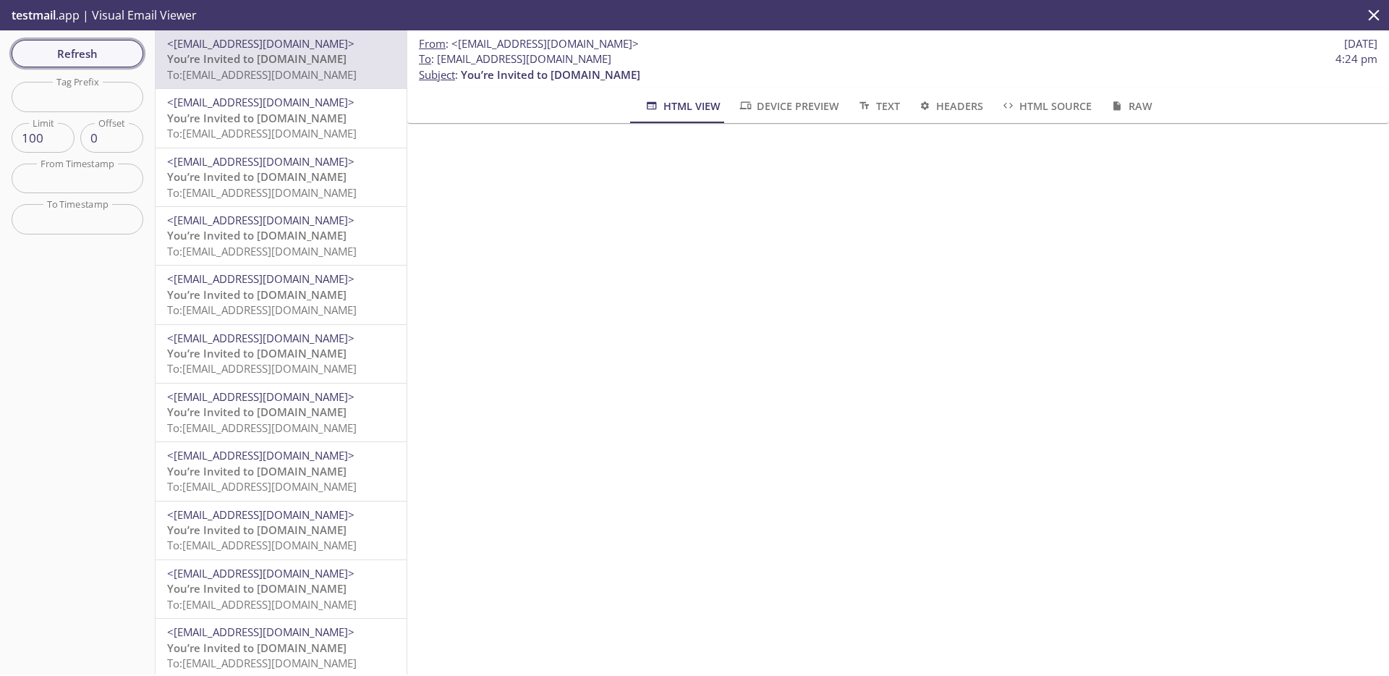
click at [77, 53] on span "Refresh" at bounding box center [77, 53] width 109 height 19
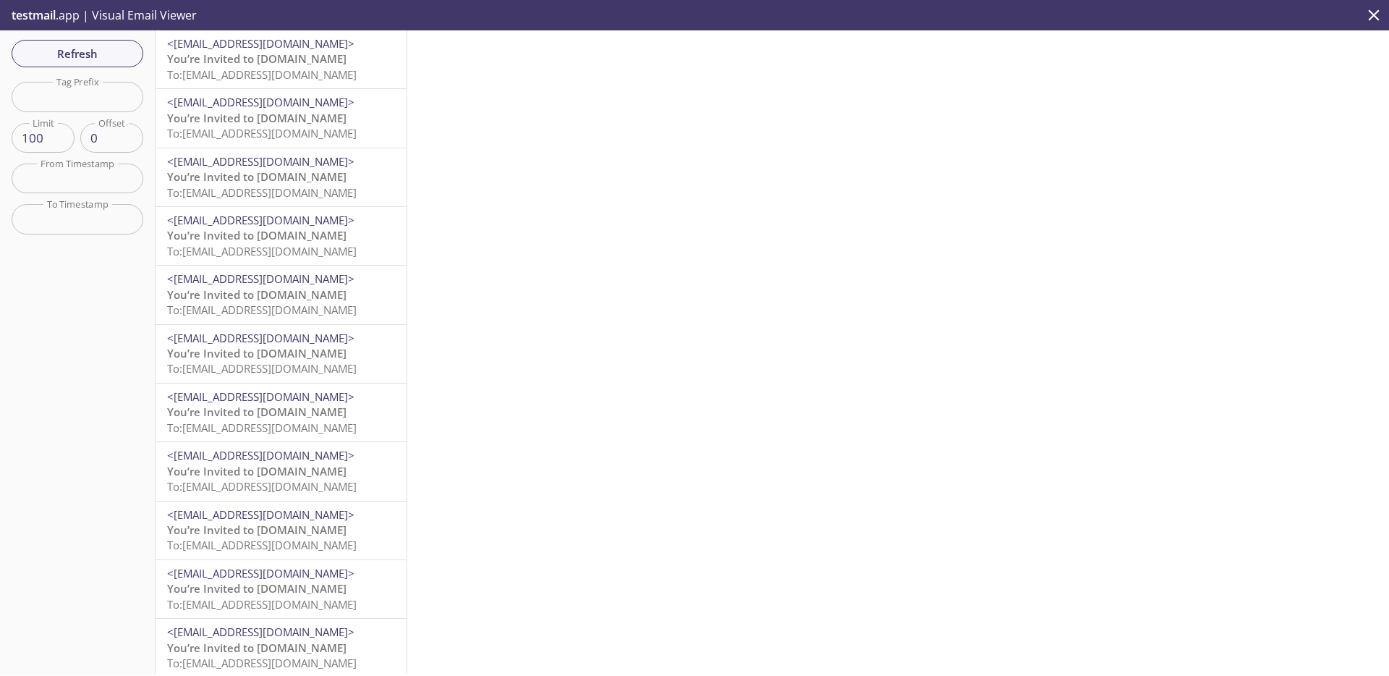
click at [348, 75] on span "To: [EMAIL_ADDRESS][DOMAIN_NAME]" at bounding box center [262, 74] width 190 height 14
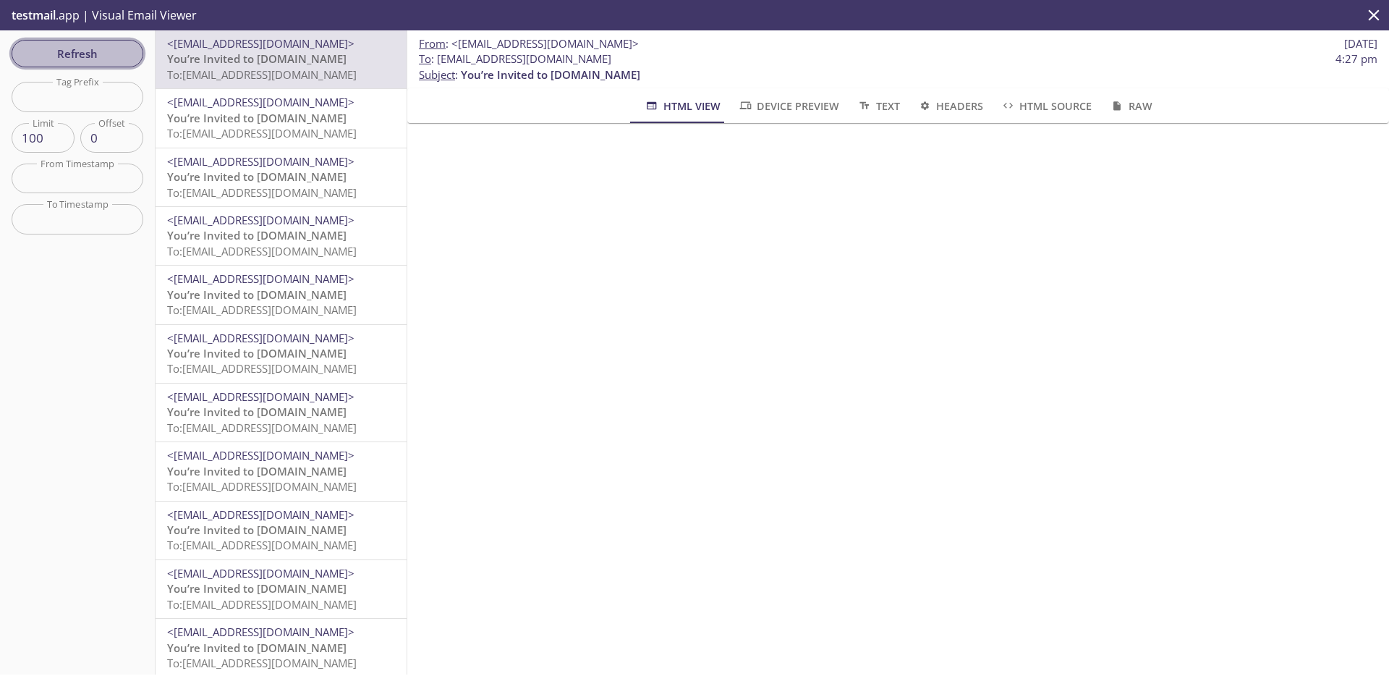
click at [107, 54] on span "Refresh" at bounding box center [77, 53] width 109 height 19
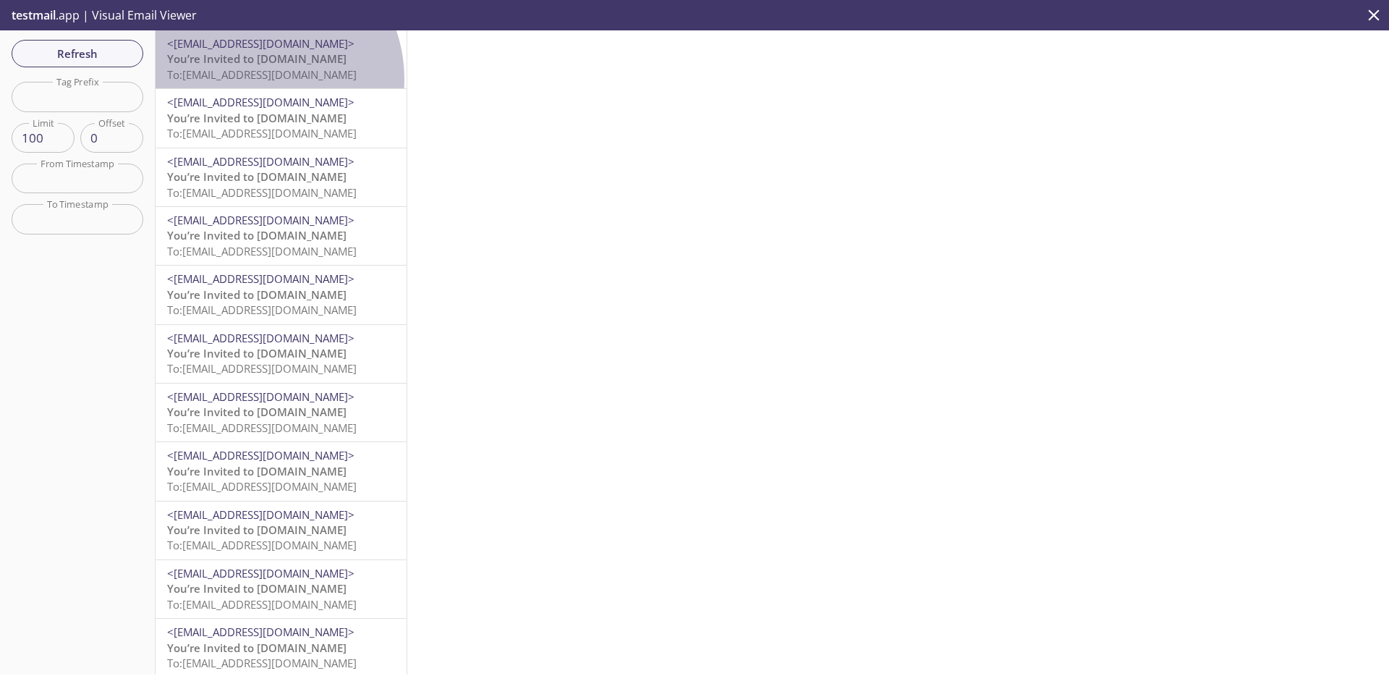
click at [250, 80] on span "To: [EMAIL_ADDRESS][DOMAIN_NAME]" at bounding box center [262, 74] width 190 height 14
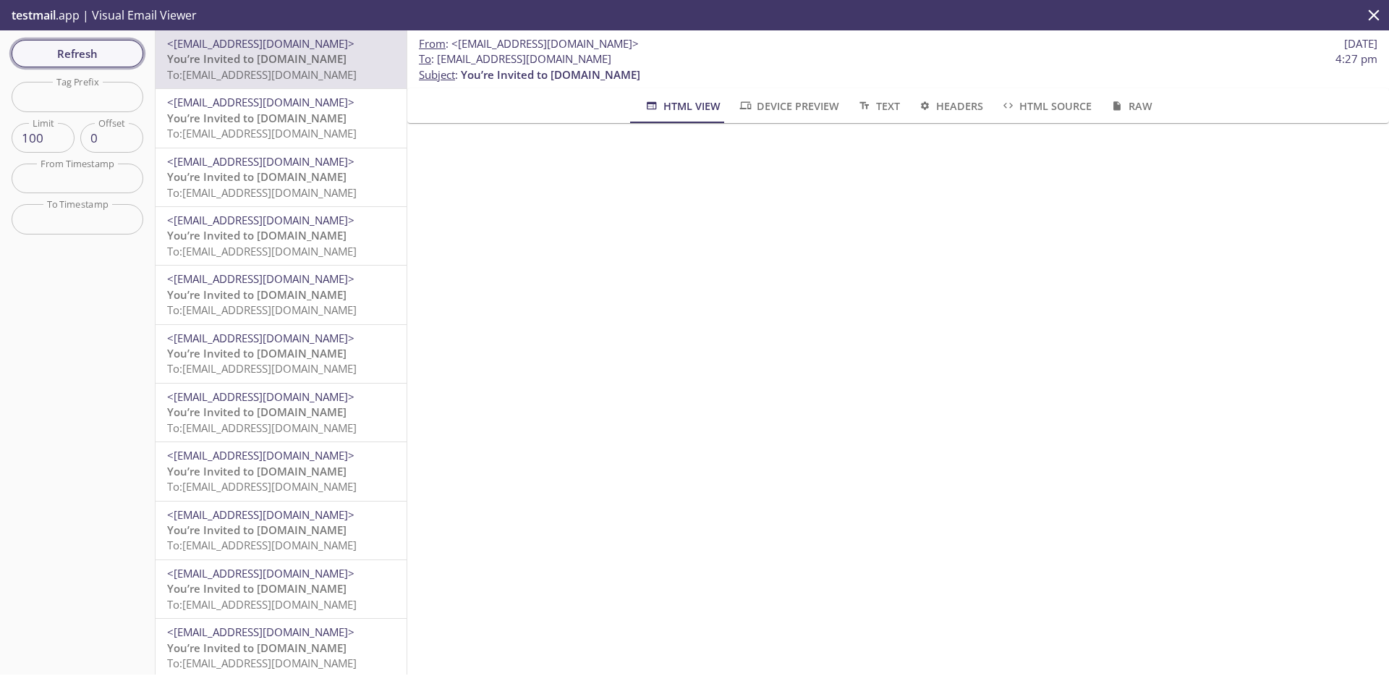
click at [64, 52] on span "Refresh" at bounding box center [77, 53] width 109 height 19
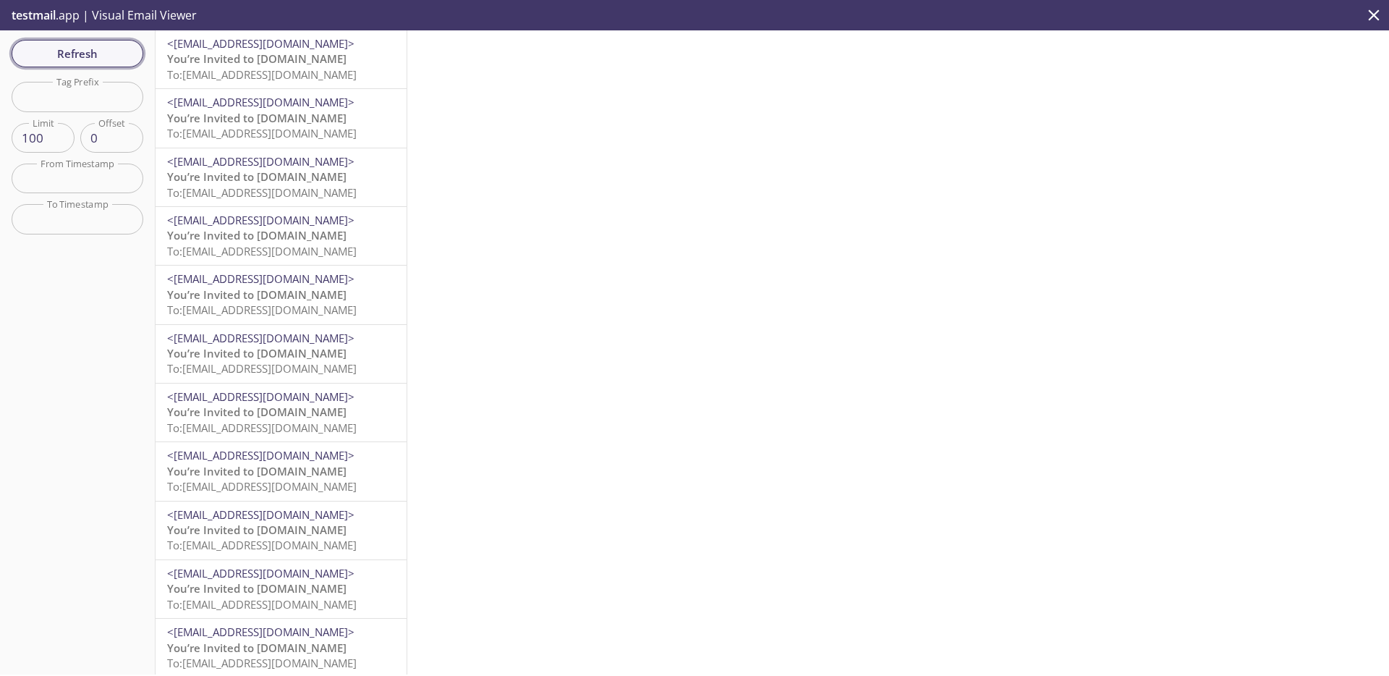
click at [114, 41] on button "Refresh" at bounding box center [78, 53] width 132 height 27
click at [1379, 20] on icon "close" at bounding box center [1373, 15] width 19 height 19
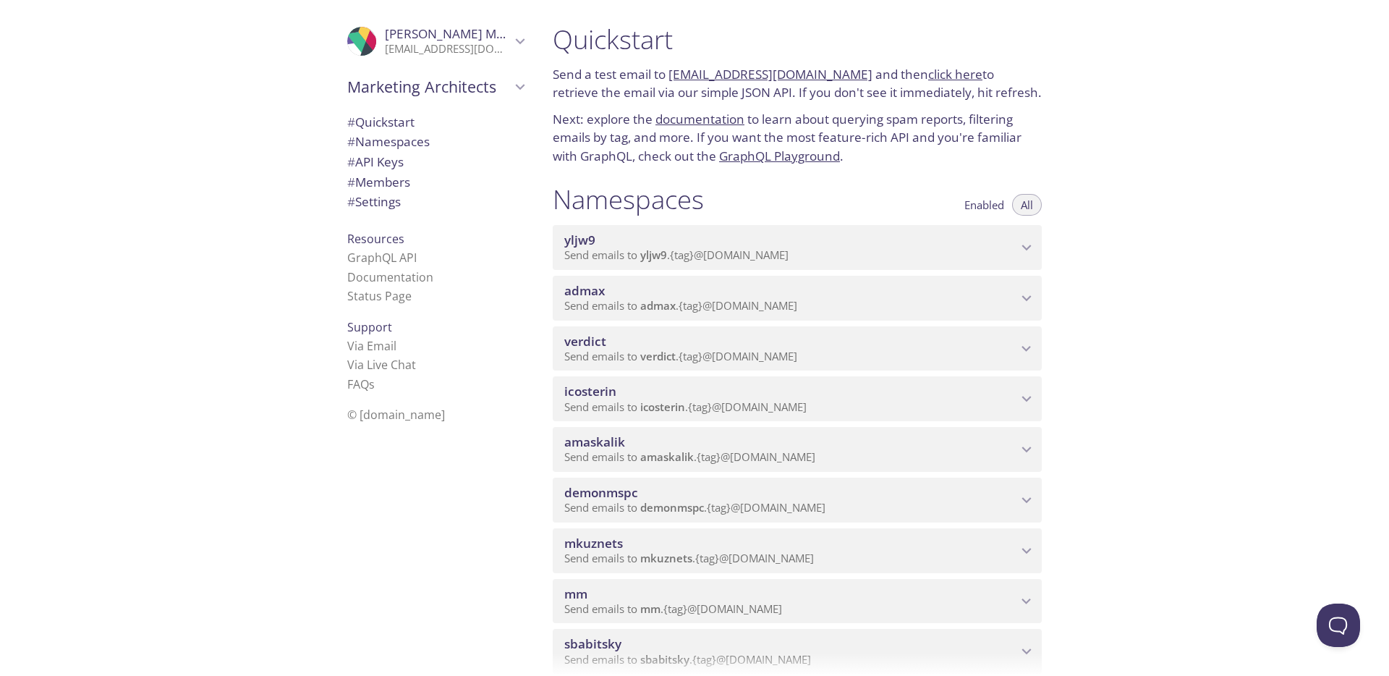
click at [734, 315] on div "admax Send emails to admax . {tag} @inbox.testmail.app" at bounding box center [797, 298] width 489 height 45
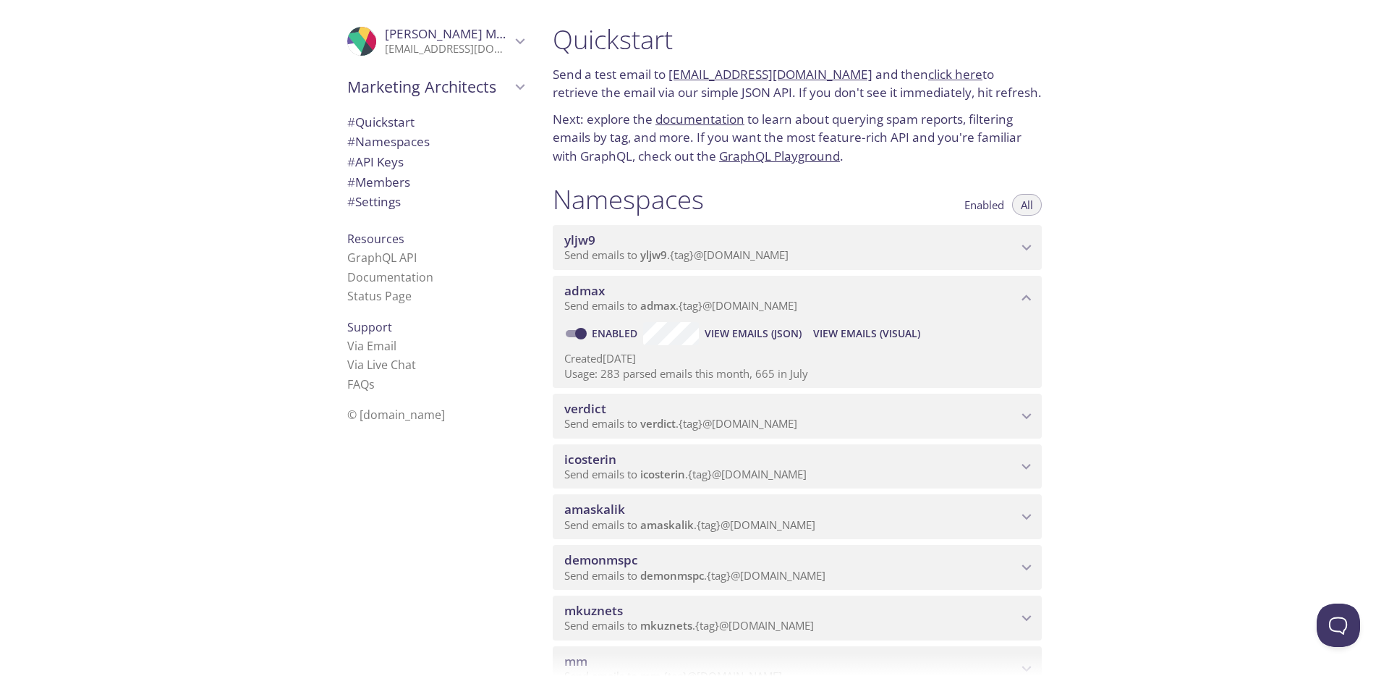
click at [889, 338] on span "View Emails (Visual)" at bounding box center [866, 333] width 107 height 17
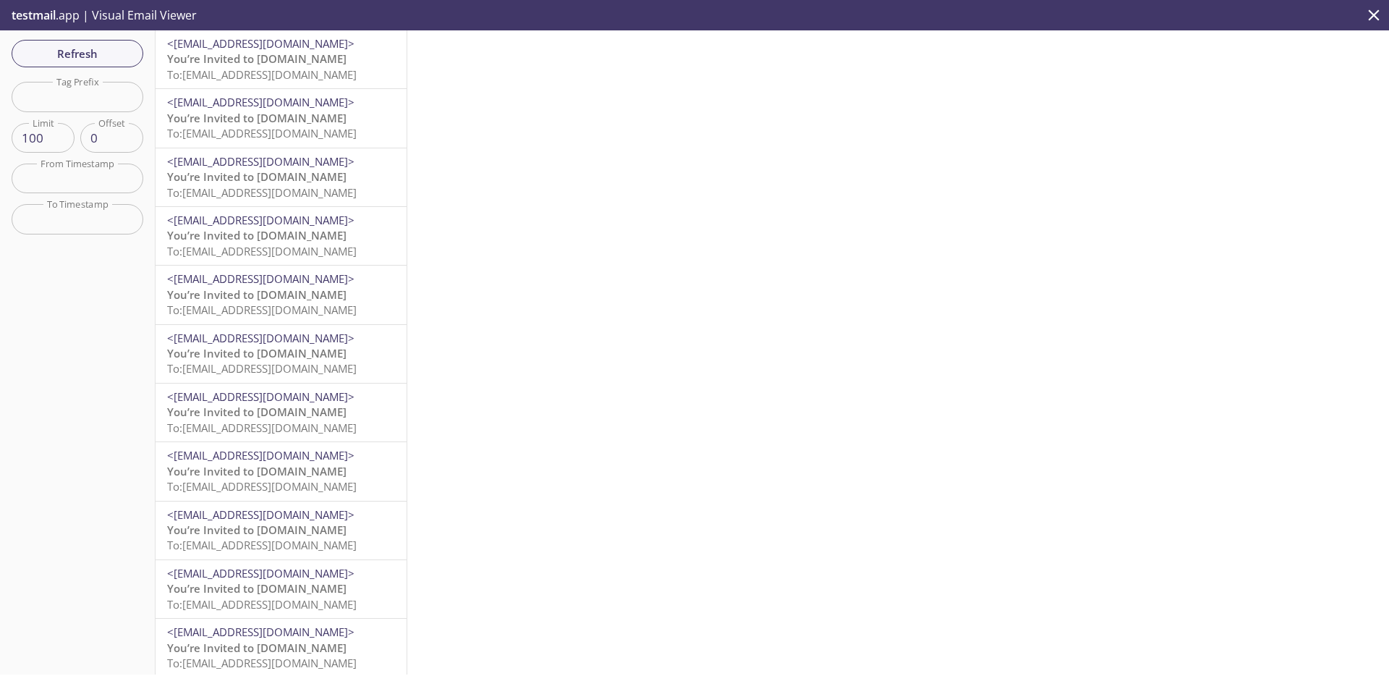
click at [347, 61] on p "You’re Invited to HearYa.tv To: admax.010805@inbox.testmail.app" at bounding box center [281, 66] width 228 height 31
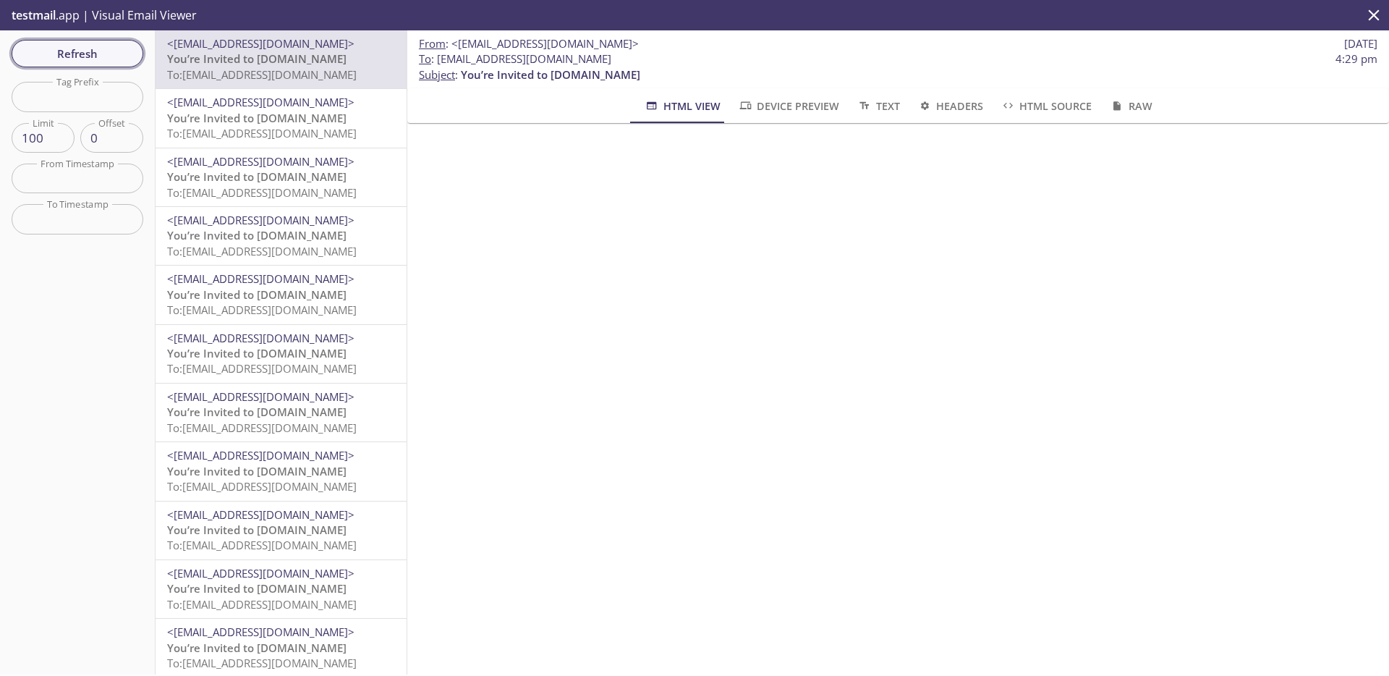
click at [117, 51] on span "Refresh" at bounding box center [77, 53] width 109 height 19
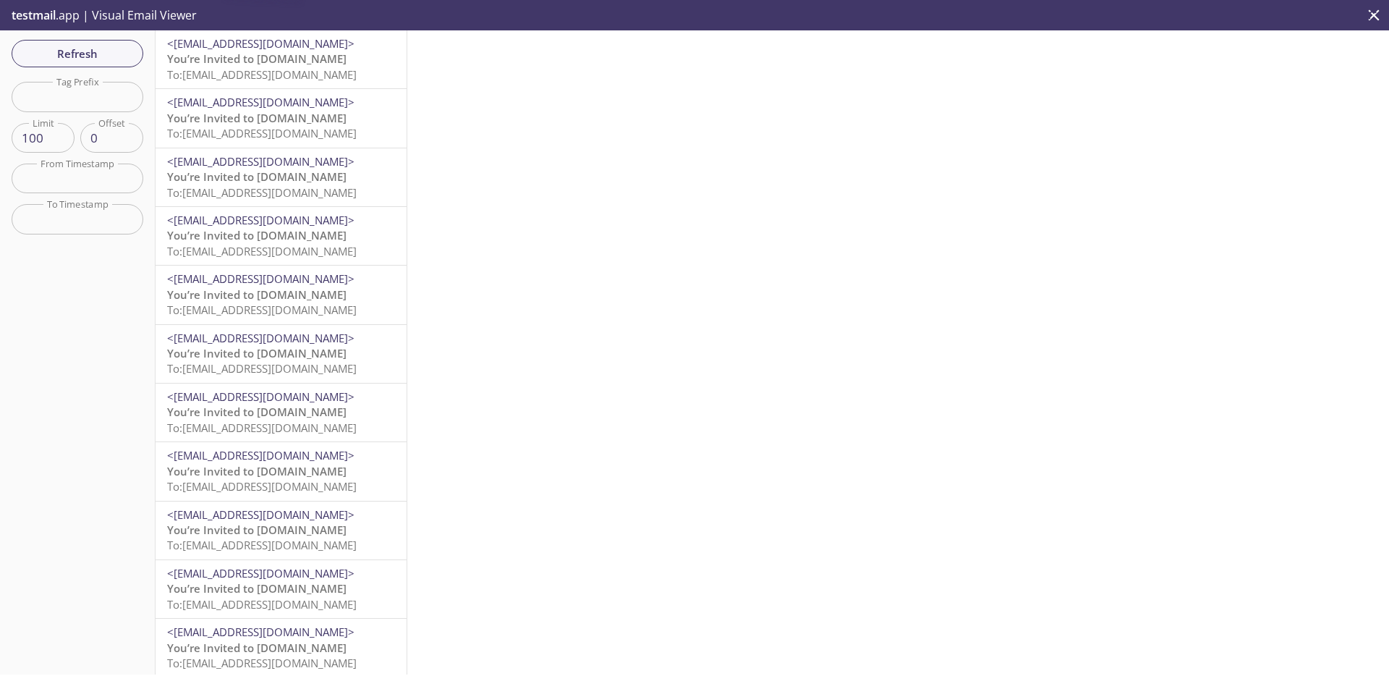
click at [296, 64] on span "You’re Invited to [DOMAIN_NAME]" at bounding box center [256, 58] width 179 height 14
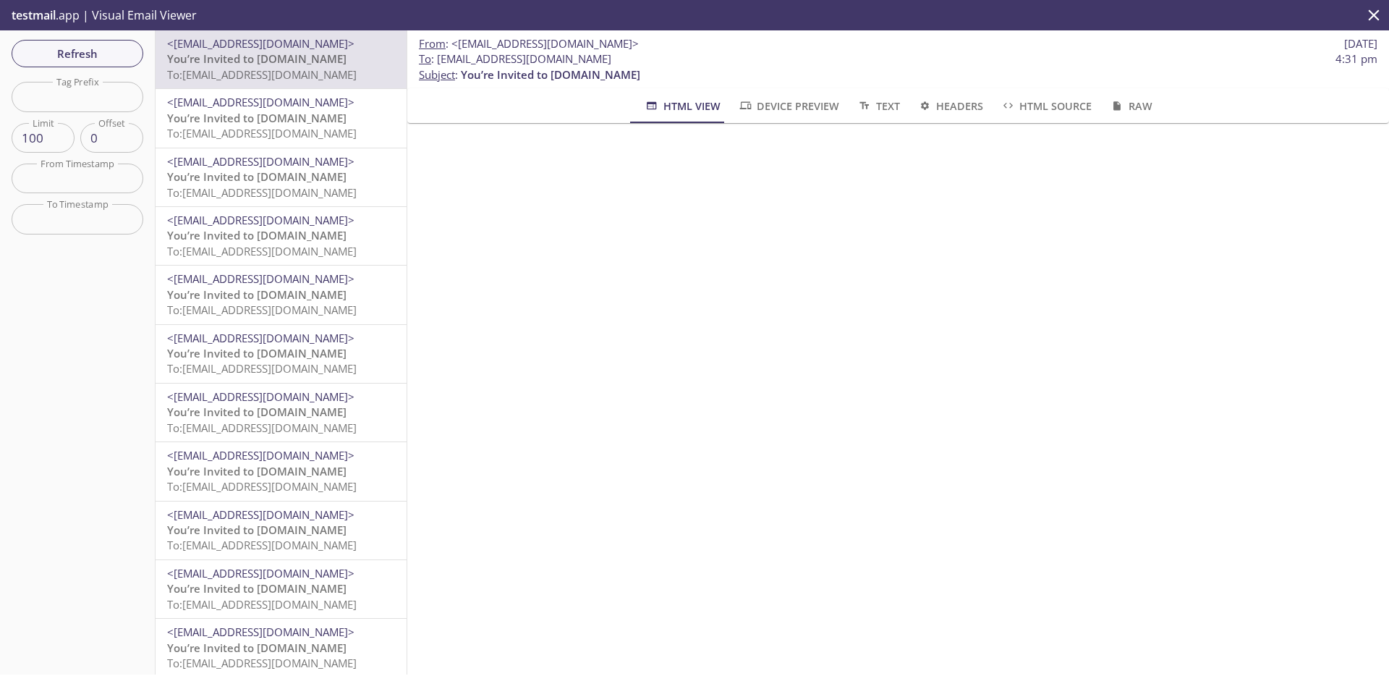
click at [1365, 18] on icon "close" at bounding box center [1373, 15] width 19 height 19
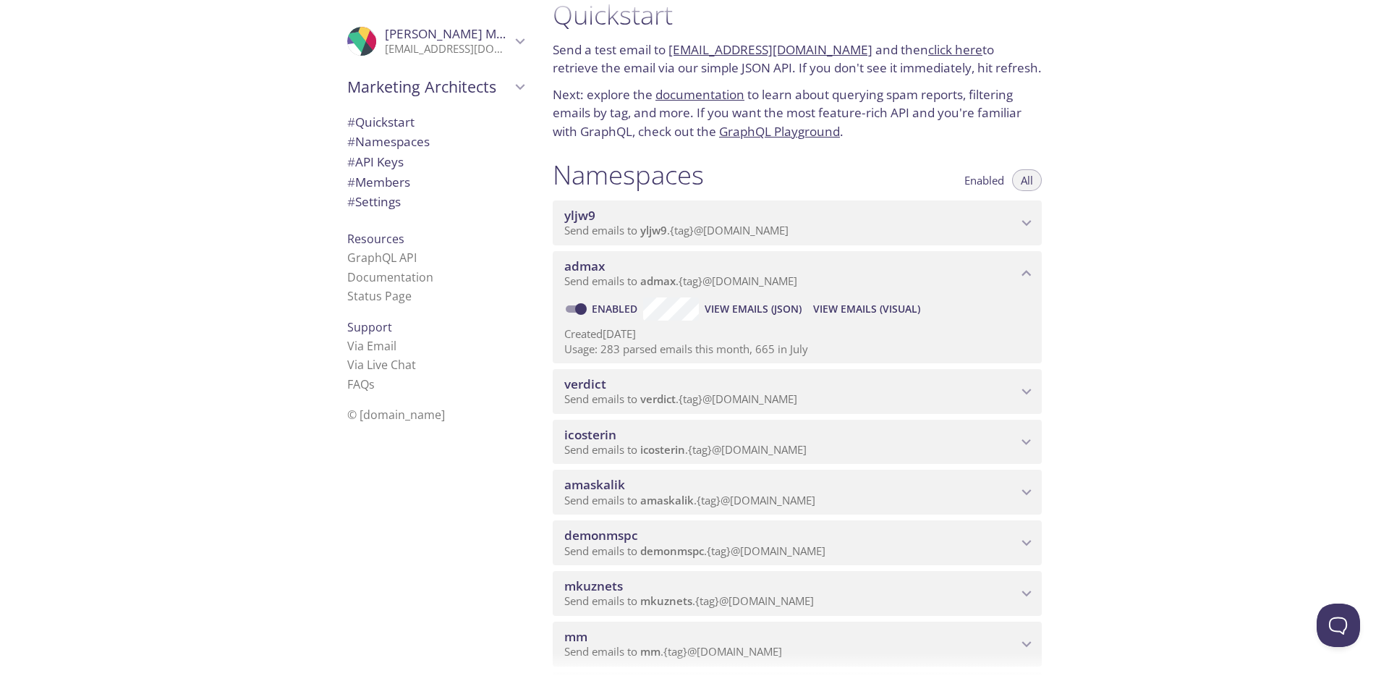
scroll to position [29, 0]
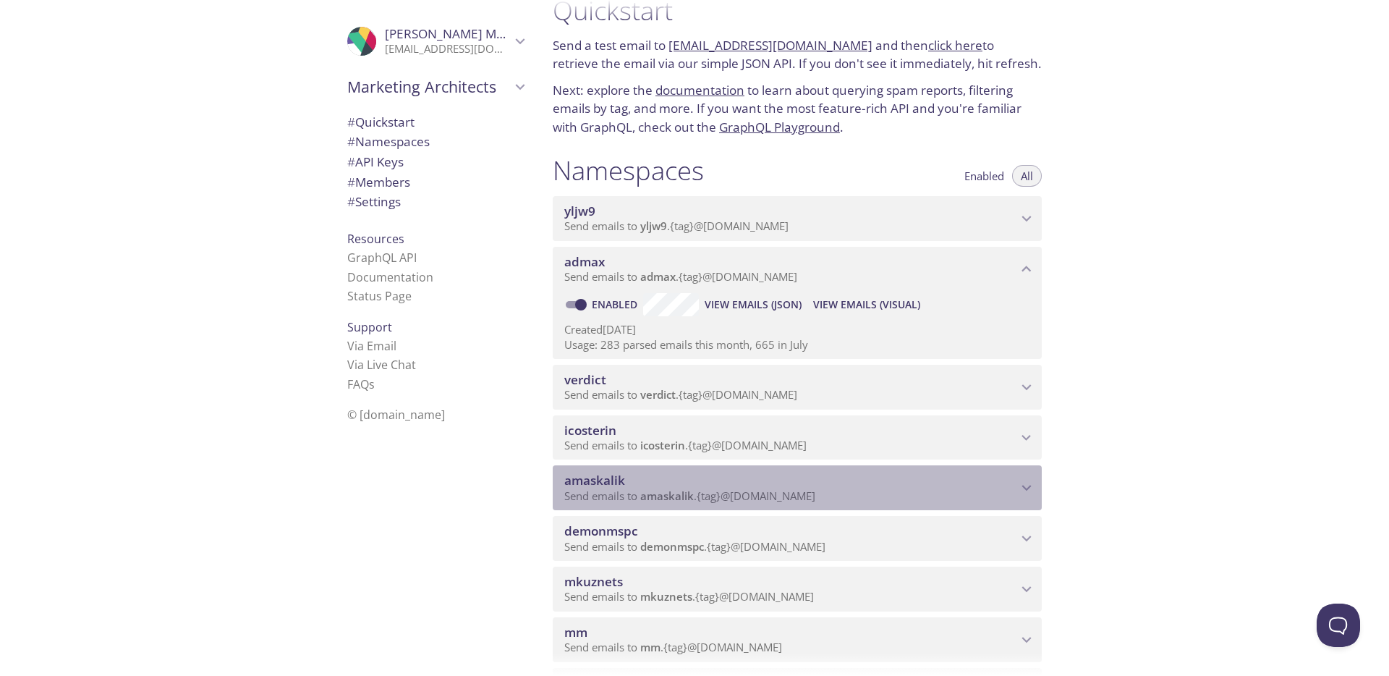
click at [649, 485] on span "amaskalik" at bounding box center [790, 480] width 453 height 16
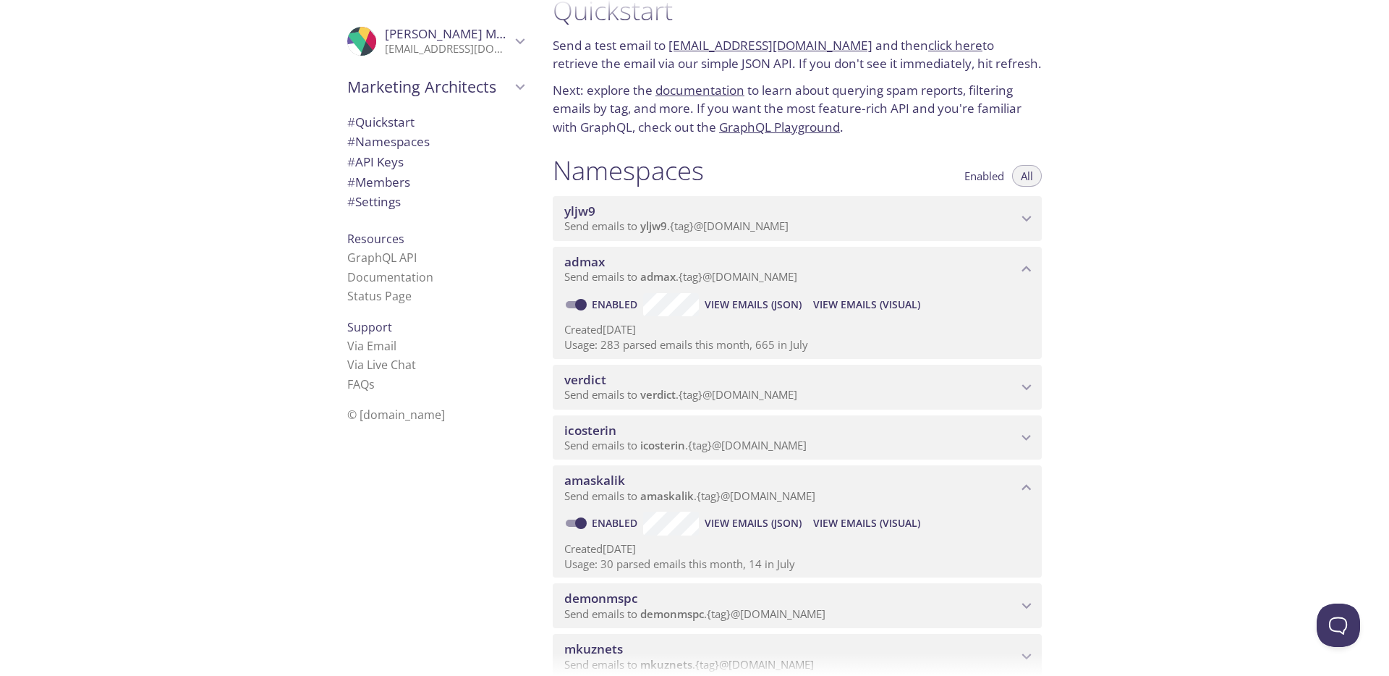
click at [860, 525] on span "View Emails (Visual)" at bounding box center [866, 522] width 107 height 17
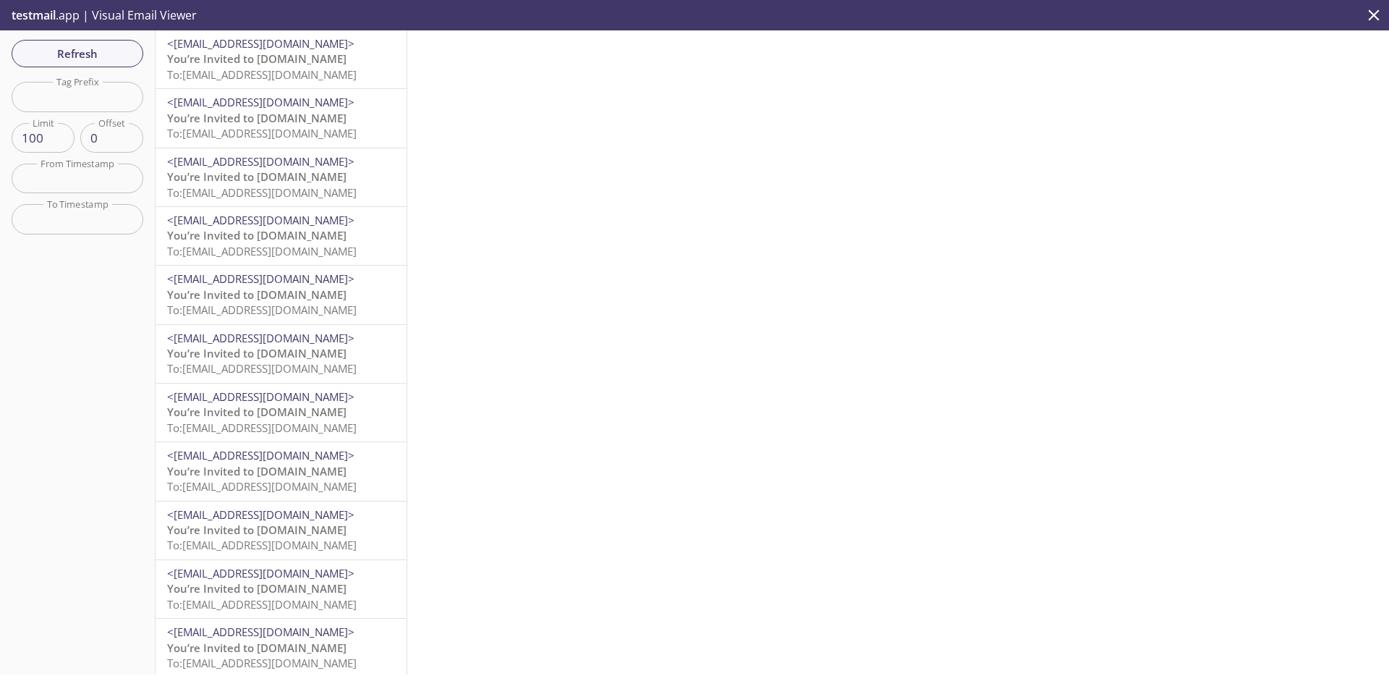
click at [287, 56] on span "You’re Invited to [DOMAIN_NAME]" at bounding box center [256, 58] width 179 height 14
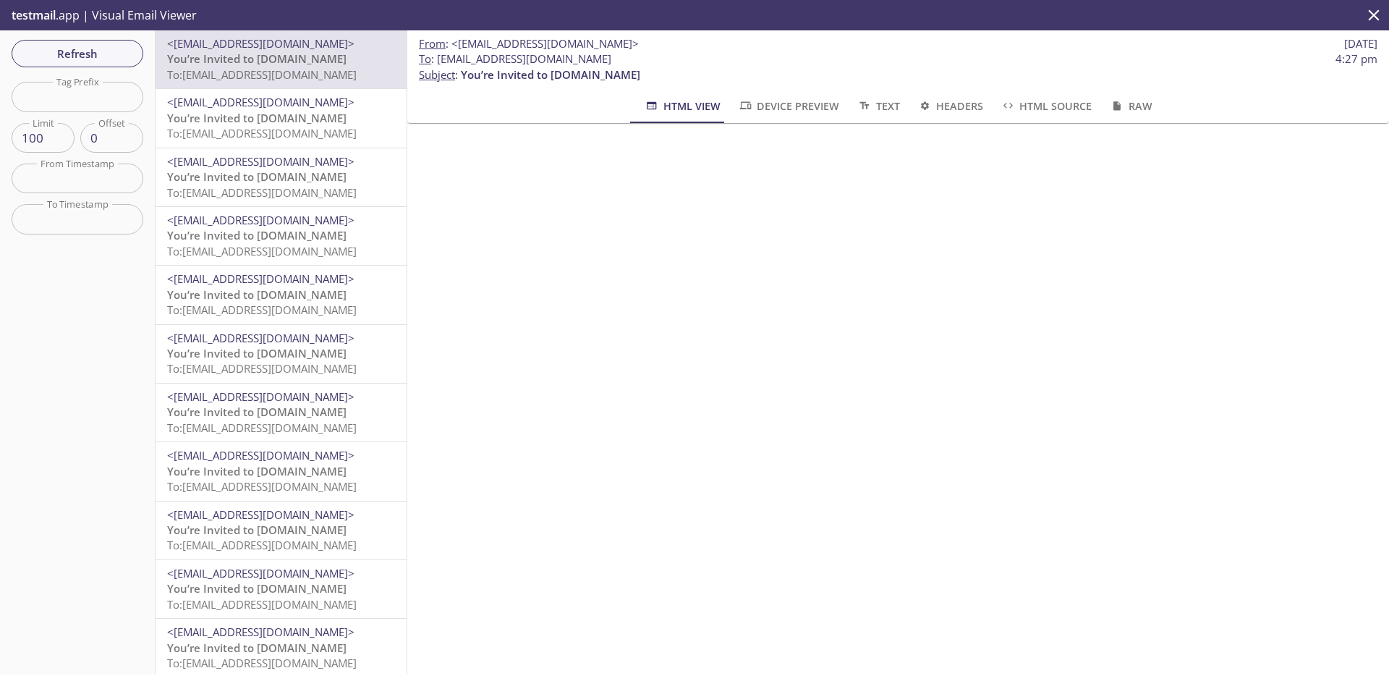
drag, startPoint x: 661, startPoint y: 59, endPoint x: 438, endPoint y: 59, distance: 223.6
click at [438, 59] on span "To : amaskalik.20220806@inbox.testmail.app 4:27 pm" at bounding box center [898, 58] width 959 height 15
copy span "[EMAIL_ADDRESS][DOMAIN_NAME]"
click at [132, 46] on button "Refresh" at bounding box center [78, 53] width 132 height 27
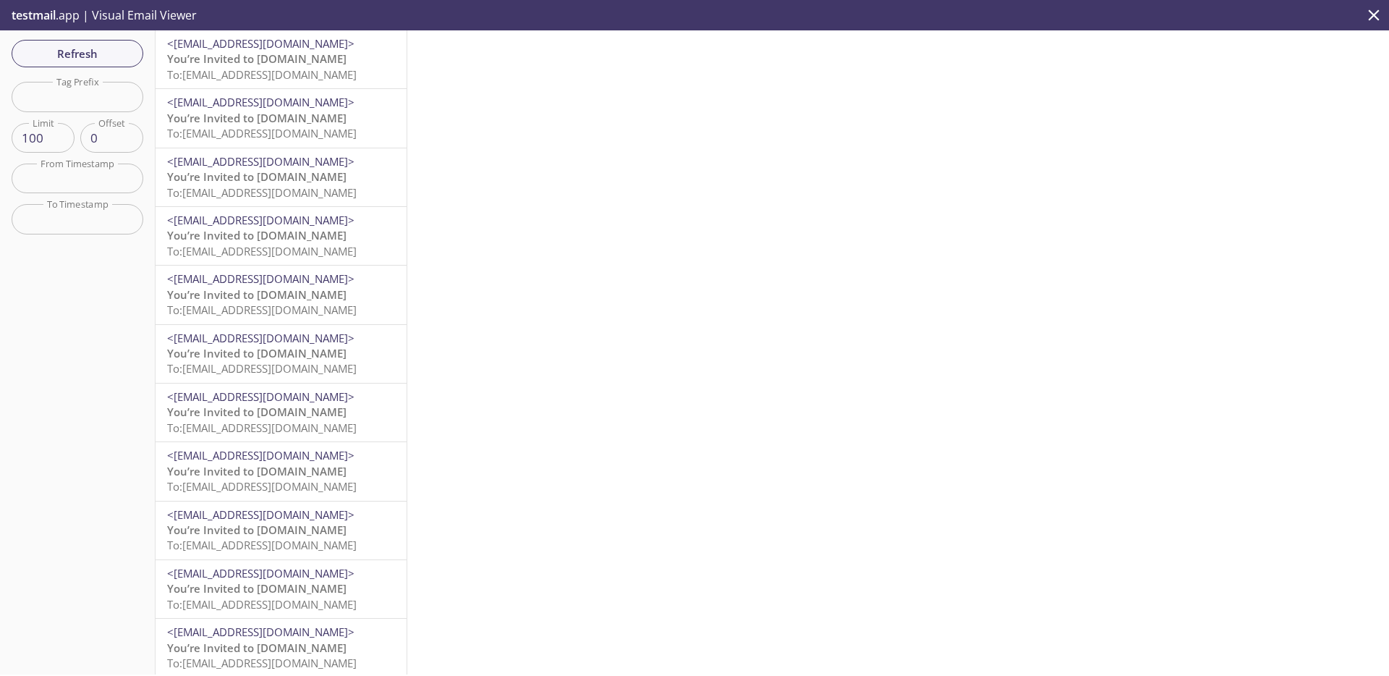
click at [320, 69] on span "To: [EMAIL_ADDRESS][DOMAIN_NAME]" at bounding box center [262, 74] width 190 height 14
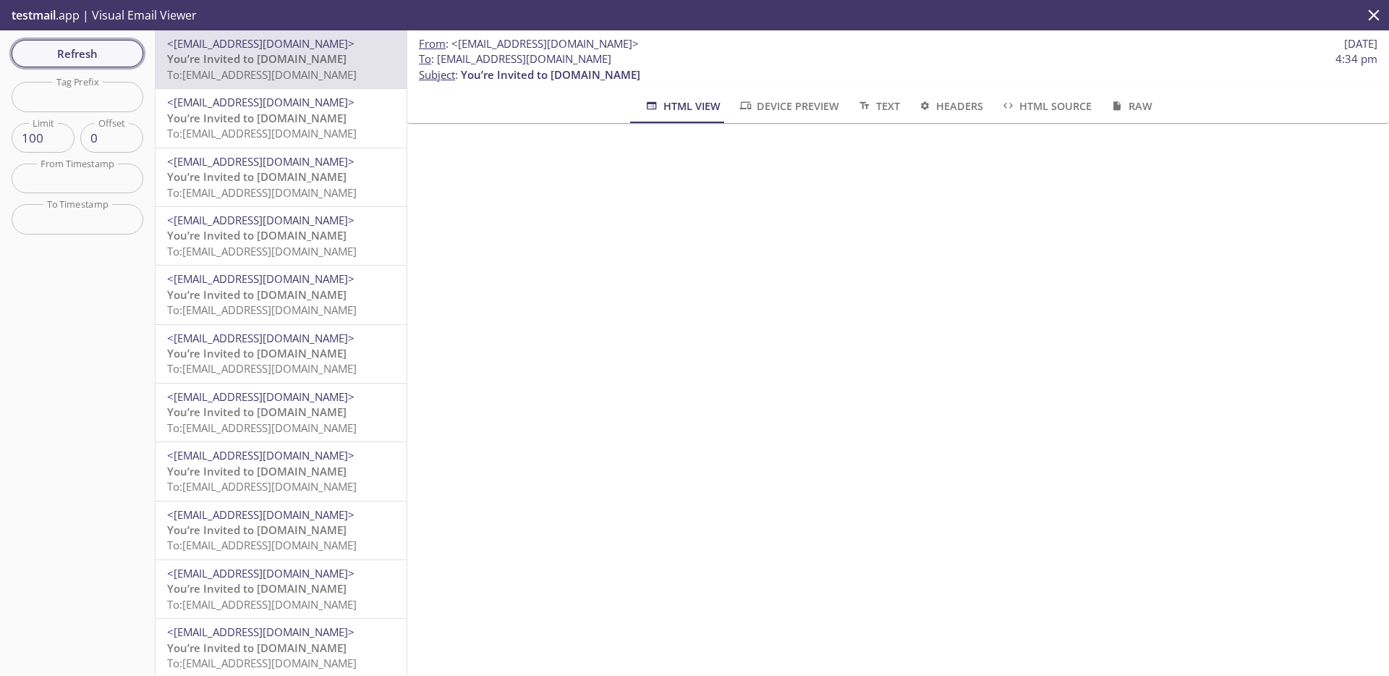
click at [124, 40] on button "Refresh" at bounding box center [78, 53] width 132 height 27
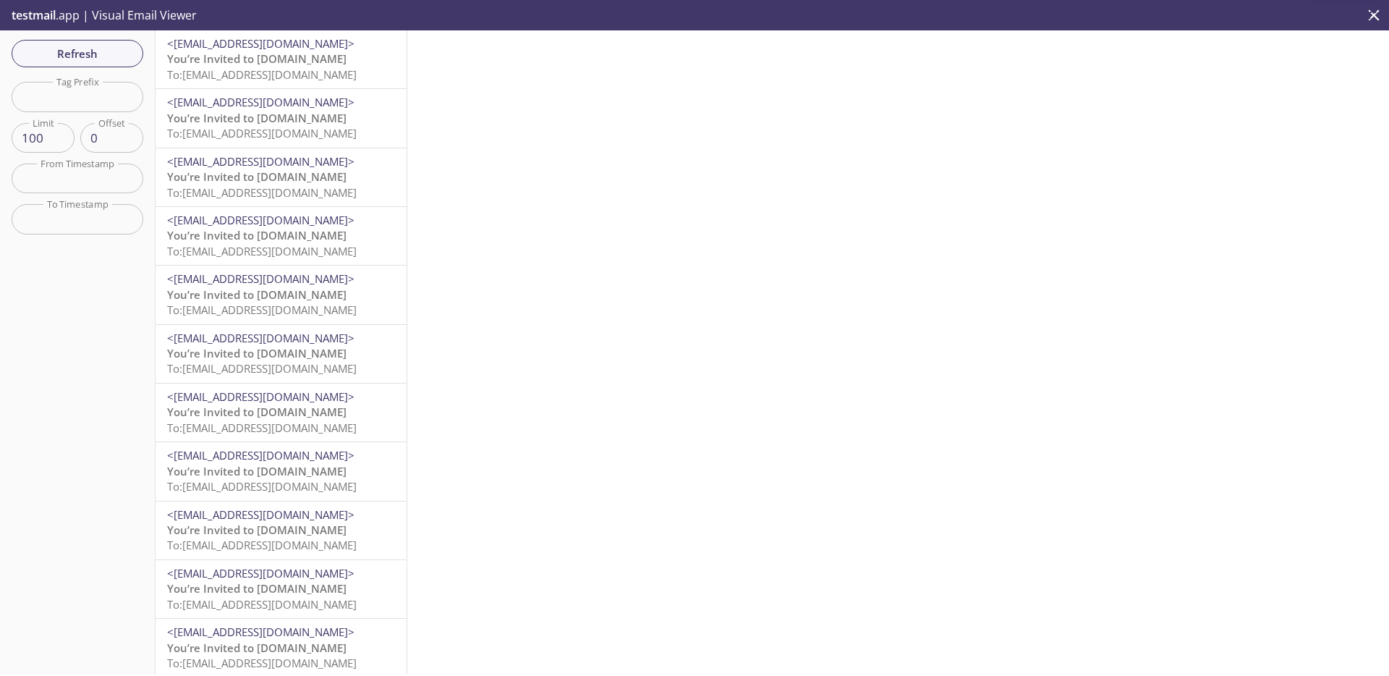
click at [283, 59] on span "You’re Invited to [DOMAIN_NAME]" at bounding box center [256, 58] width 179 height 14
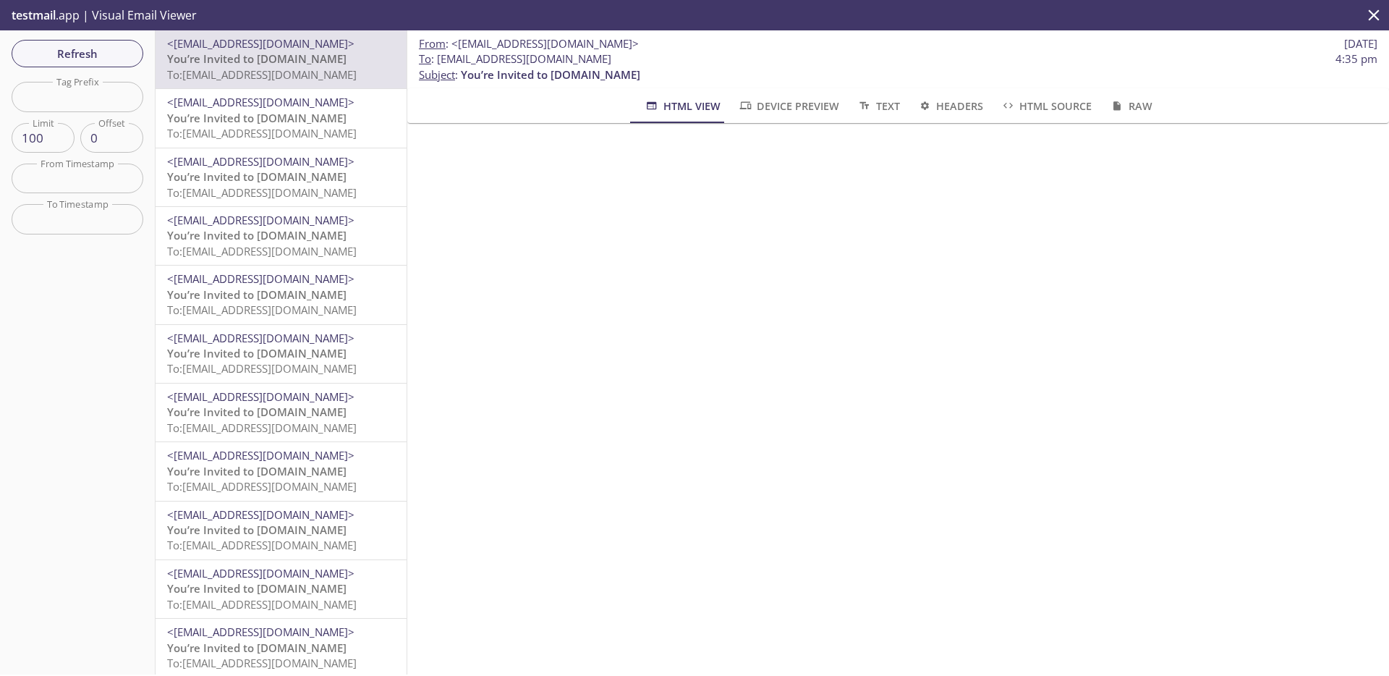
scroll to position [29, 0]
click at [137, 58] on button "Refresh" at bounding box center [78, 53] width 132 height 27
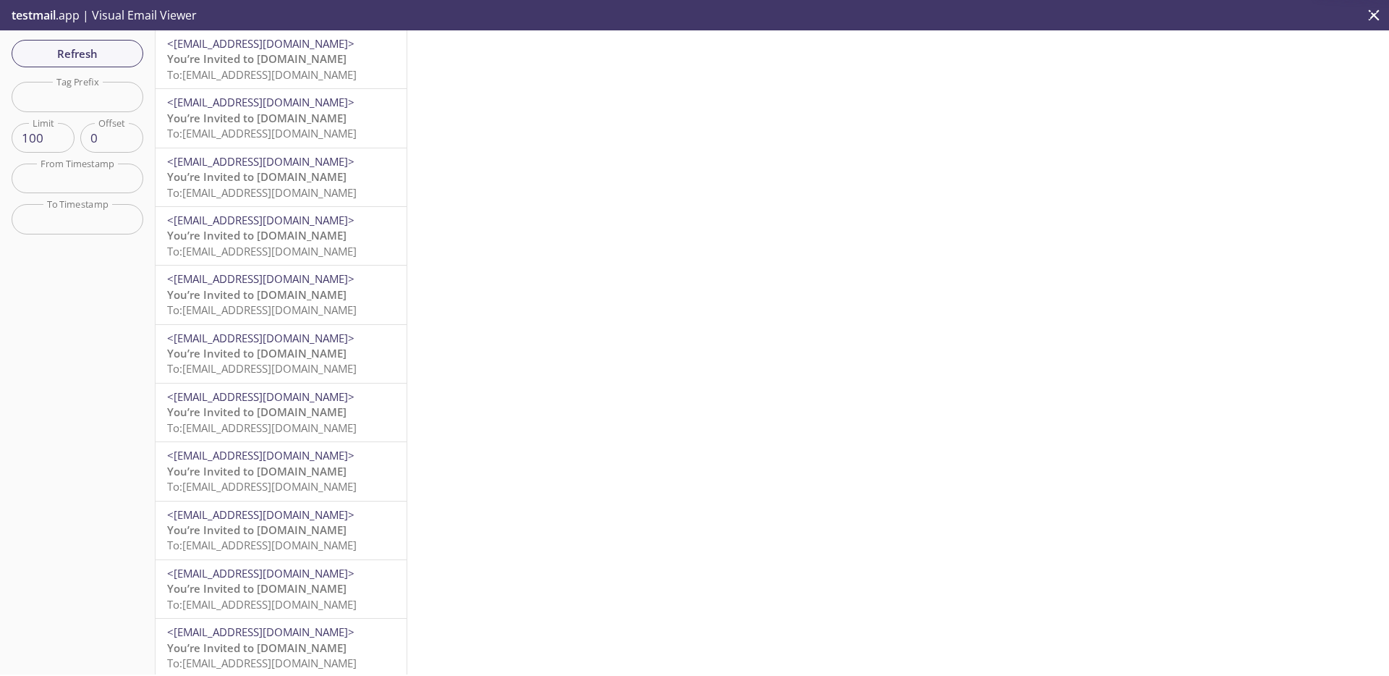
click at [297, 63] on span "You’re Invited to [DOMAIN_NAME]" at bounding box center [256, 58] width 179 height 14
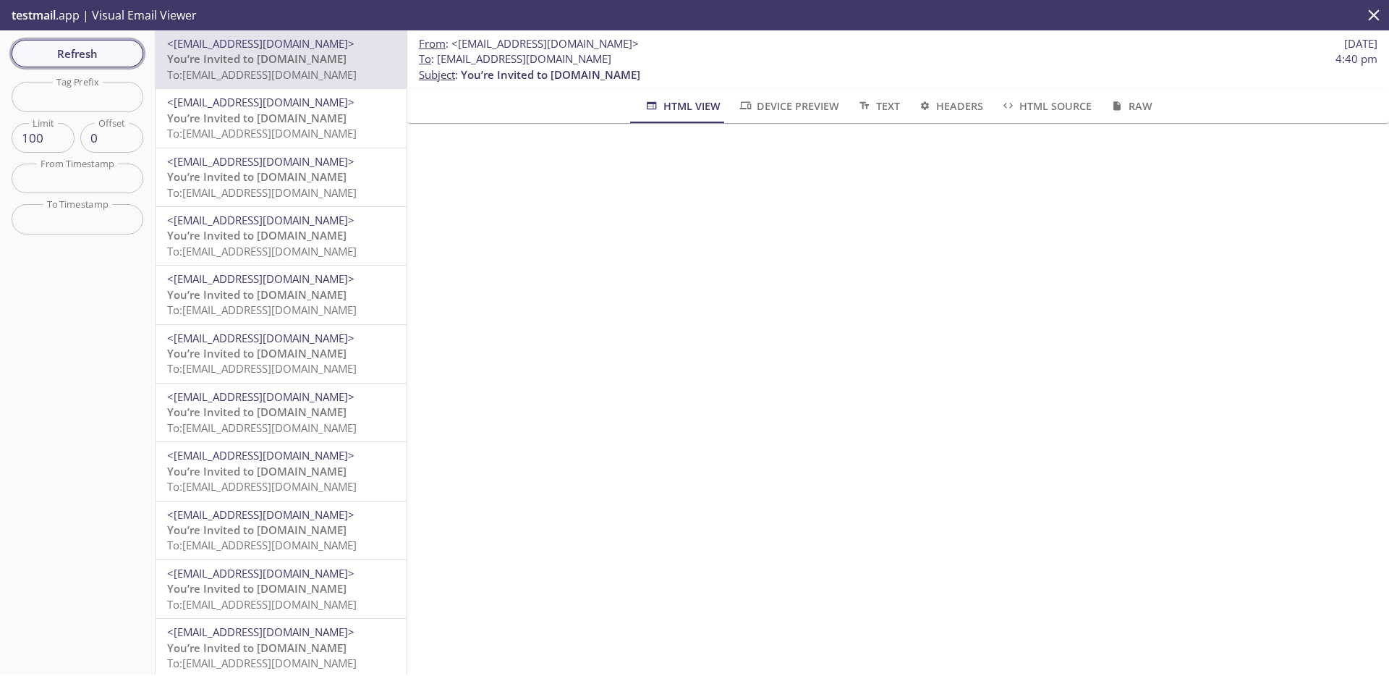
click at [91, 51] on span "Refresh" at bounding box center [77, 53] width 109 height 19
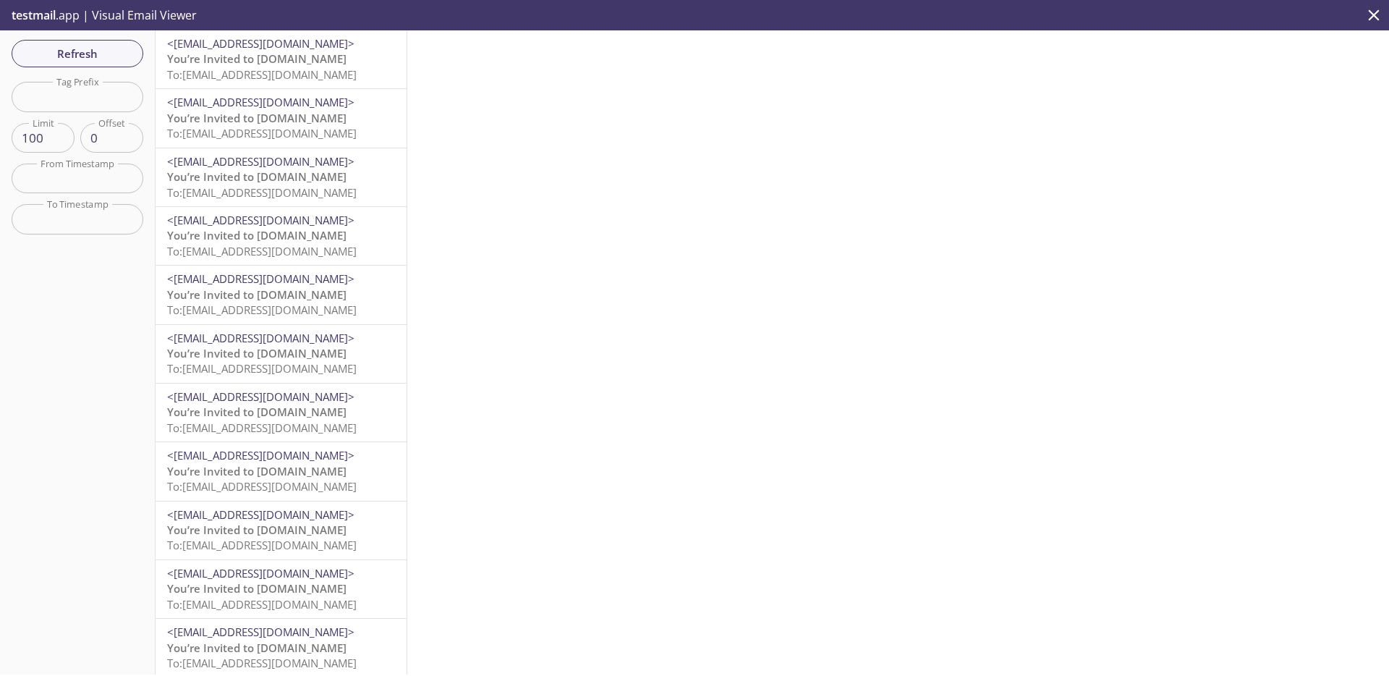
click at [291, 67] on span "To: amaskalik.202208067@inbox.testmail.app" at bounding box center [262, 74] width 190 height 14
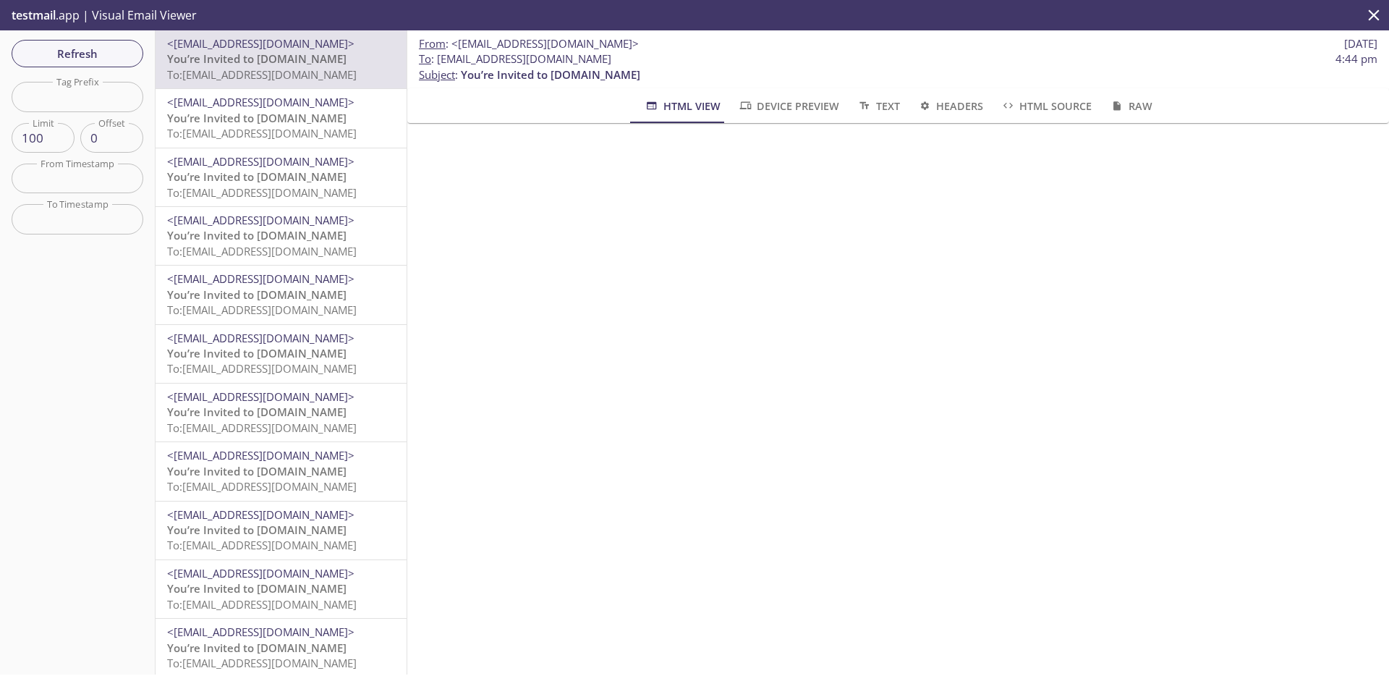
scroll to position [3, 0]
click at [109, 41] on button "Refresh" at bounding box center [78, 53] width 132 height 27
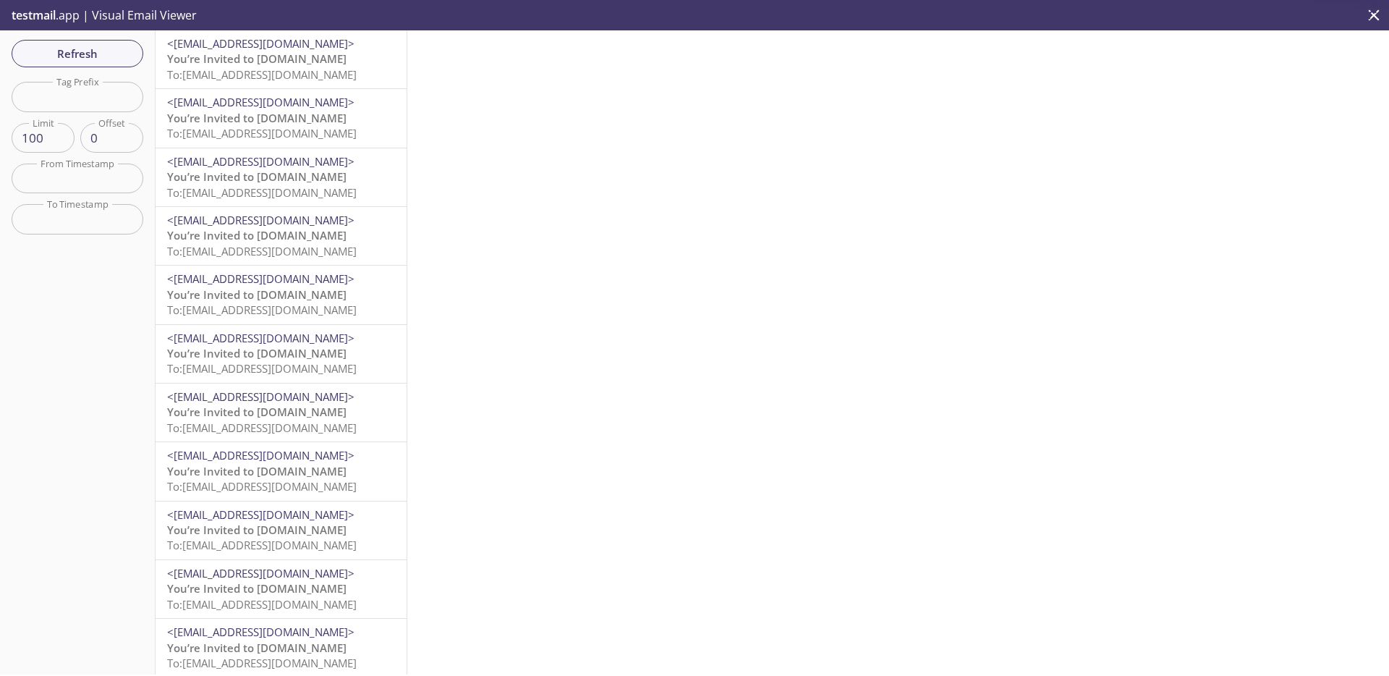
click at [302, 61] on span "You’re Invited to [DOMAIN_NAME]" at bounding box center [256, 58] width 179 height 14
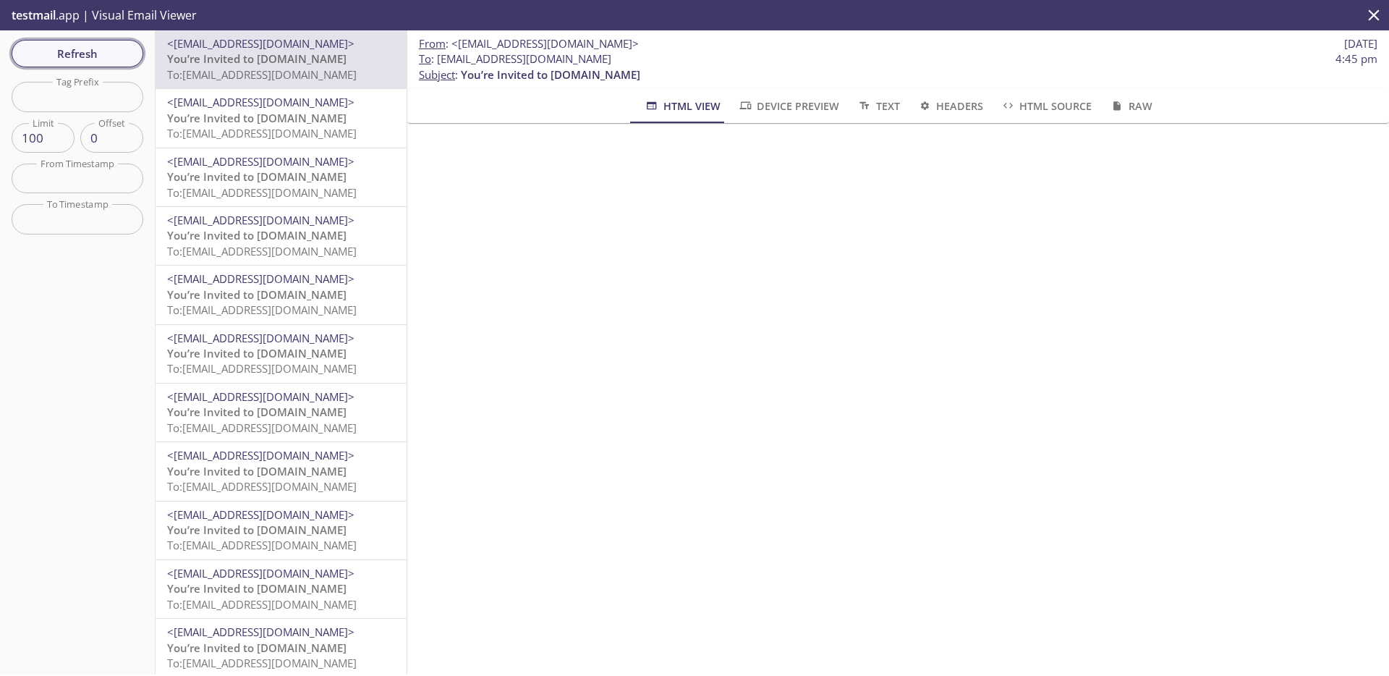
click at [126, 55] on span "Refresh" at bounding box center [77, 53] width 109 height 19
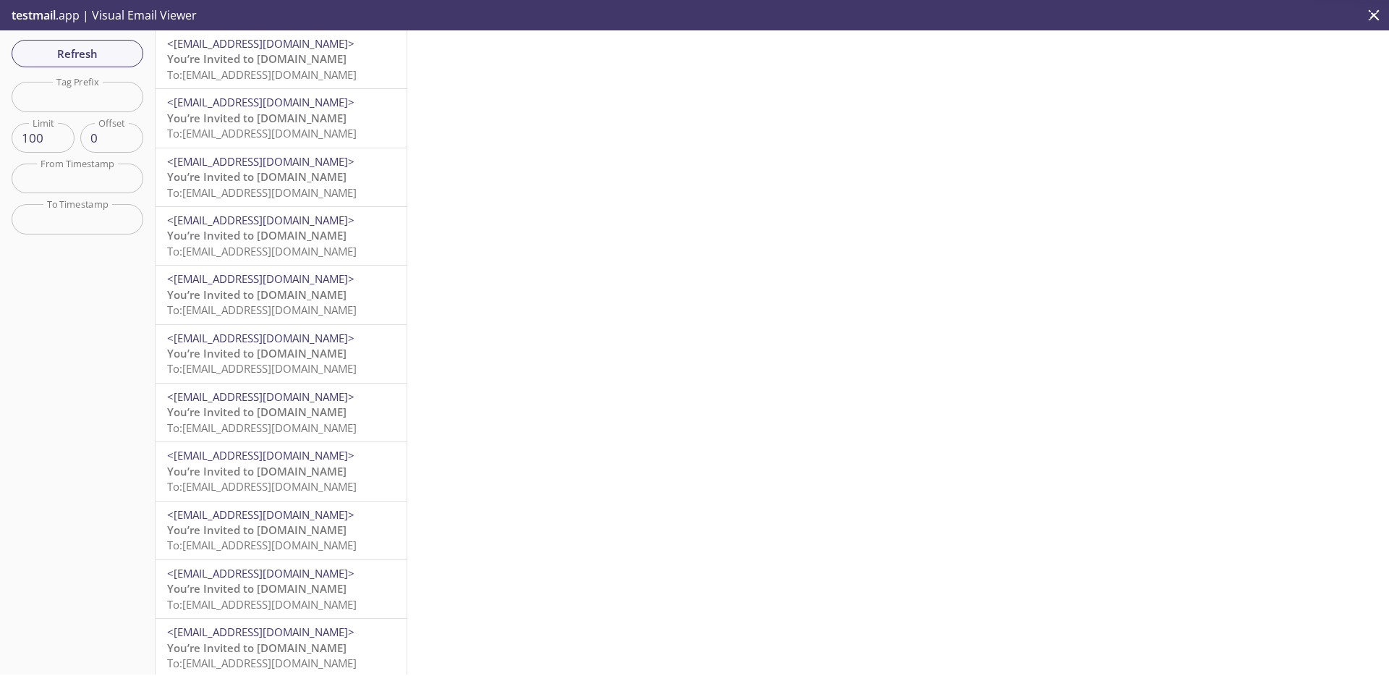
click at [292, 77] on span "To: [EMAIL_ADDRESS][DOMAIN_NAME]" at bounding box center [262, 74] width 190 height 14
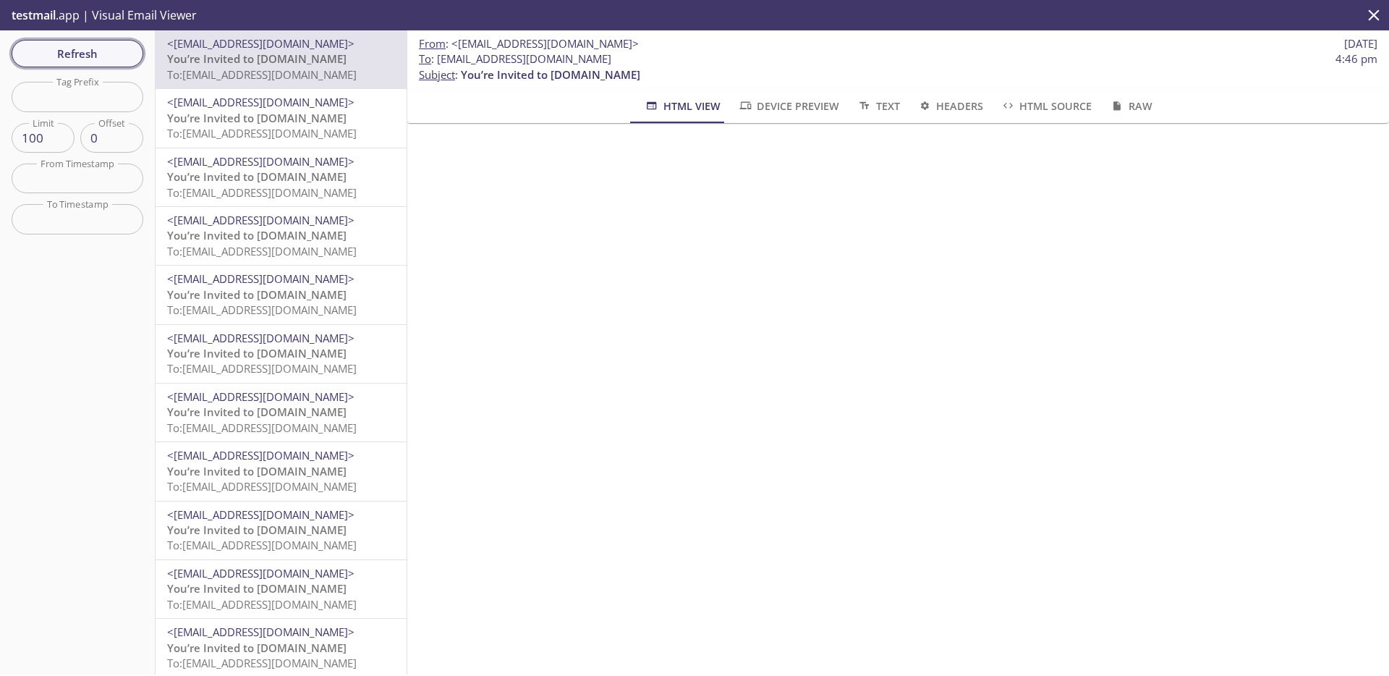
click at [94, 60] on span "Refresh" at bounding box center [77, 53] width 109 height 19
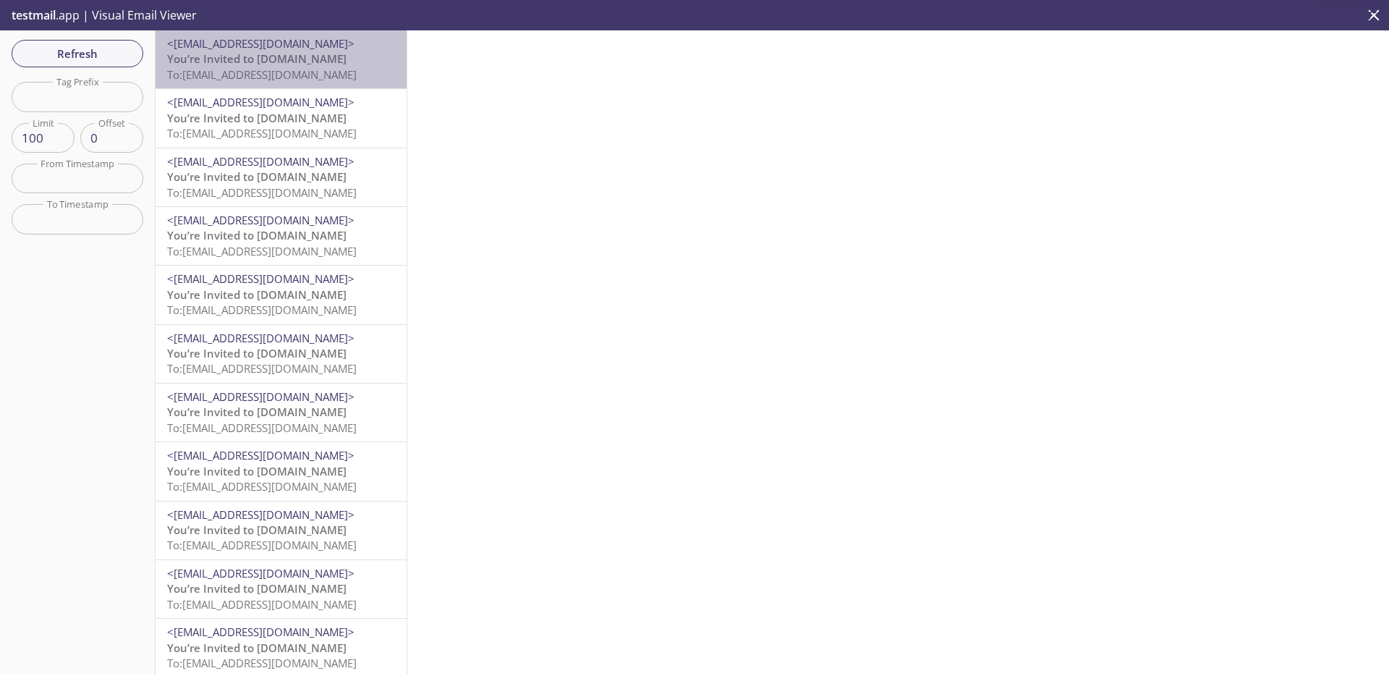
click at [297, 69] on span "To: [EMAIL_ADDRESS][DOMAIN_NAME]" at bounding box center [262, 74] width 190 height 14
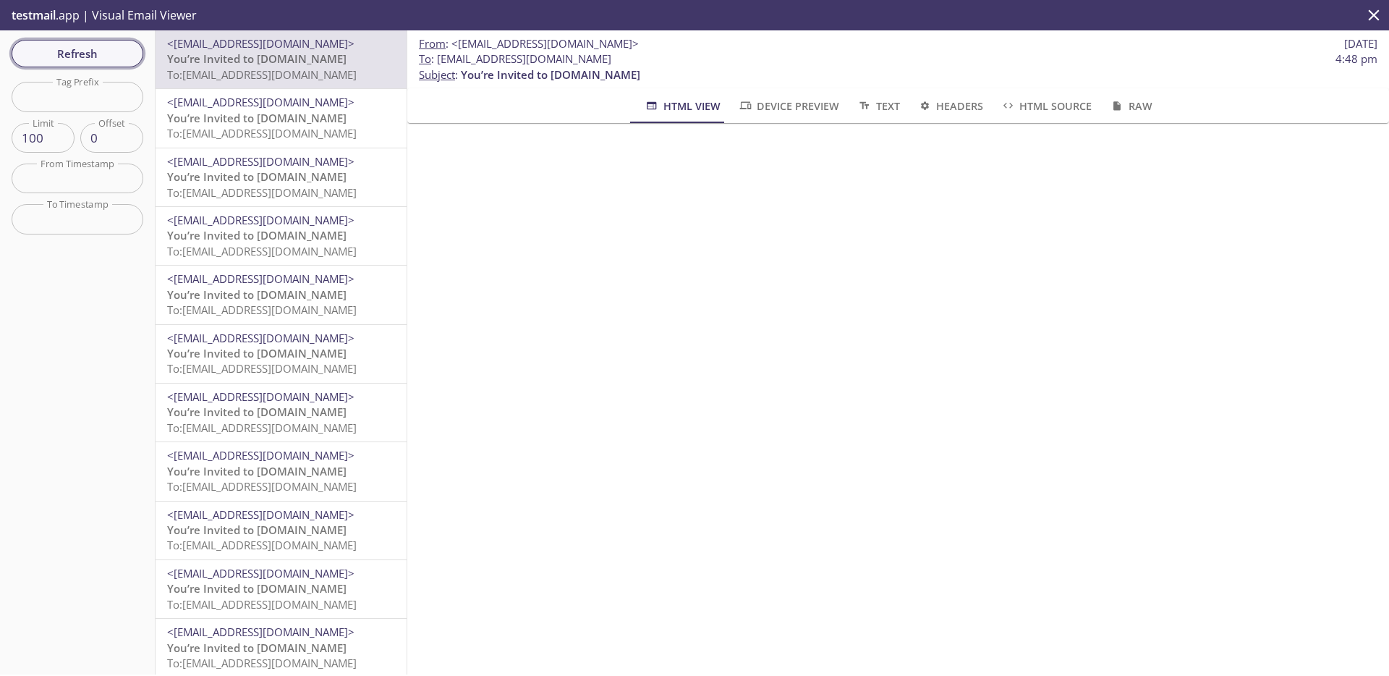
click at [139, 43] on div "Refresh Filters Tag Prefix Tag Prefix Limit 100 Limit Offset 0 Offset From Time…" at bounding box center [78, 352] width 156 height 644
click at [79, 56] on span "Refresh" at bounding box center [77, 53] width 109 height 19
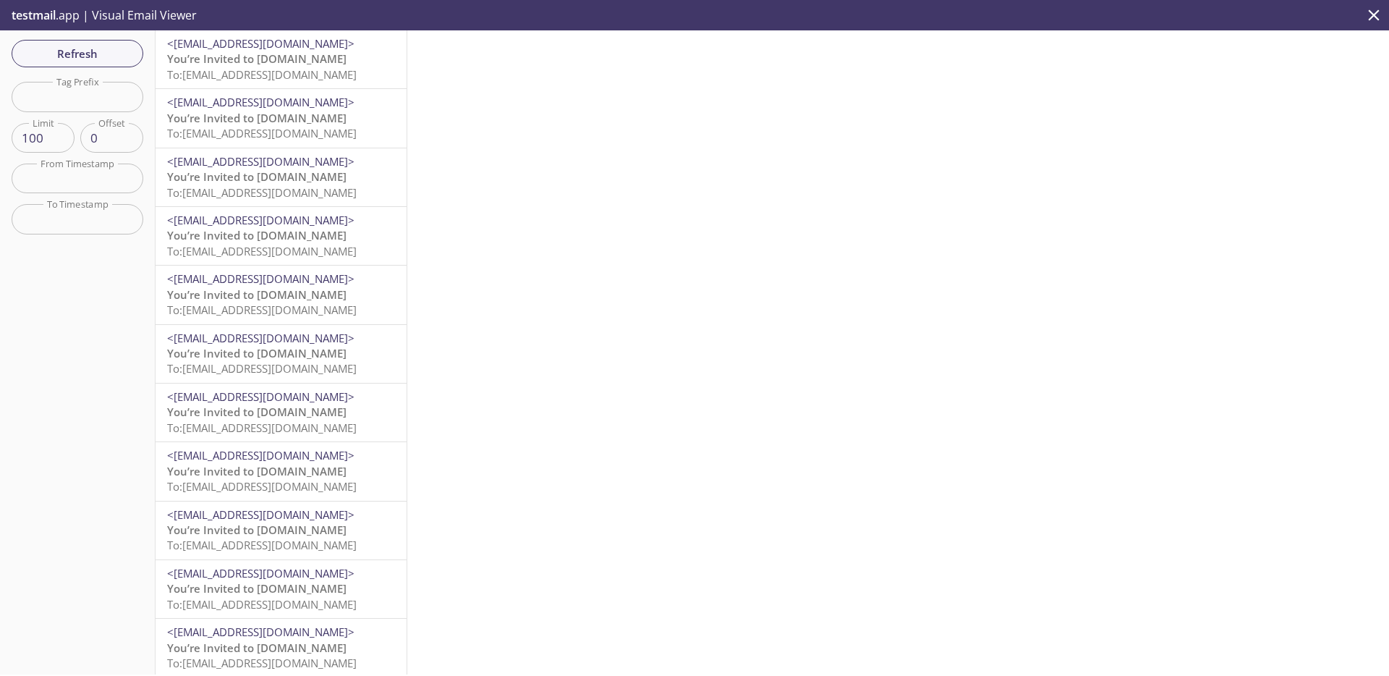
click at [318, 66] on p "You’re Invited to HearYa.tv To: amaskalik.20220806@inbox.testmail.app" at bounding box center [281, 66] width 228 height 31
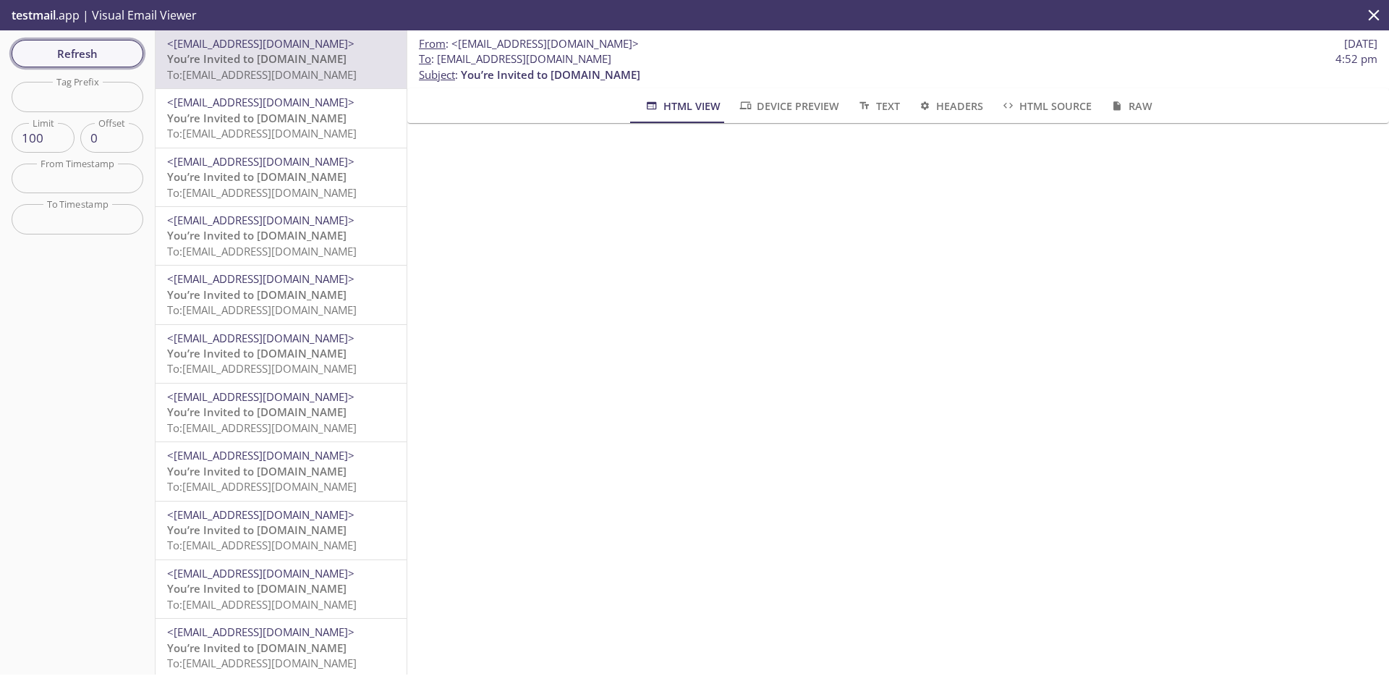
click at [109, 58] on span "Refresh" at bounding box center [77, 53] width 109 height 19
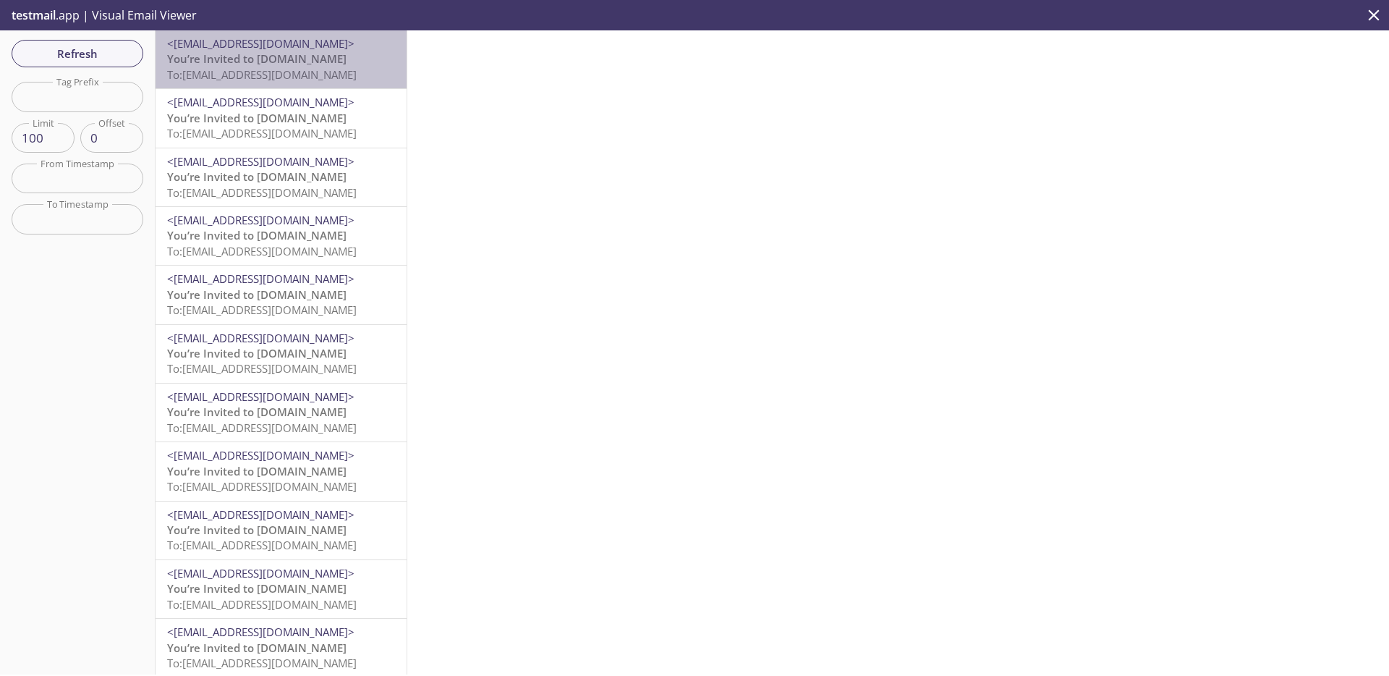
click at [286, 75] on span "To: amaskalik.20220810@inbox.testmail.app" at bounding box center [262, 74] width 190 height 14
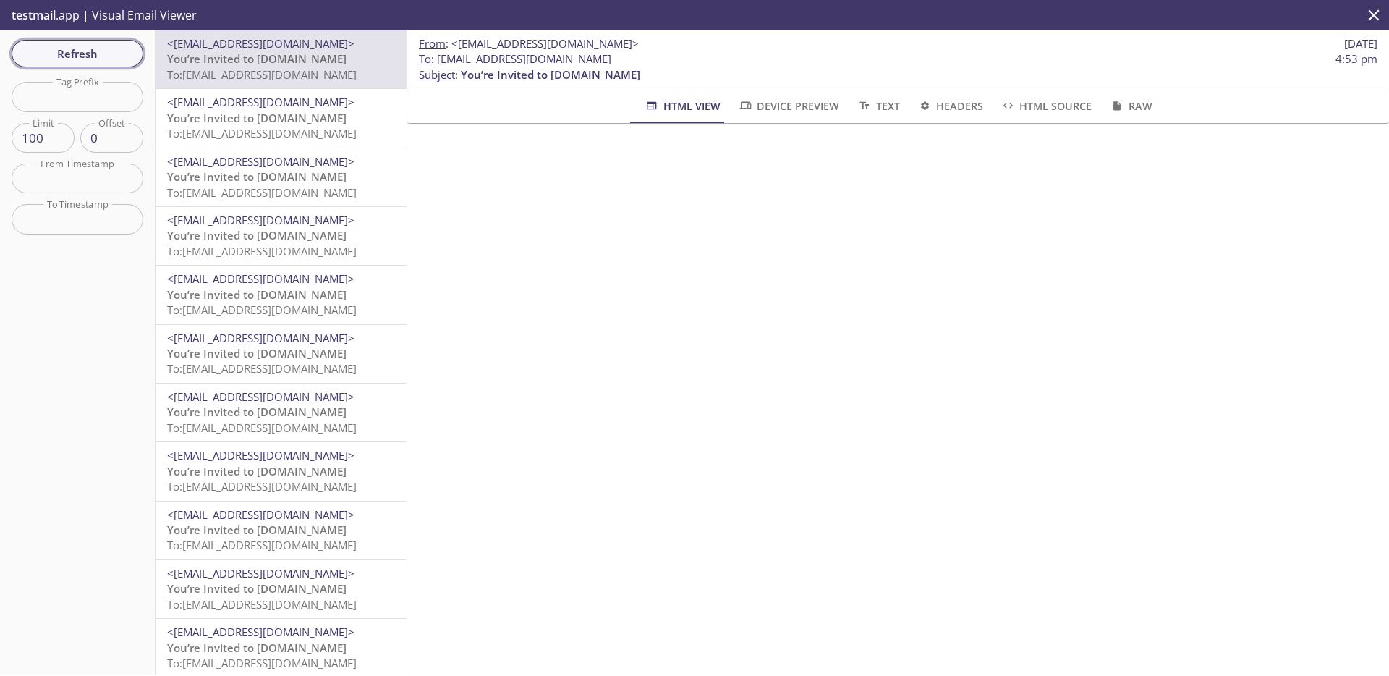
click at [138, 61] on button "Refresh" at bounding box center [78, 53] width 132 height 27
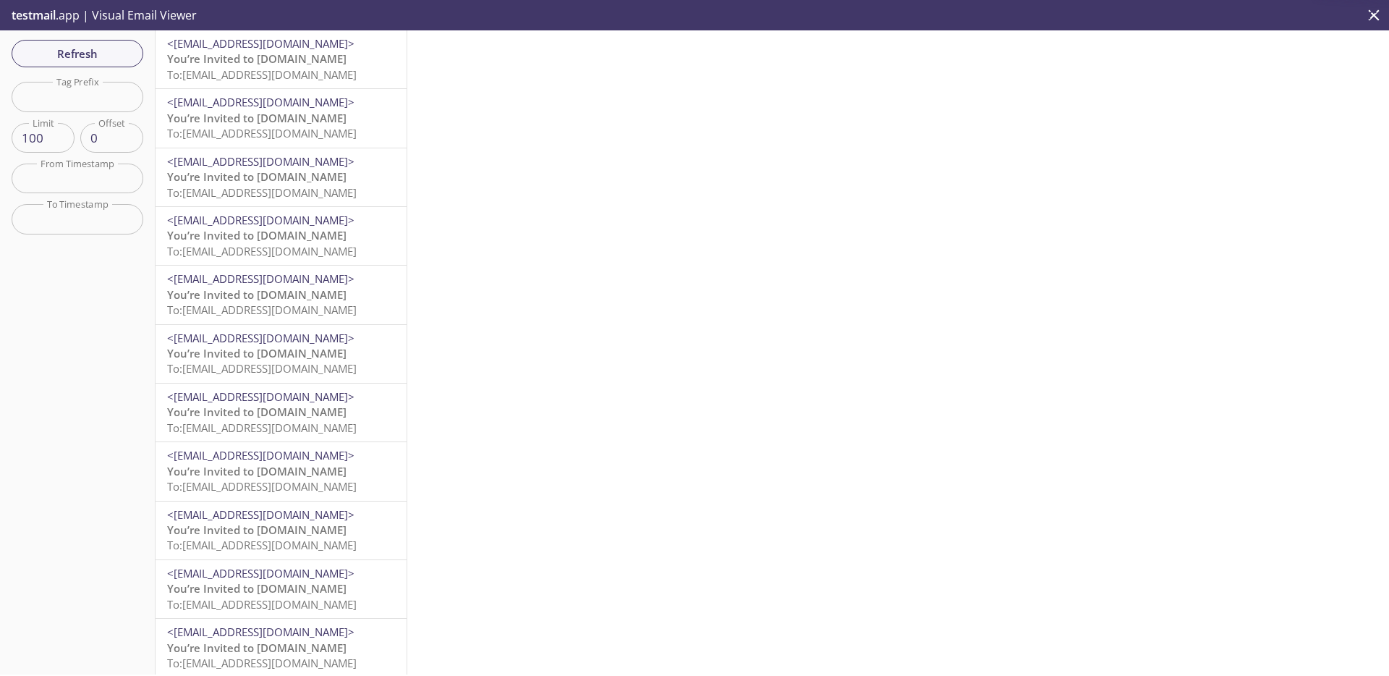
click at [321, 75] on span "To: [EMAIL_ADDRESS][DOMAIN_NAME]" at bounding box center [262, 74] width 190 height 14
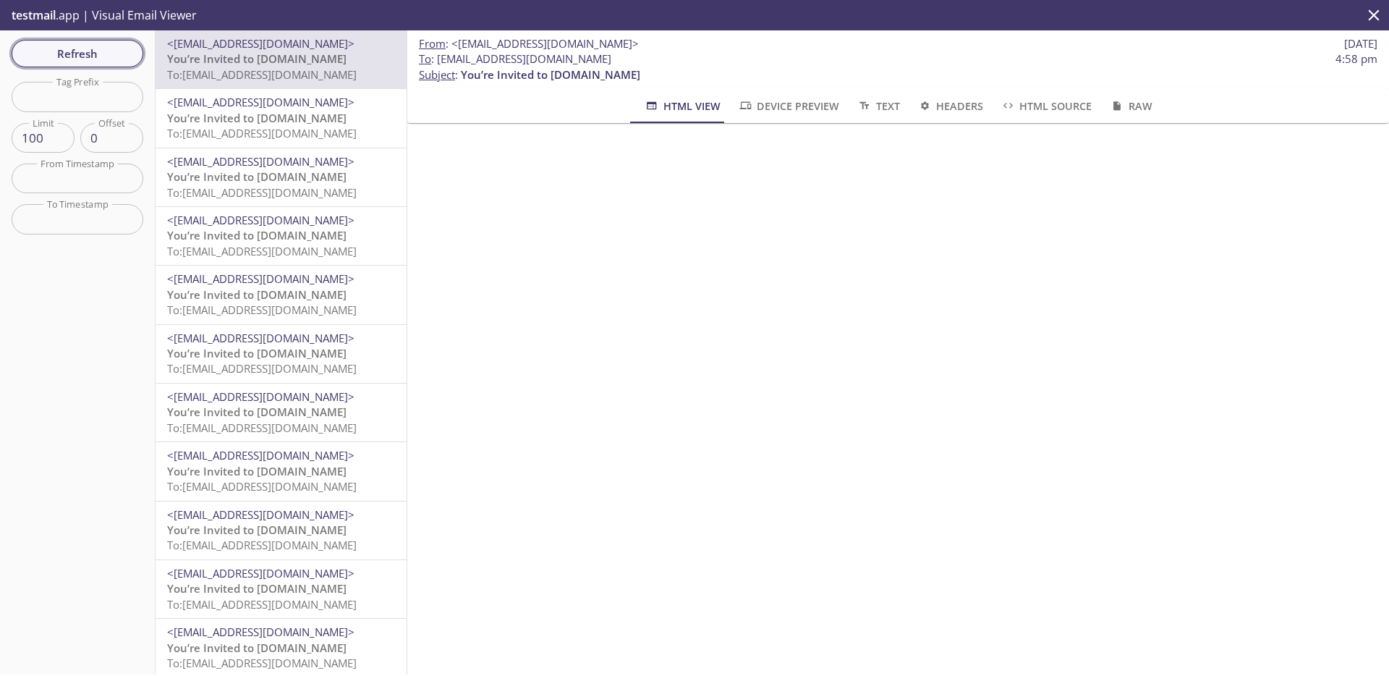
click at [103, 51] on span "Refresh" at bounding box center [77, 53] width 109 height 19
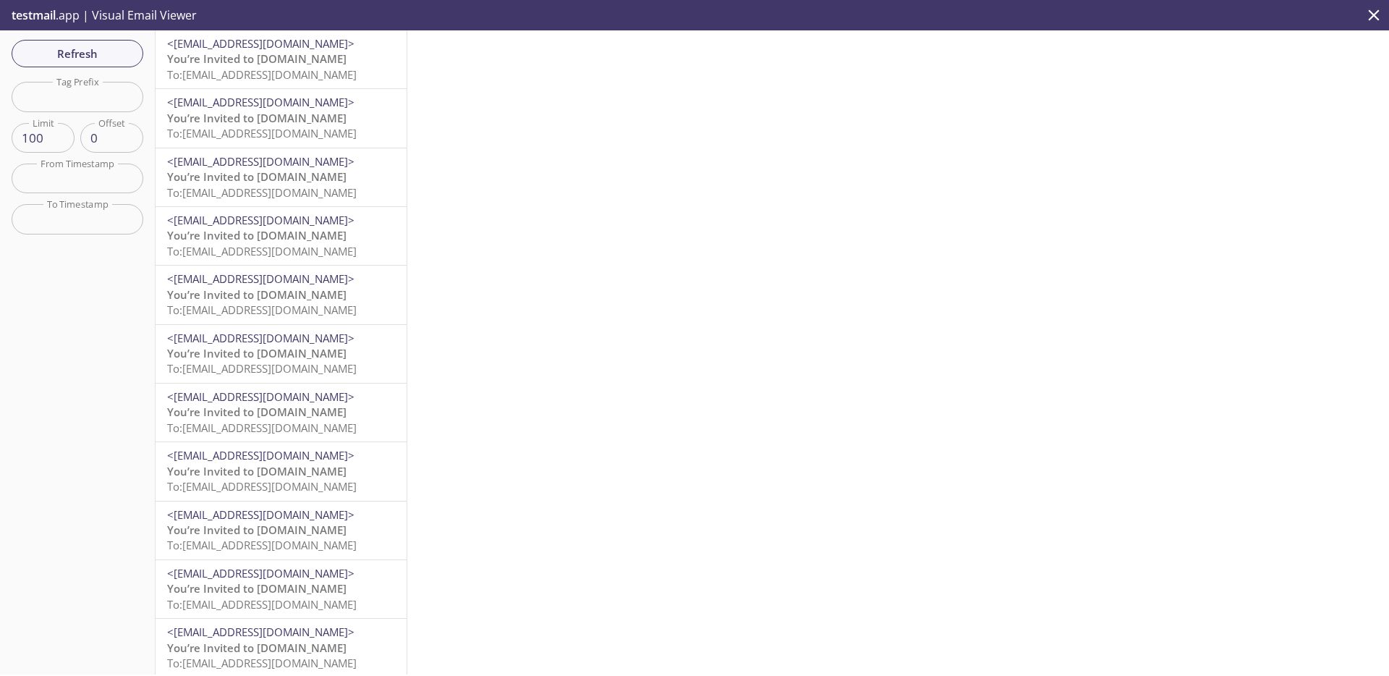
click at [260, 51] on span "You’re Invited to [DOMAIN_NAME]" at bounding box center [256, 58] width 179 height 14
